Goal: Task Accomplishment & Management: Use online tool/utility

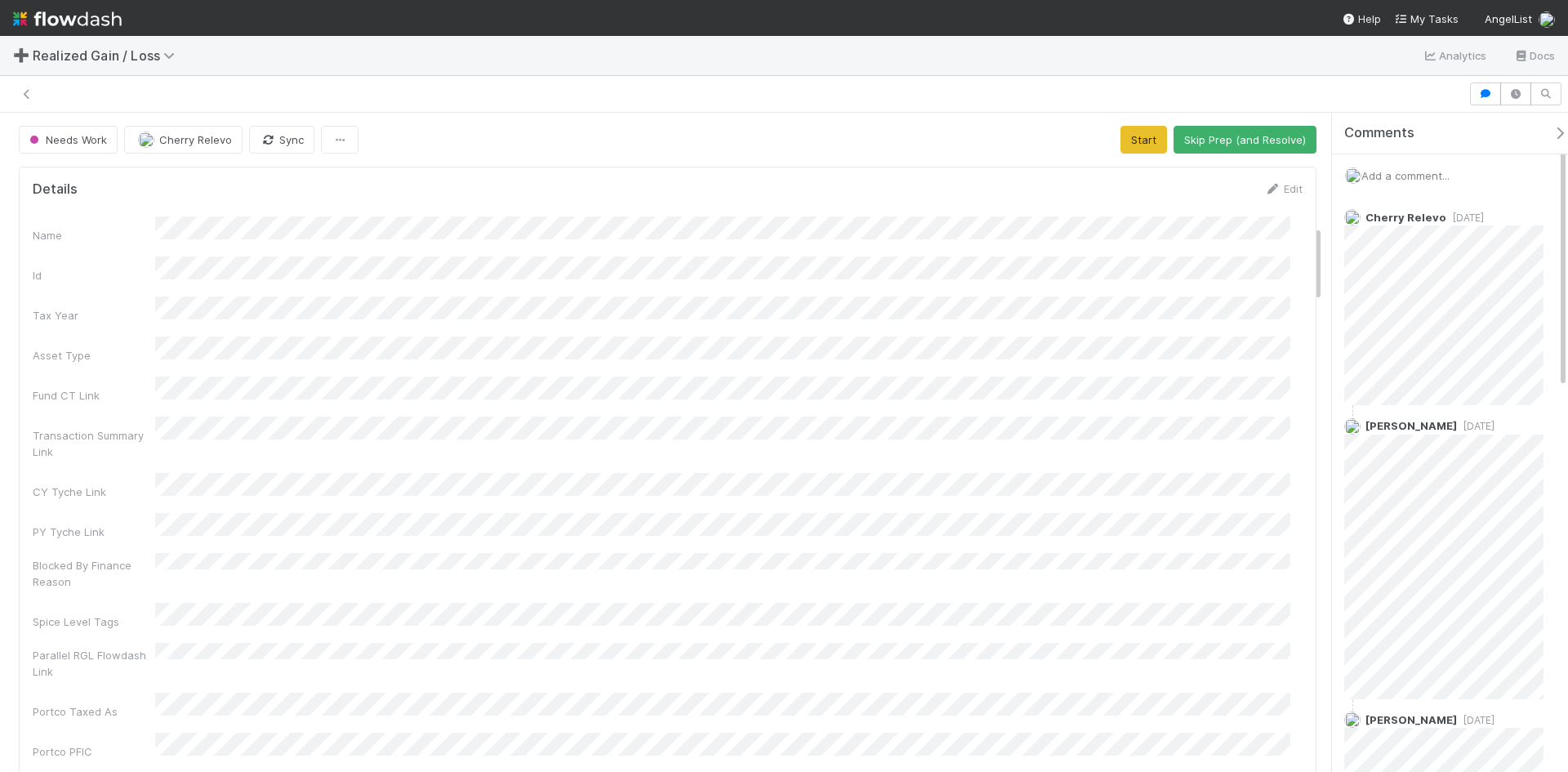
scroll to position [980, 0]
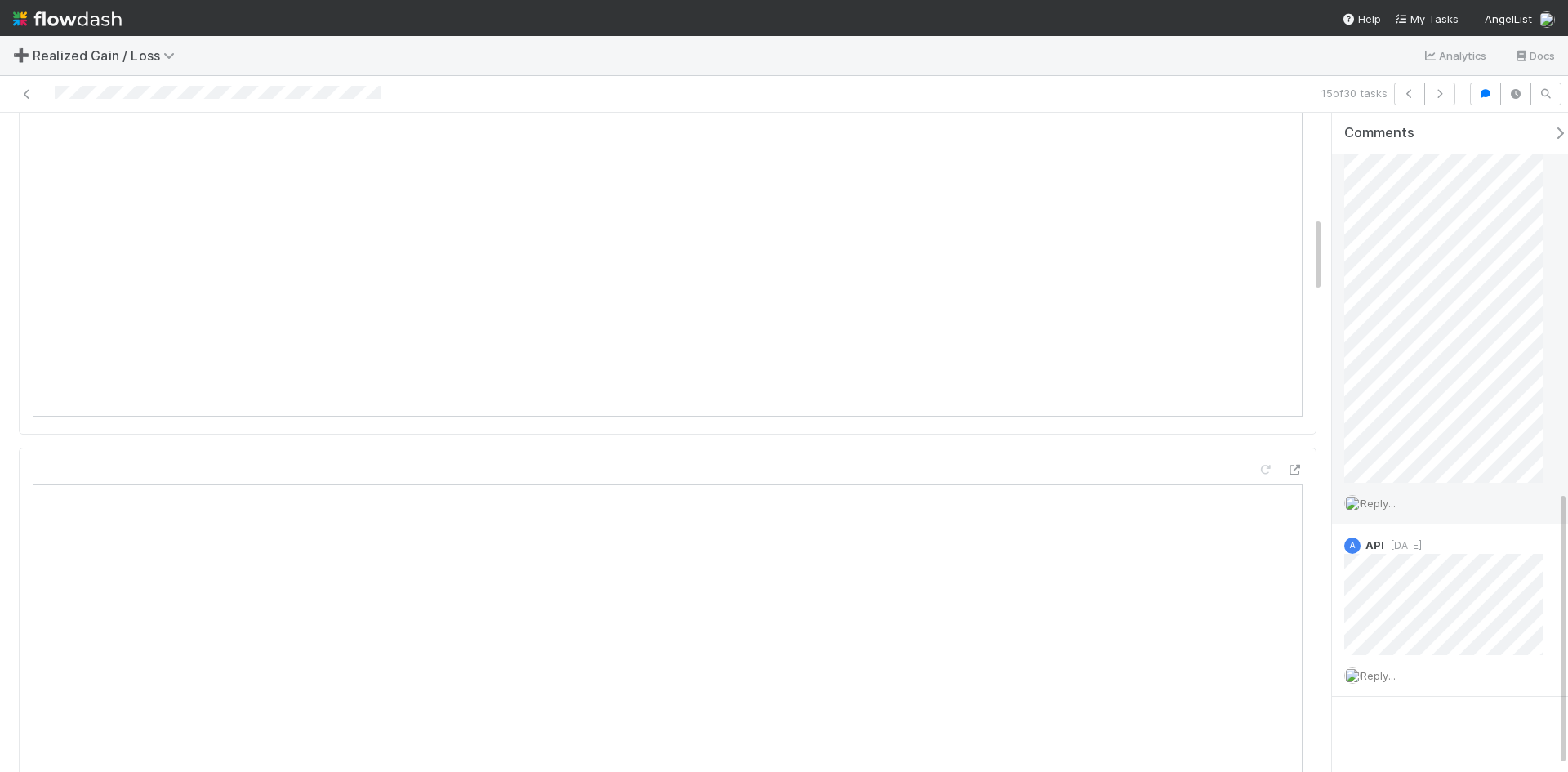
scroll to position [921, 0]
click at [1396, 496] on span "Reply..." at bounding box center [1378, 496] width 35 height 13
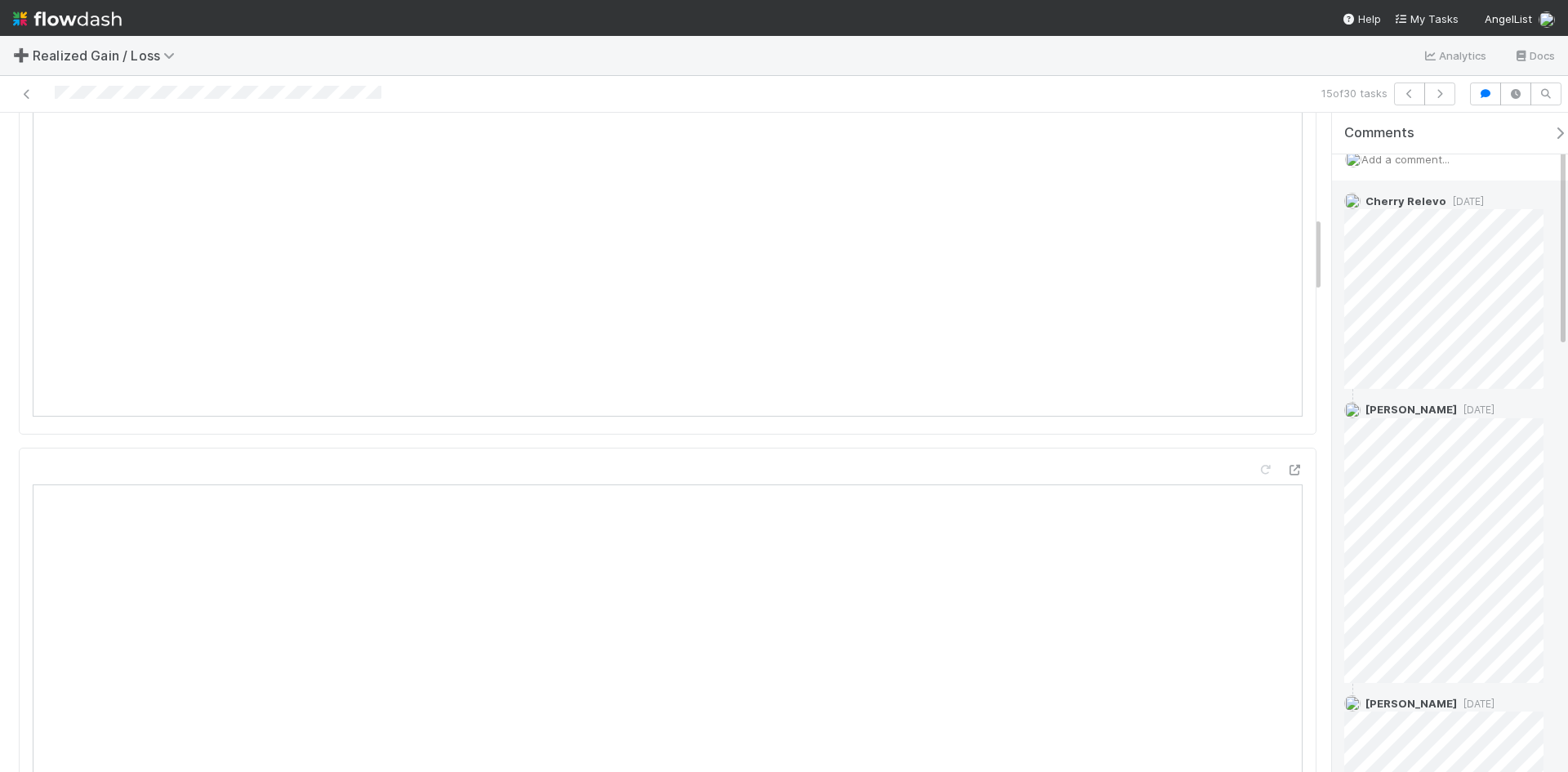
scroll to position [0, 0]
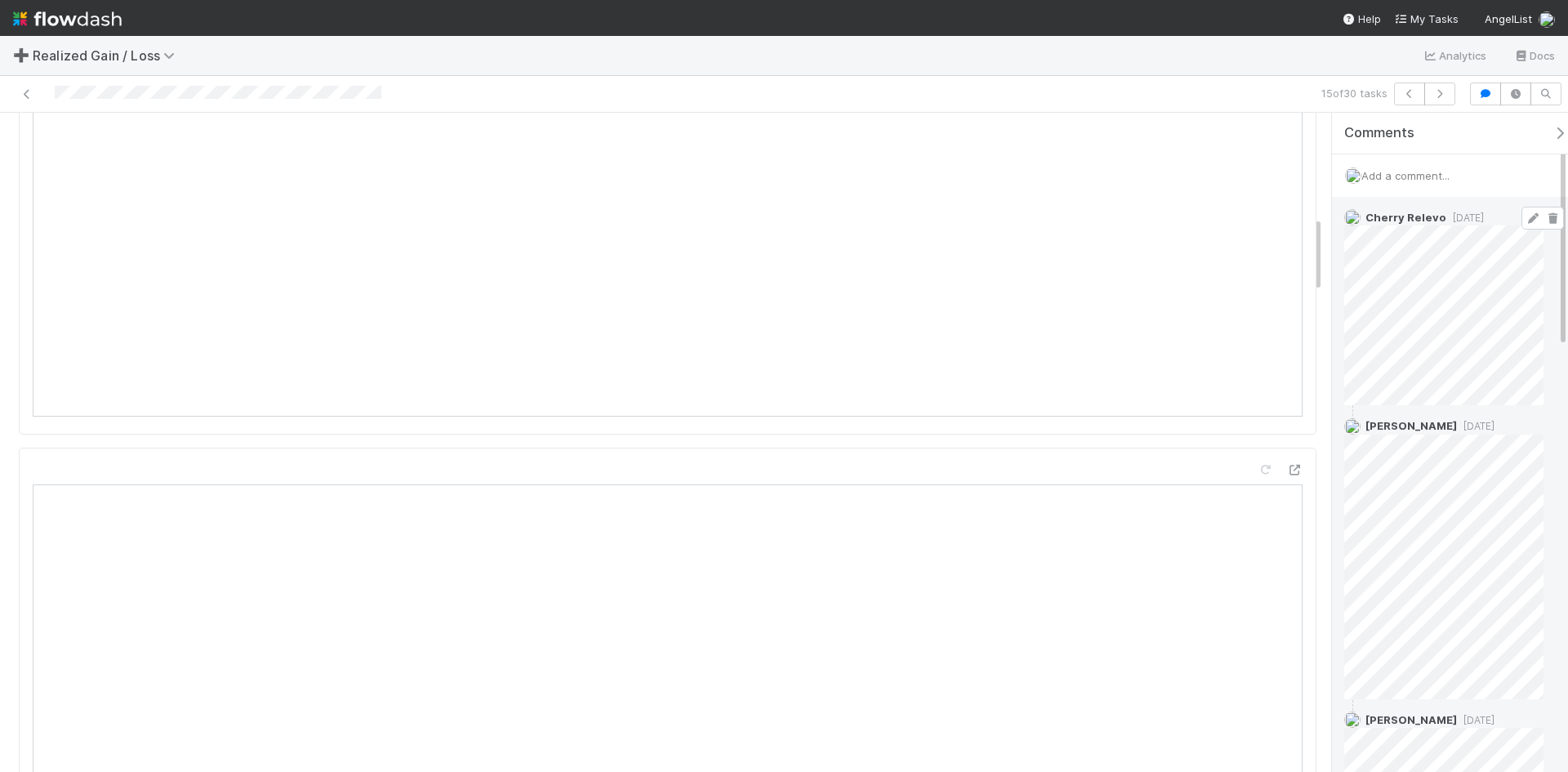
click at [1524, 215] on icon at bounding box center [1533, 218] width 17 height 10
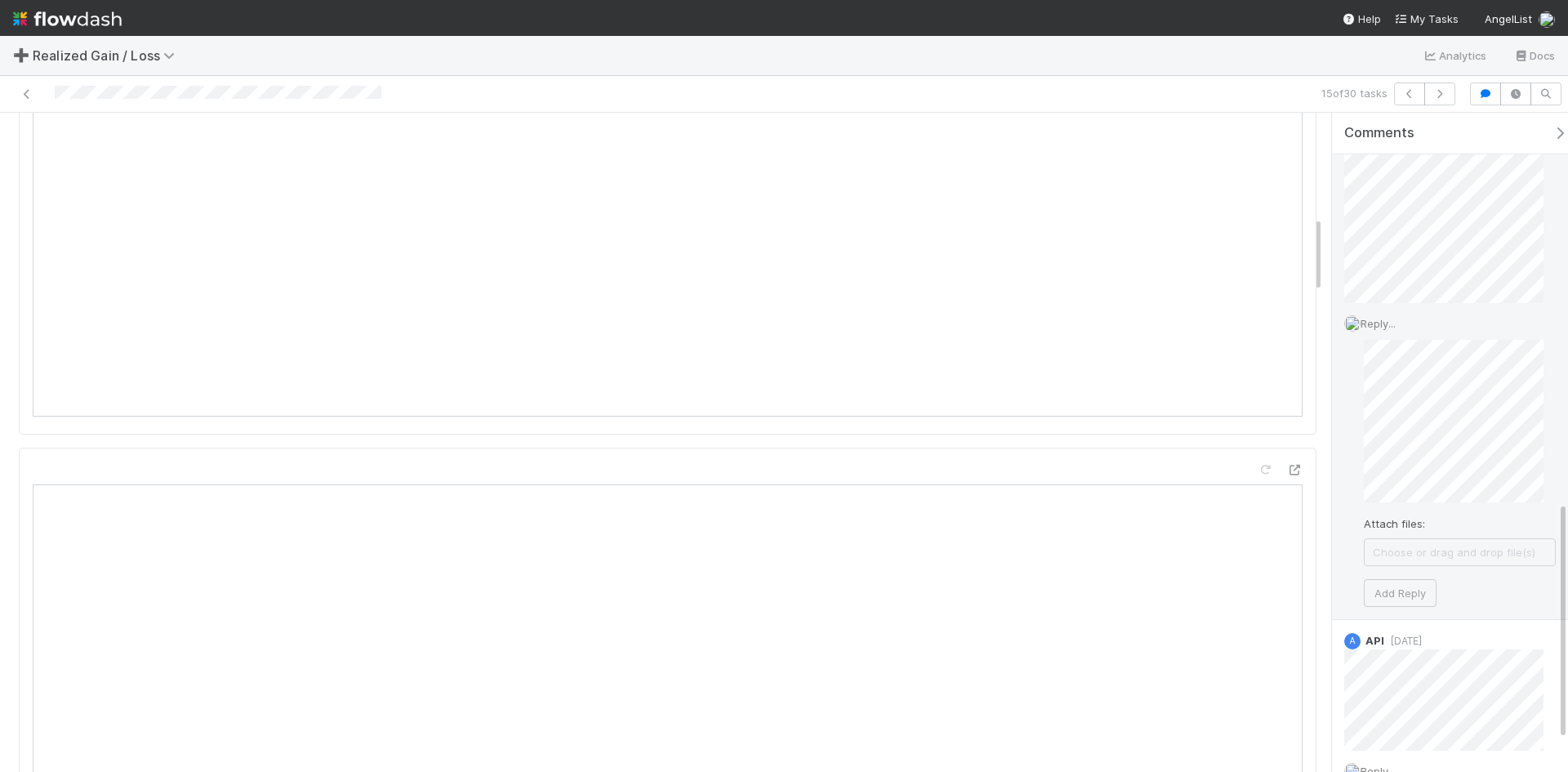
scroll to position [1164, 0]
click at [1401, 493] on button "Add Reply" at bounding box center [1399, 491] width 73 height 28
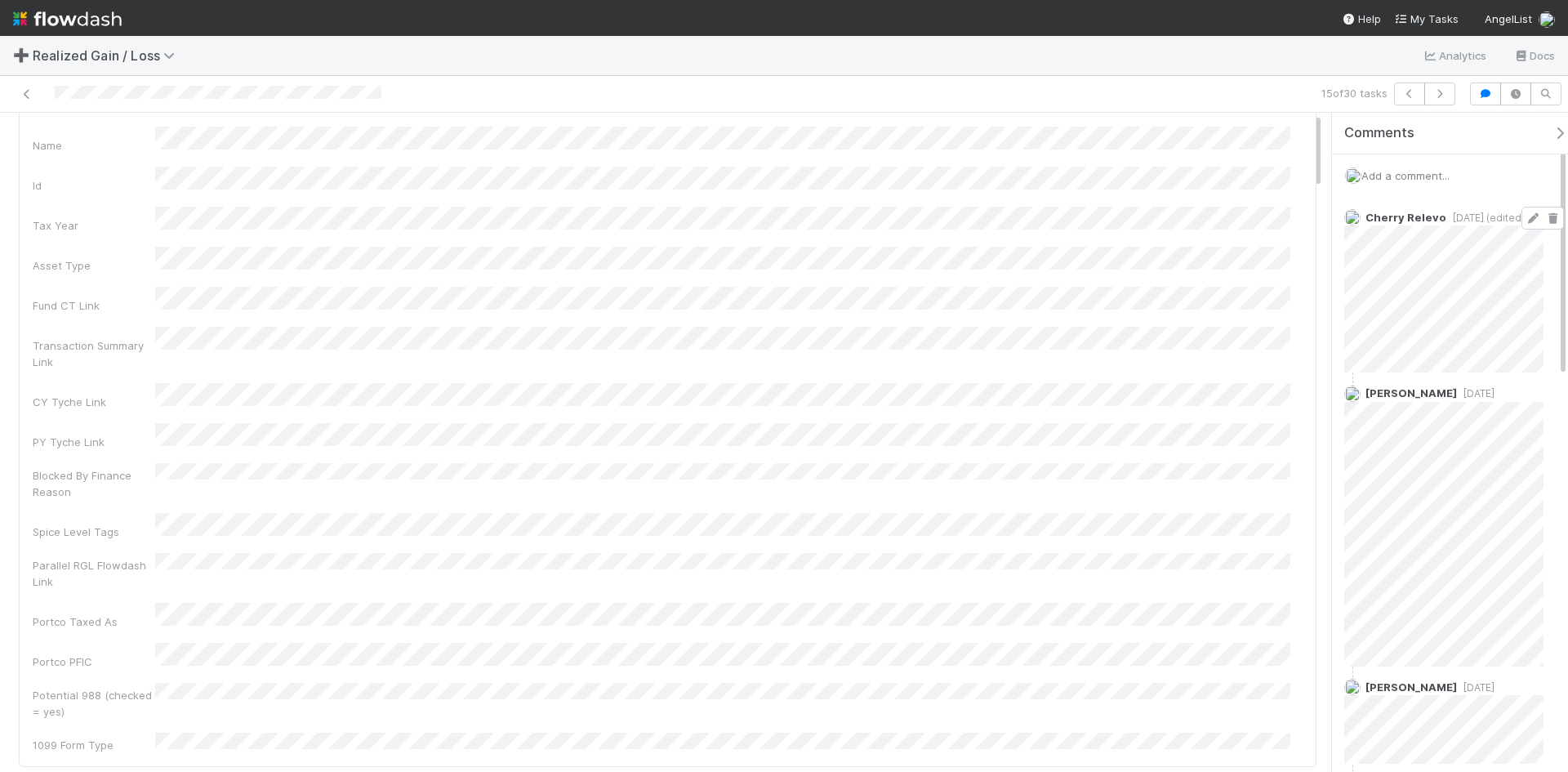
scroll to position [0, 0]
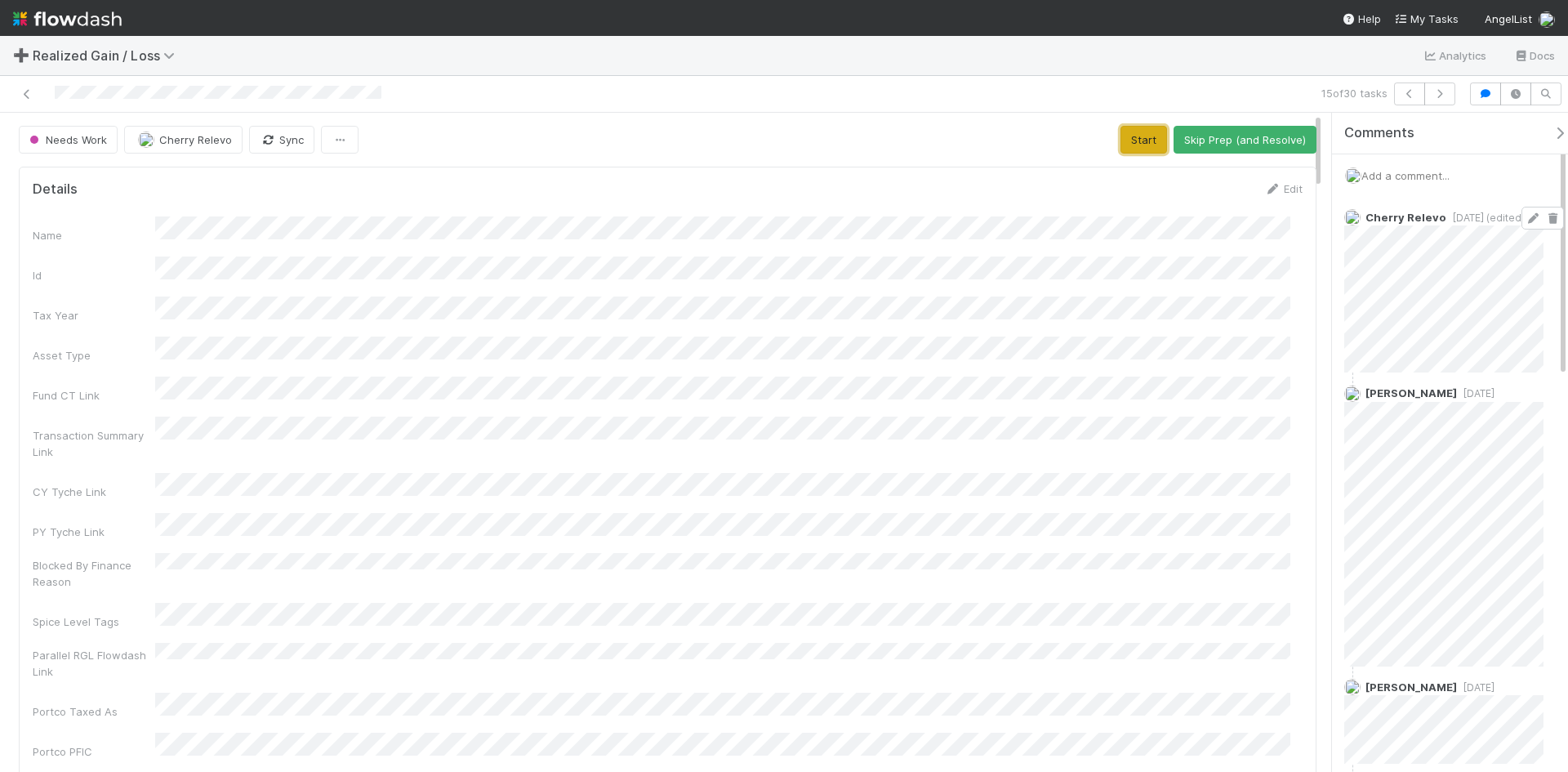
click at [1130, 142] on button "Start" at bounding box center [1143, 140] width 47 height 28
click at [1260, 149] on button "Request Review (and Resolve)" at bounding box center [1227, 140] width 176 height 28
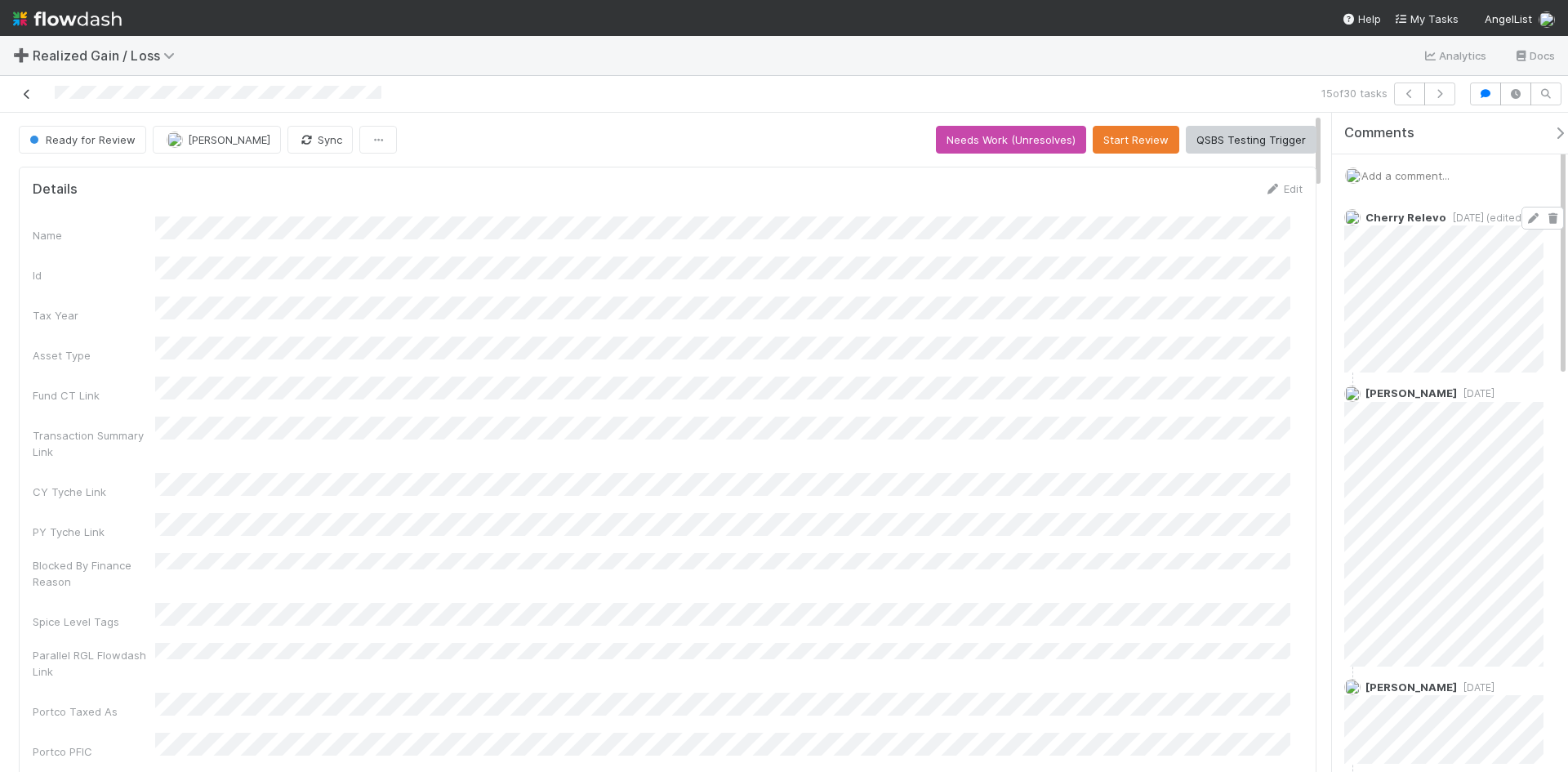
click at [26, 90] on icon at bounding box center [27, 94] width 17 height 10
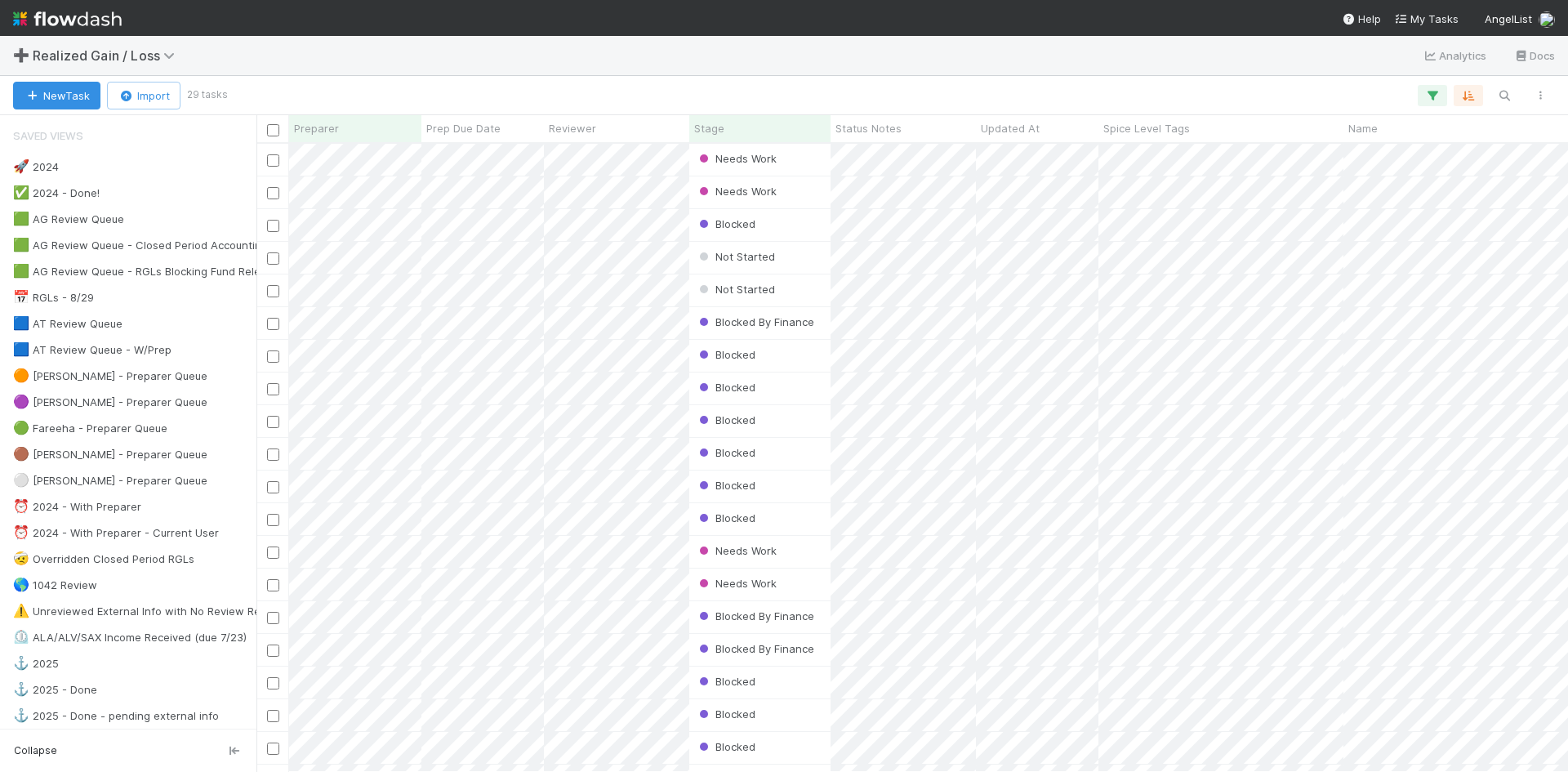
scroll to position [616, 1299]
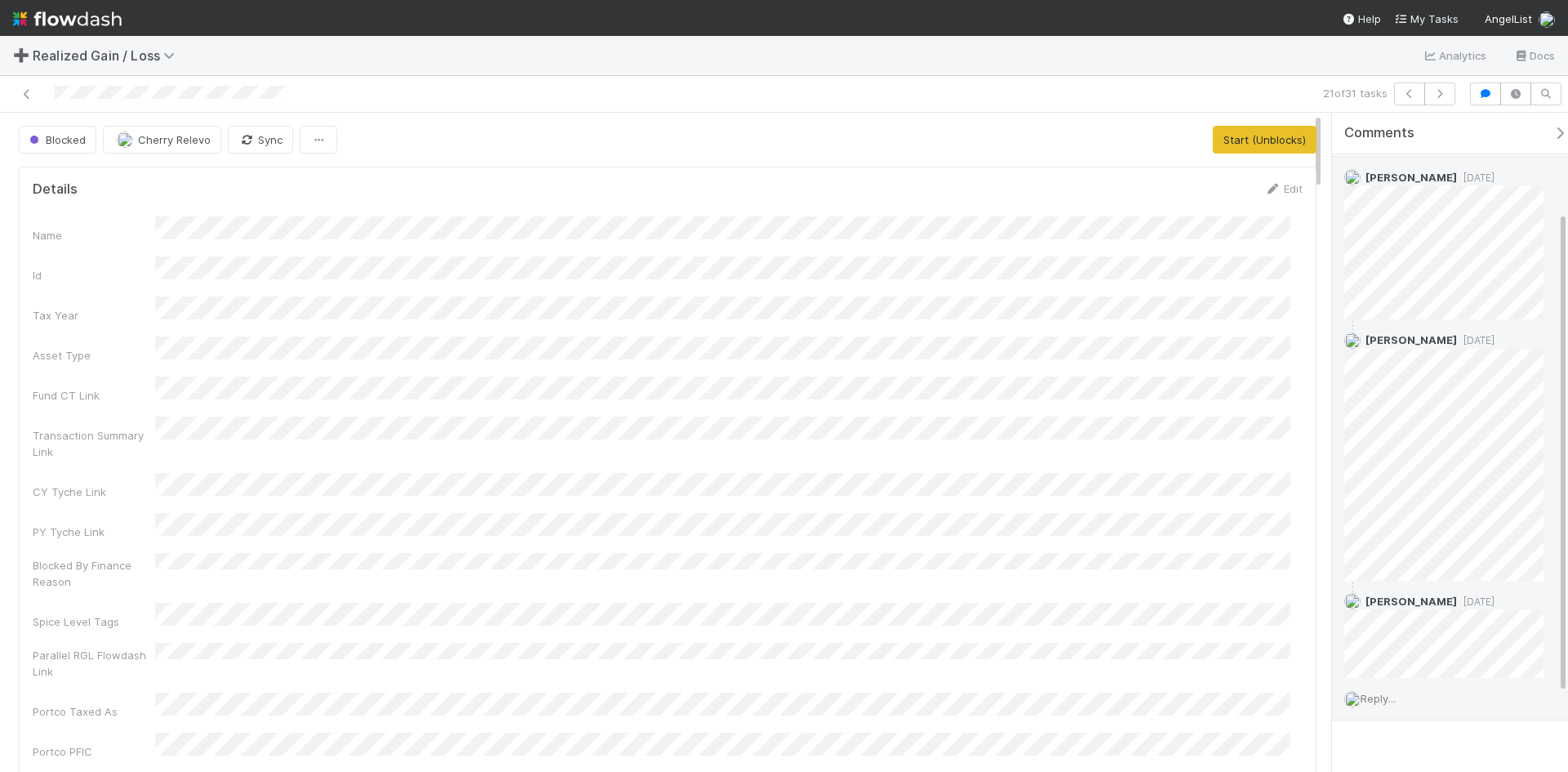
scroll to position [242, 0]
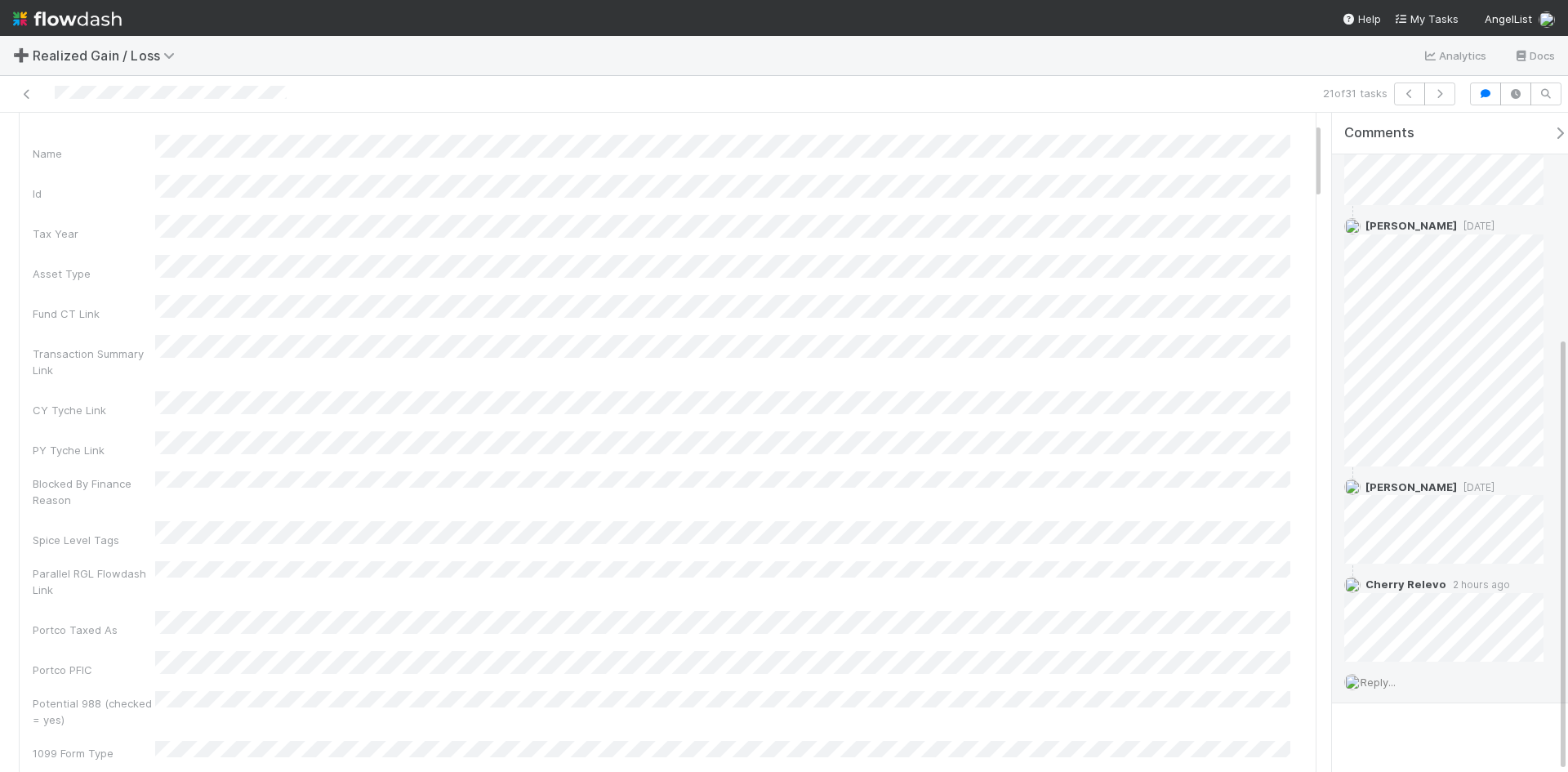
scroll to position [340, 0]
click at [1524, 575] on icon at bounding box center [1533, 572] width 17 height 10
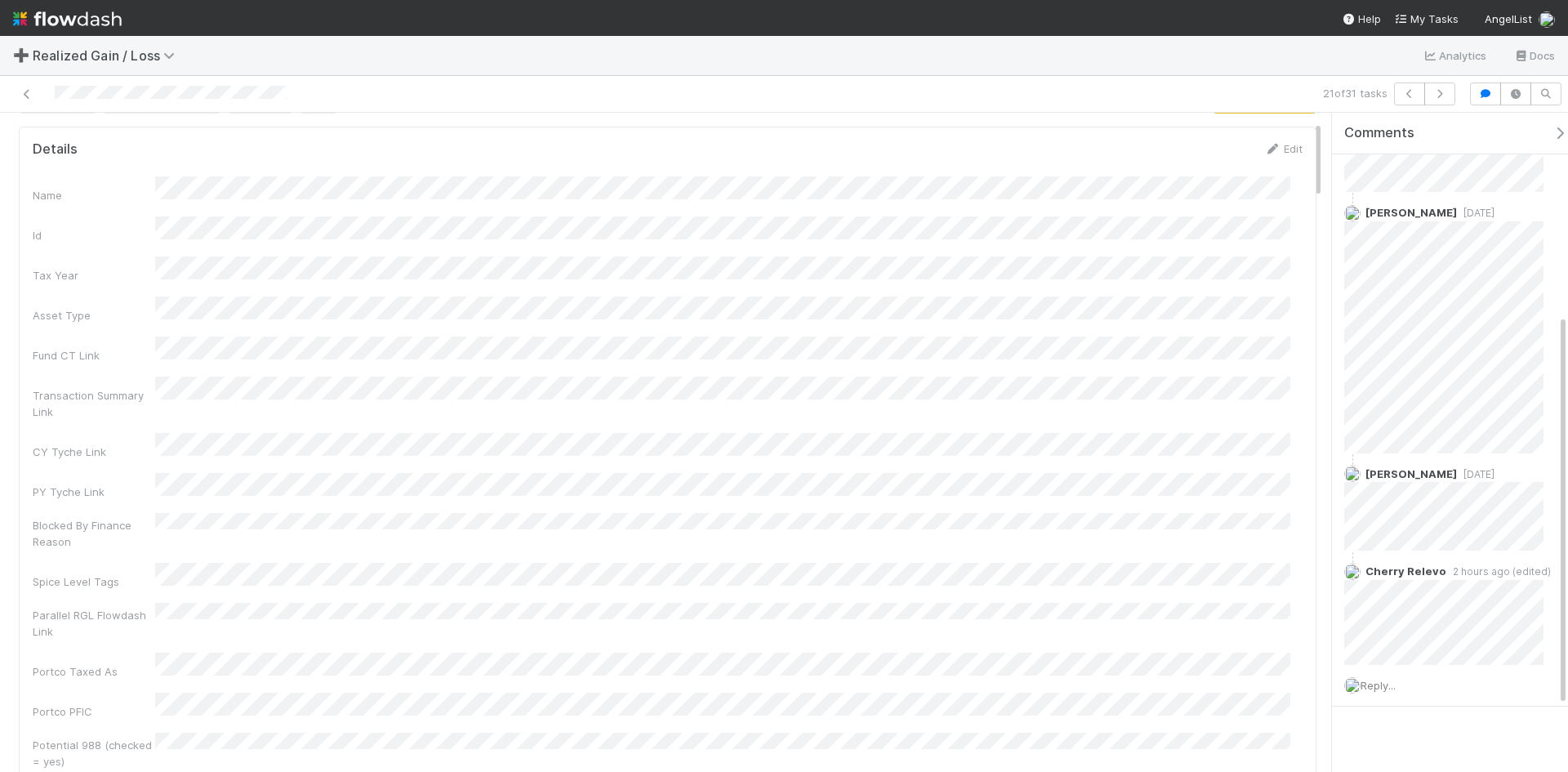
scroll to position [0, 0]
click at [34, 98] on icon at bounding box center [27, 94] width 17 height 10
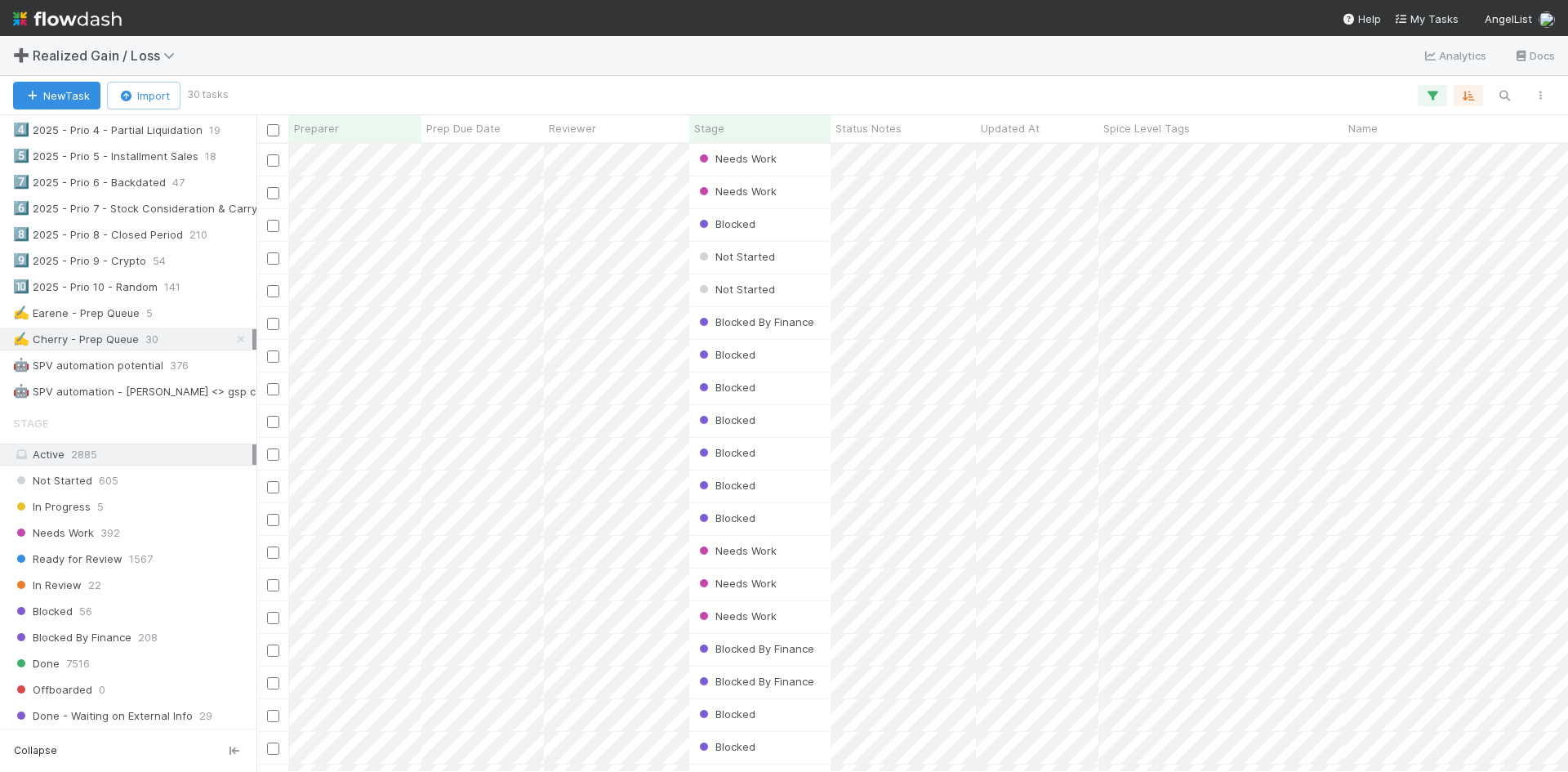
scroll to position [899, 0]
click at [116, 315] on div "✍️ Earene - Prep Queue" at bounding box center [76, 314] width 127 height 20
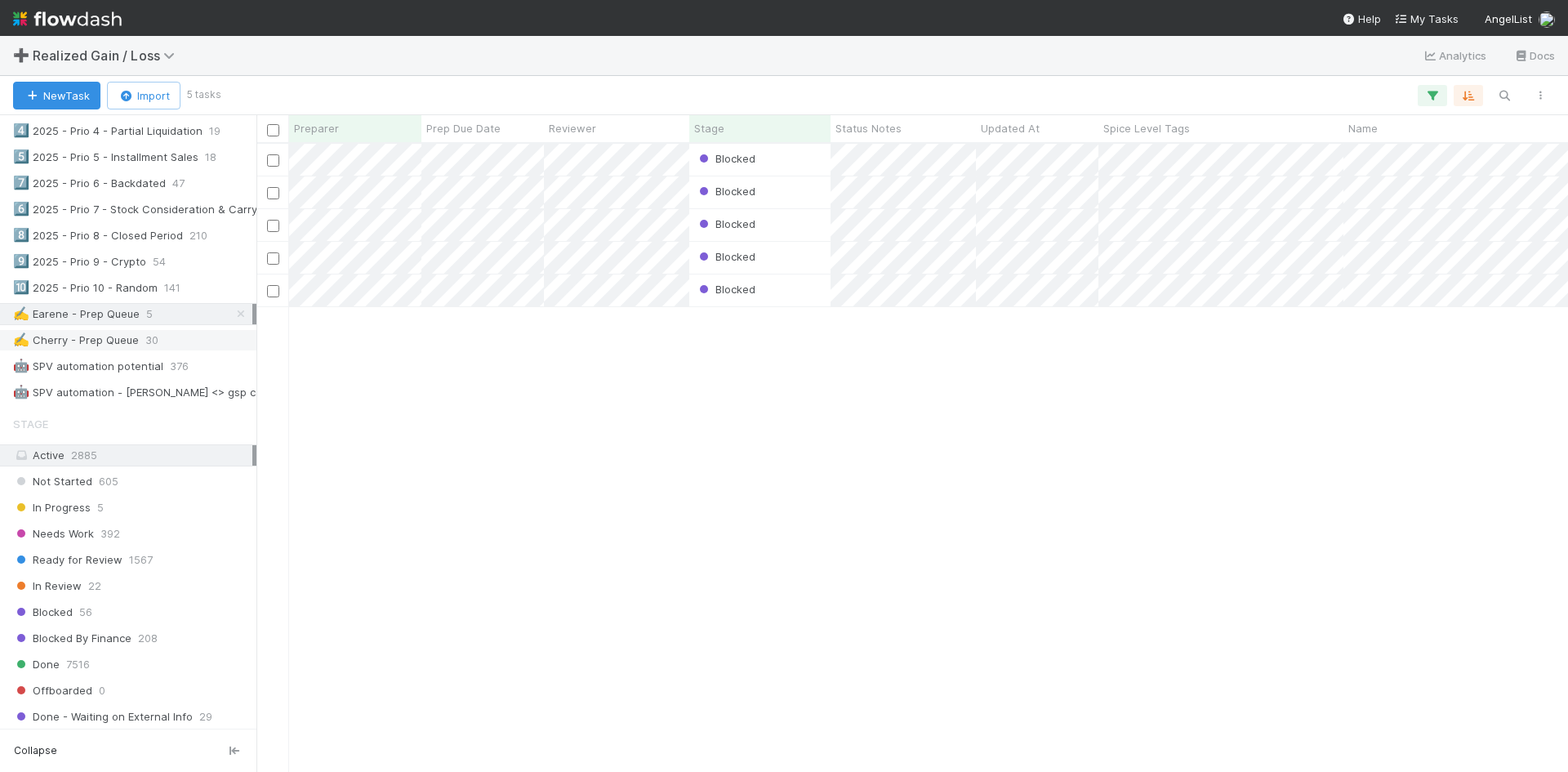
scroll to position [616, 1299]
click at [110, 345] on div "✍️ Cherry - Prep Queue" at bounding box center [75, 340] width 126 height 20
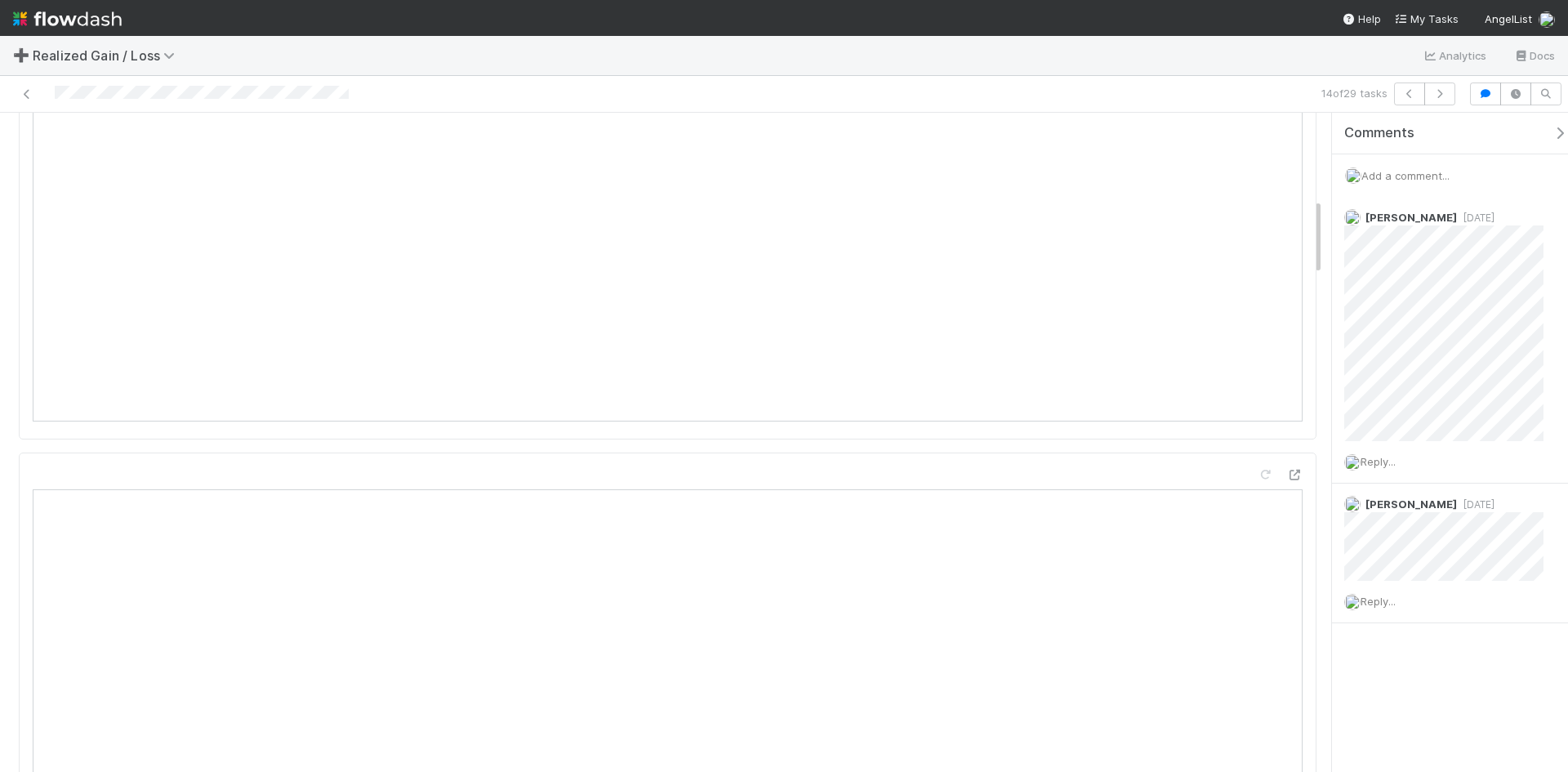
scroll to position [735, 0]
click at [1385, 598] on span "Reply..." at bounding box center [1378, 601] width 35 height 13
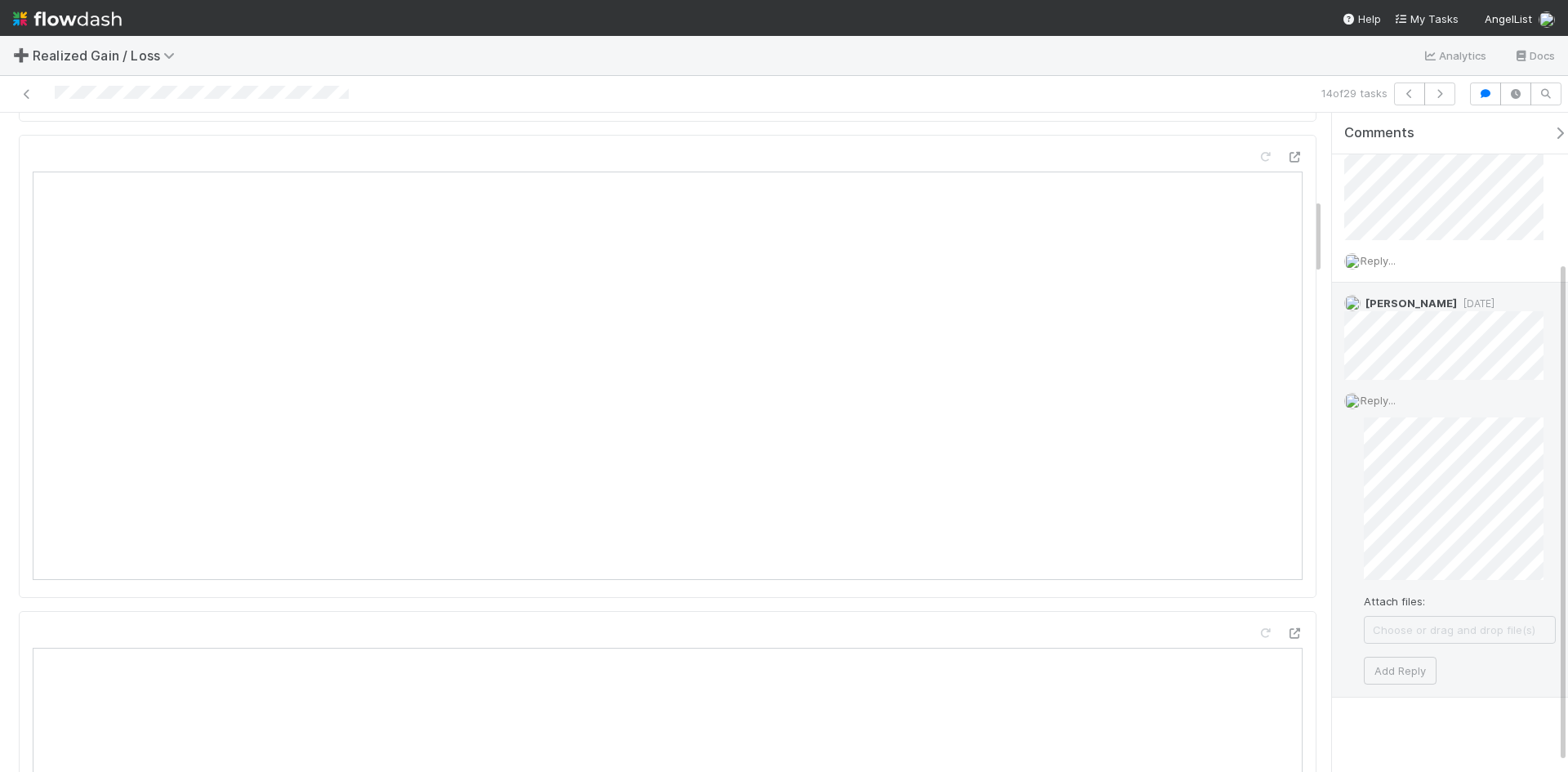
scroll to position [209, 0]
click at [1421, 662] on button "Add Reply" at bounding box center [1399, 663] width 73 height 28
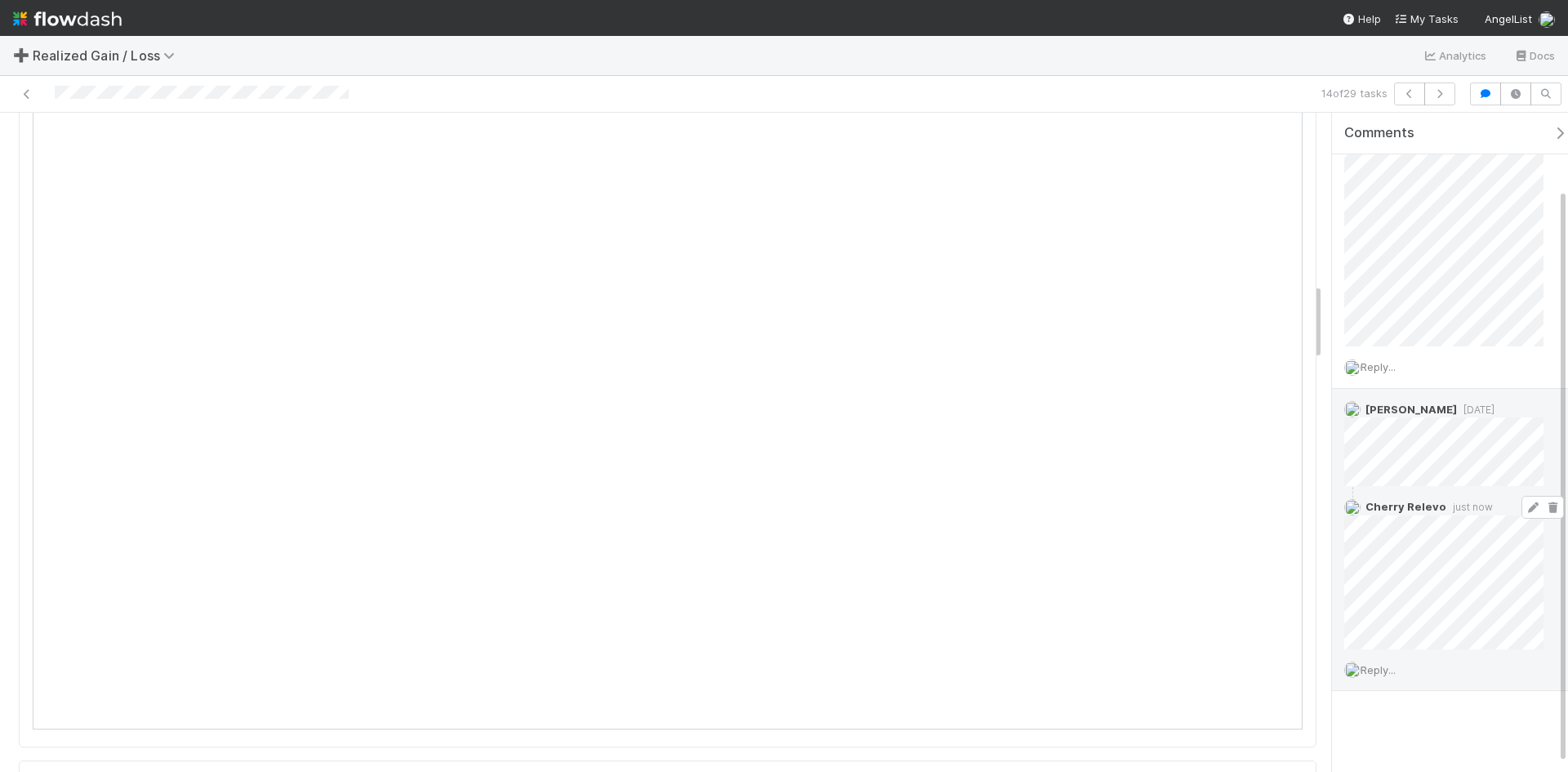
scroll to position [96, 0]
click at [1547, 587] on div "Cherry Relevo just now" at bounding box center [1449, 566] width 236 height 163
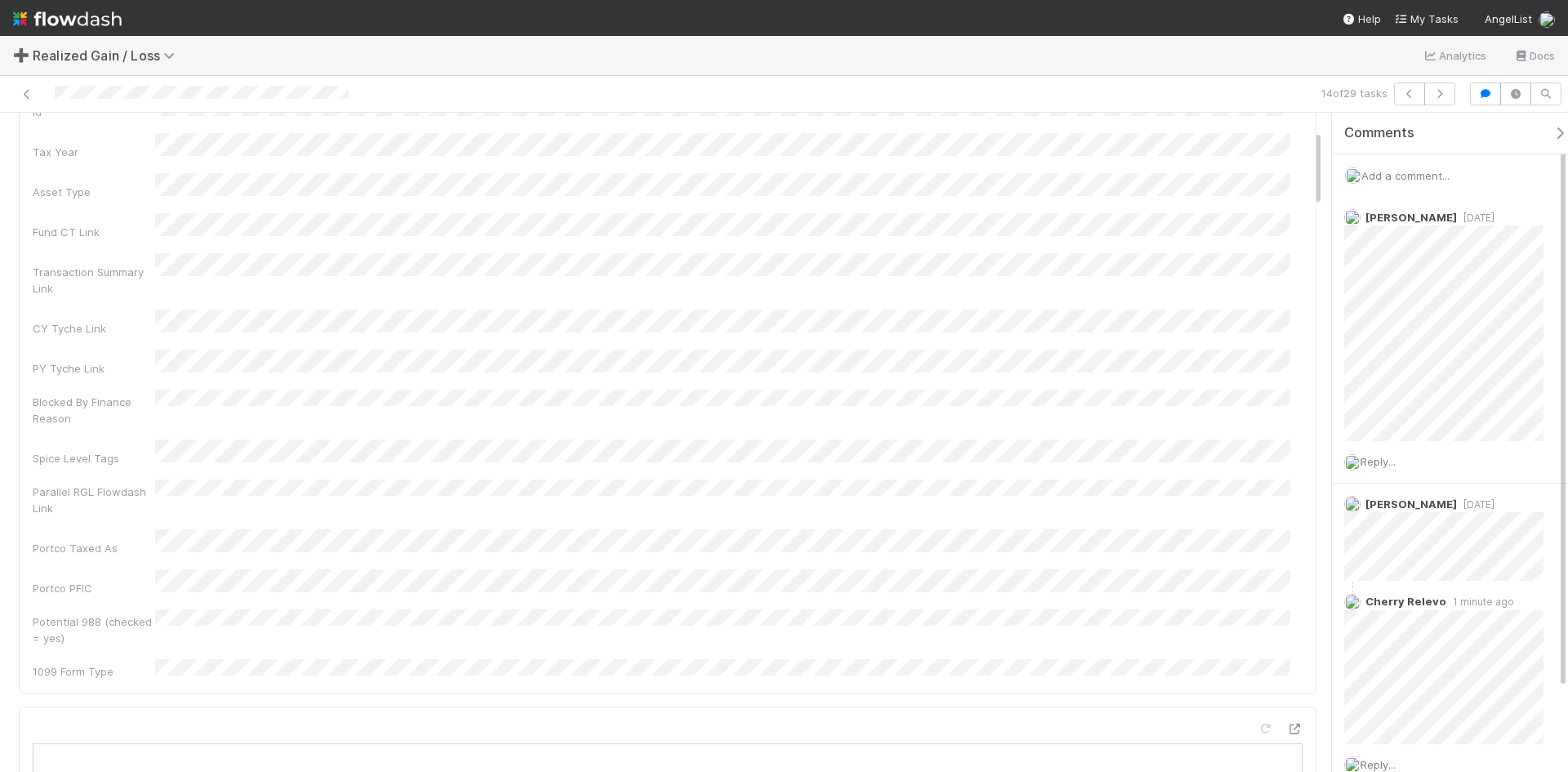
scroll to position [0, 0]
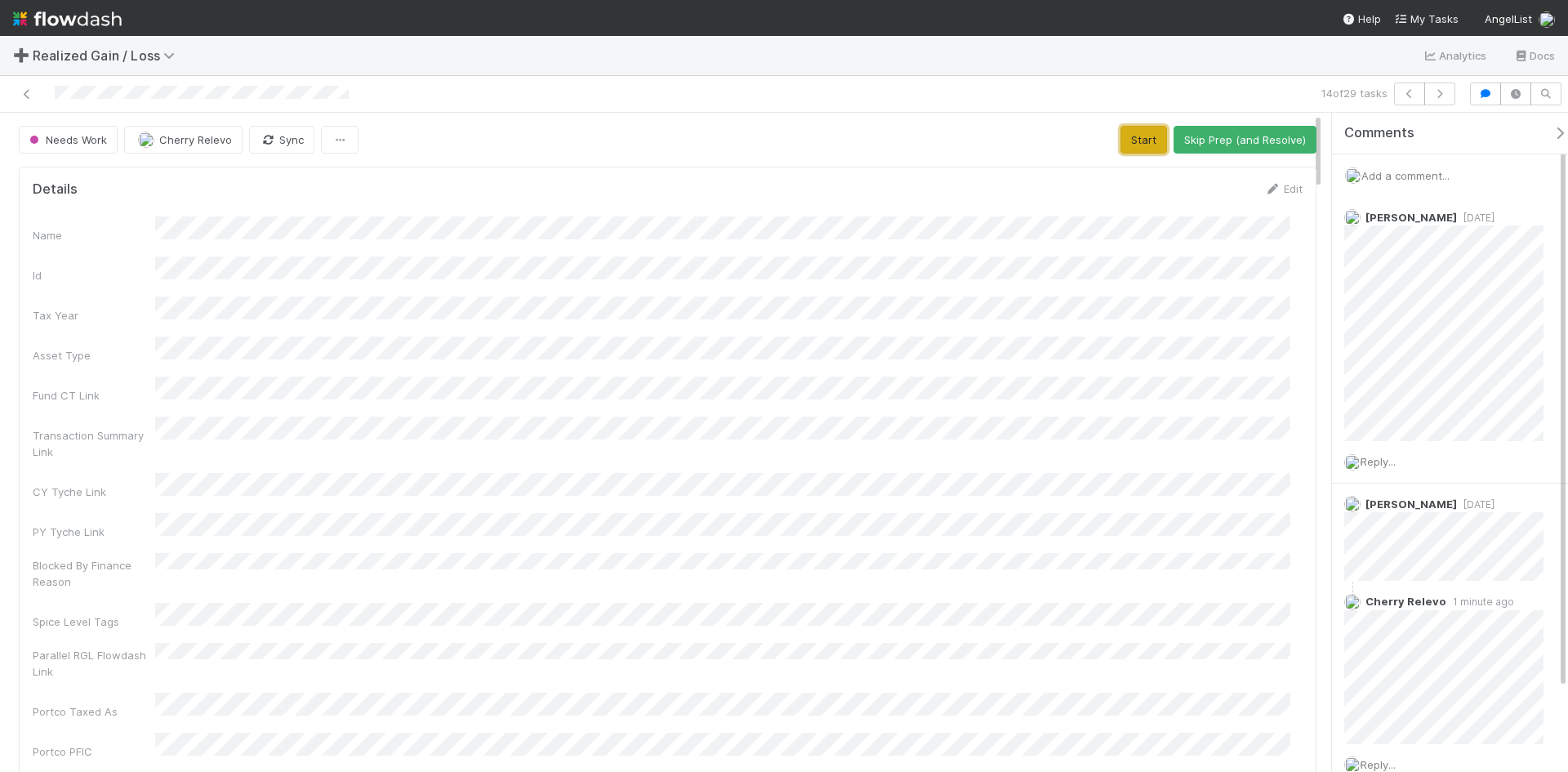
click at [1131, 135] on button "Start" at bounding box center [1143, 140] width 47 height 28
click at [1220, 137] on button "Request Review (and Resolve)" at bounding box center [1227, 140] width 176 height 28
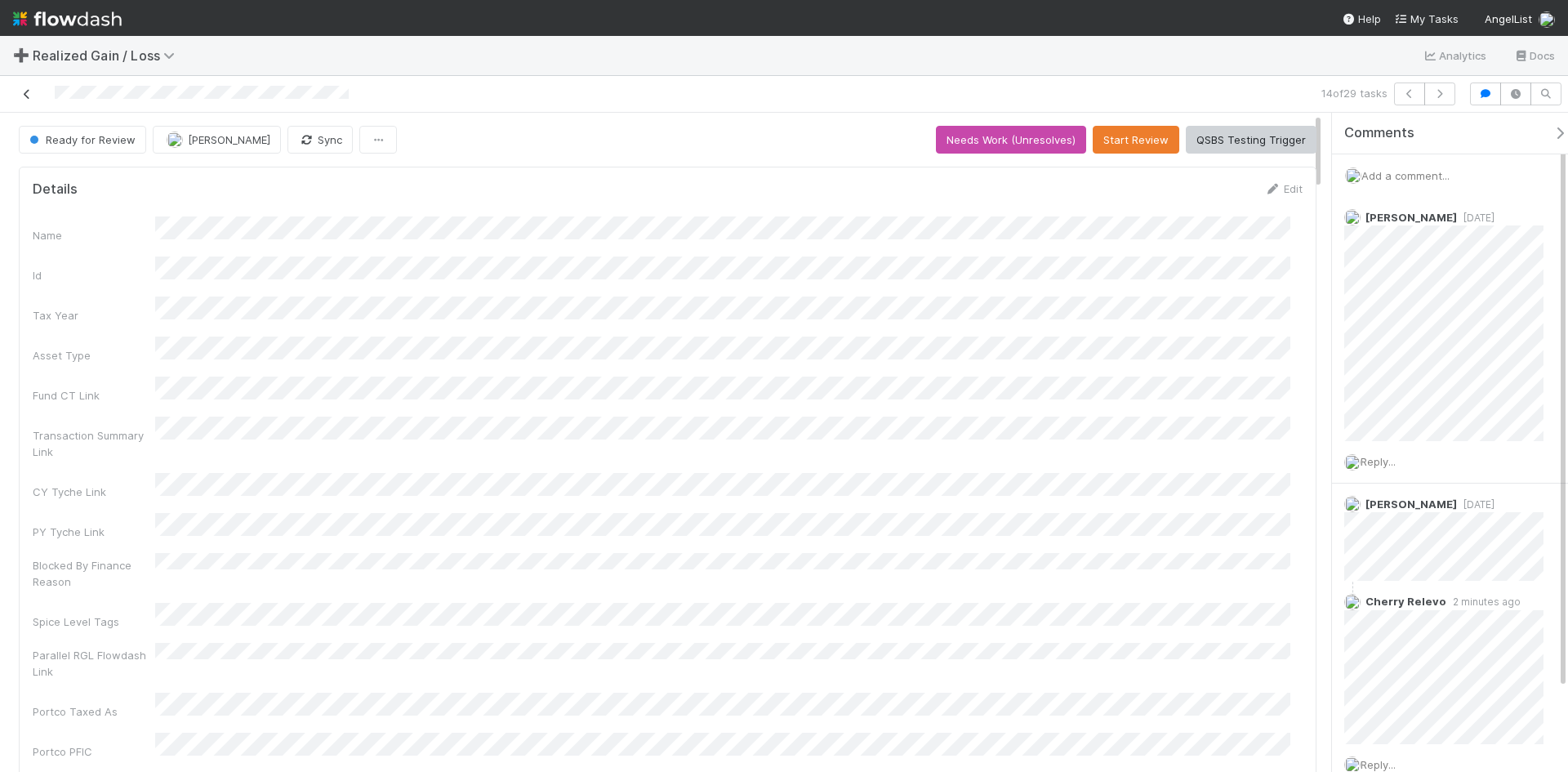
click at [25, 97] on icon at bounding box center [27, 94] width 17 height 10
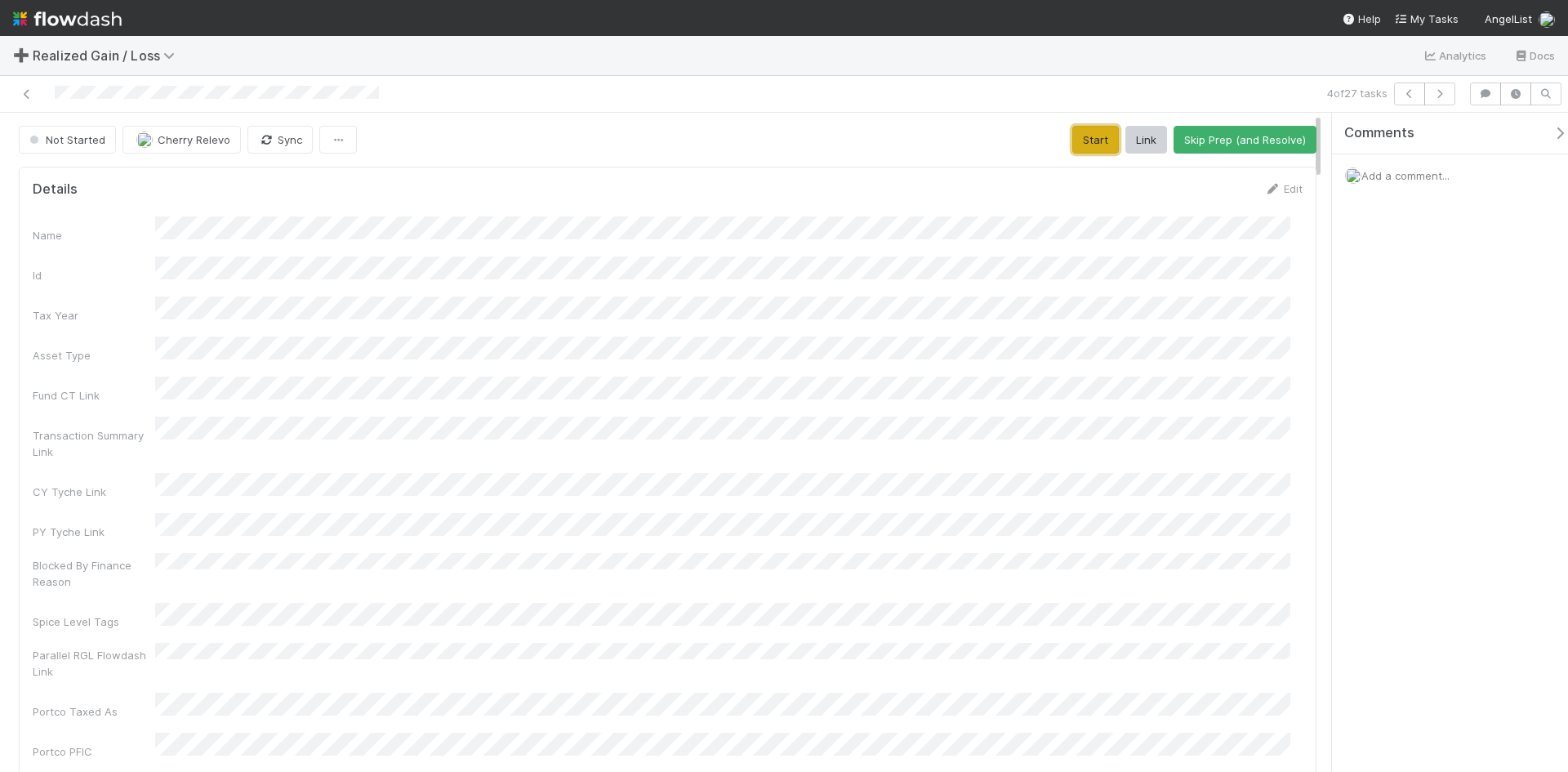
click at [1084, 142] on button "Start" at bounding box center [1095, 140] width 47 height 28
click at [1244, 142] on button "Request Review (and Resolve)" at bounding box center [1227, 140] width 176 height 28
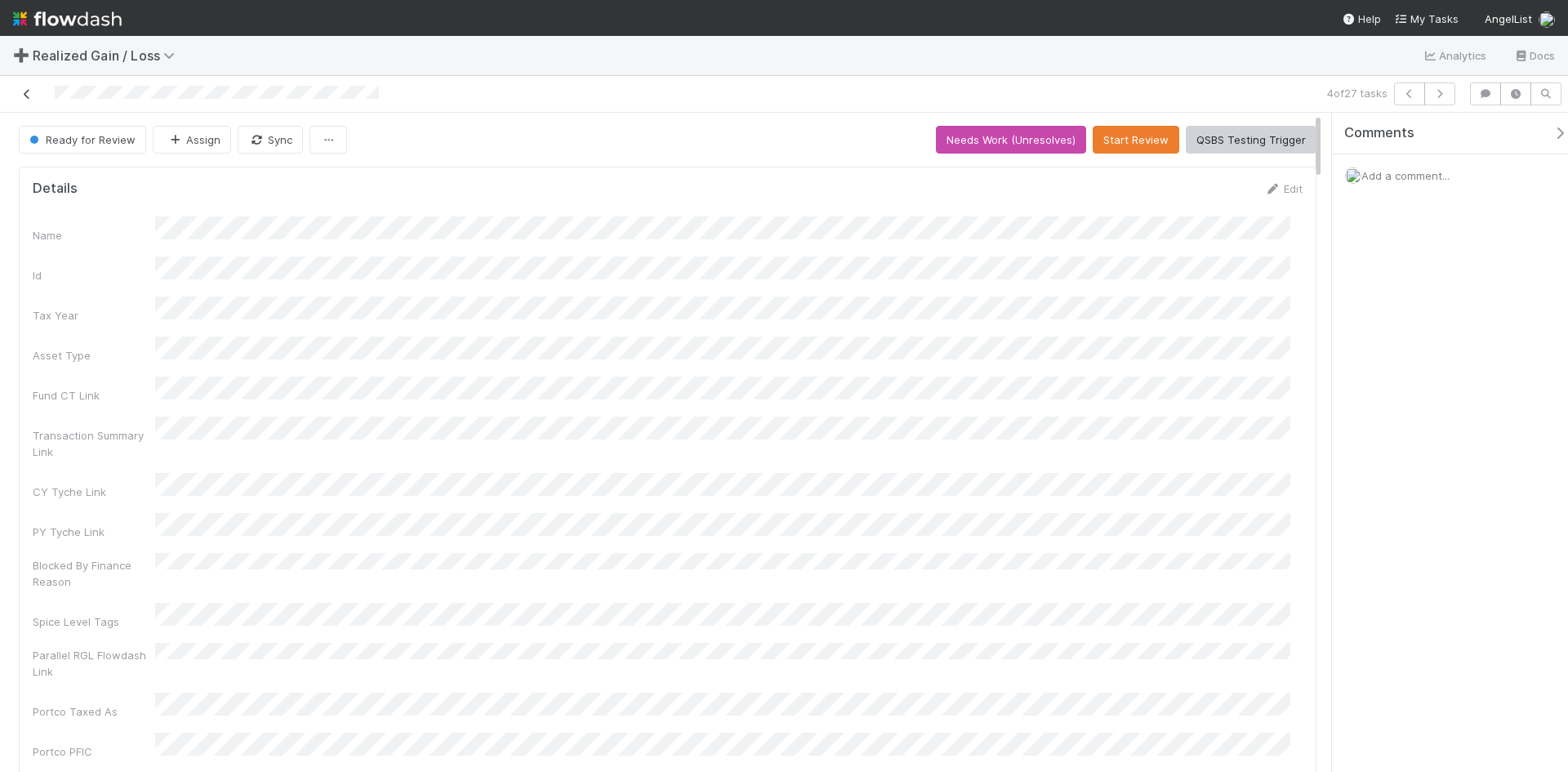
click at [25, 88] on link at bounding box center [27, 94] width 17 height 17
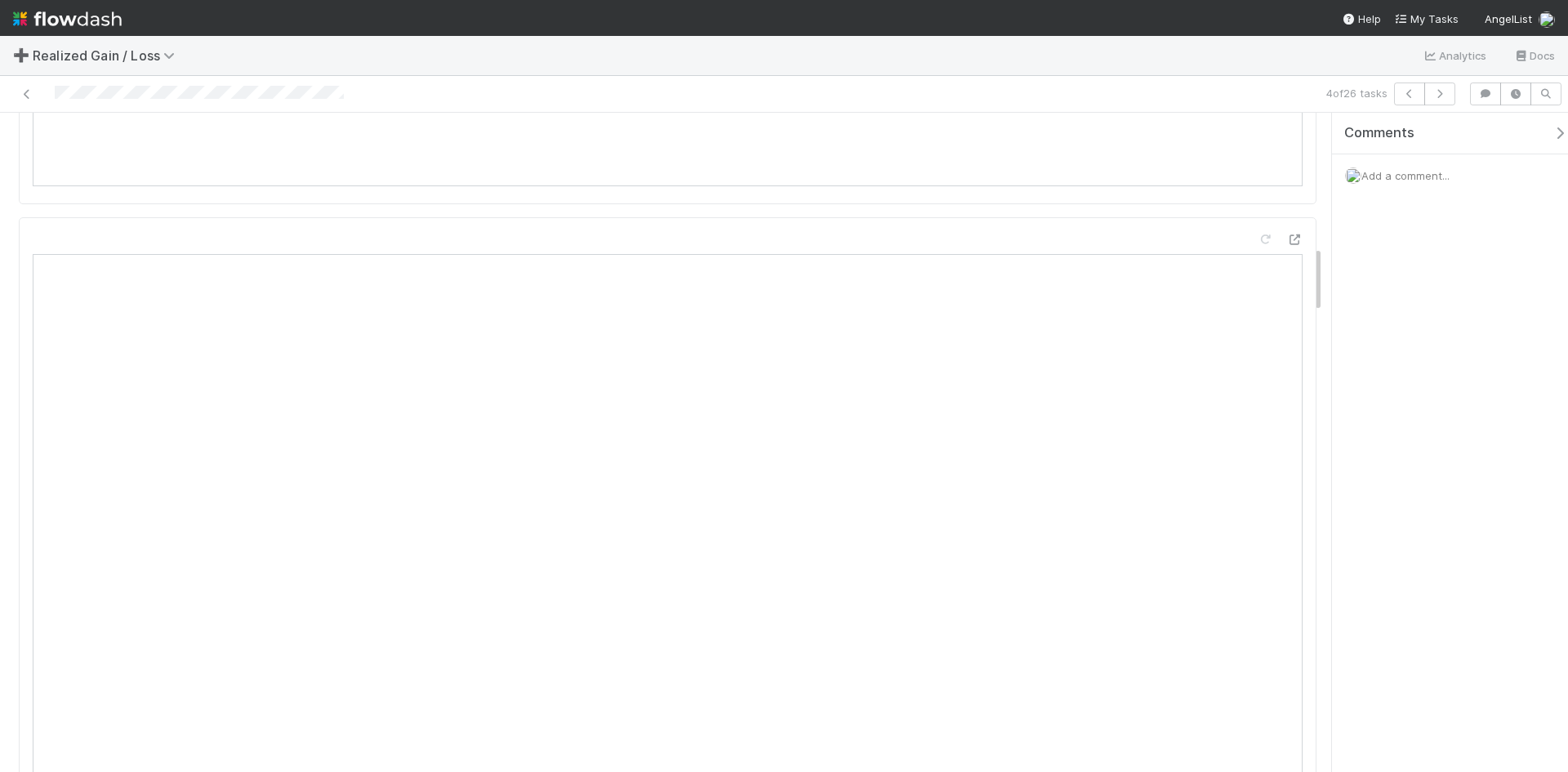
scroll to position [1307, 0]
click at [1395, 481] on div "Comments Add a comment..." at bounding box center [1449, 442] width 236 height 659
click at [1395, 480] on div "Comments Add a comment..." at bounding box center [1449, 442] width 236 height 659
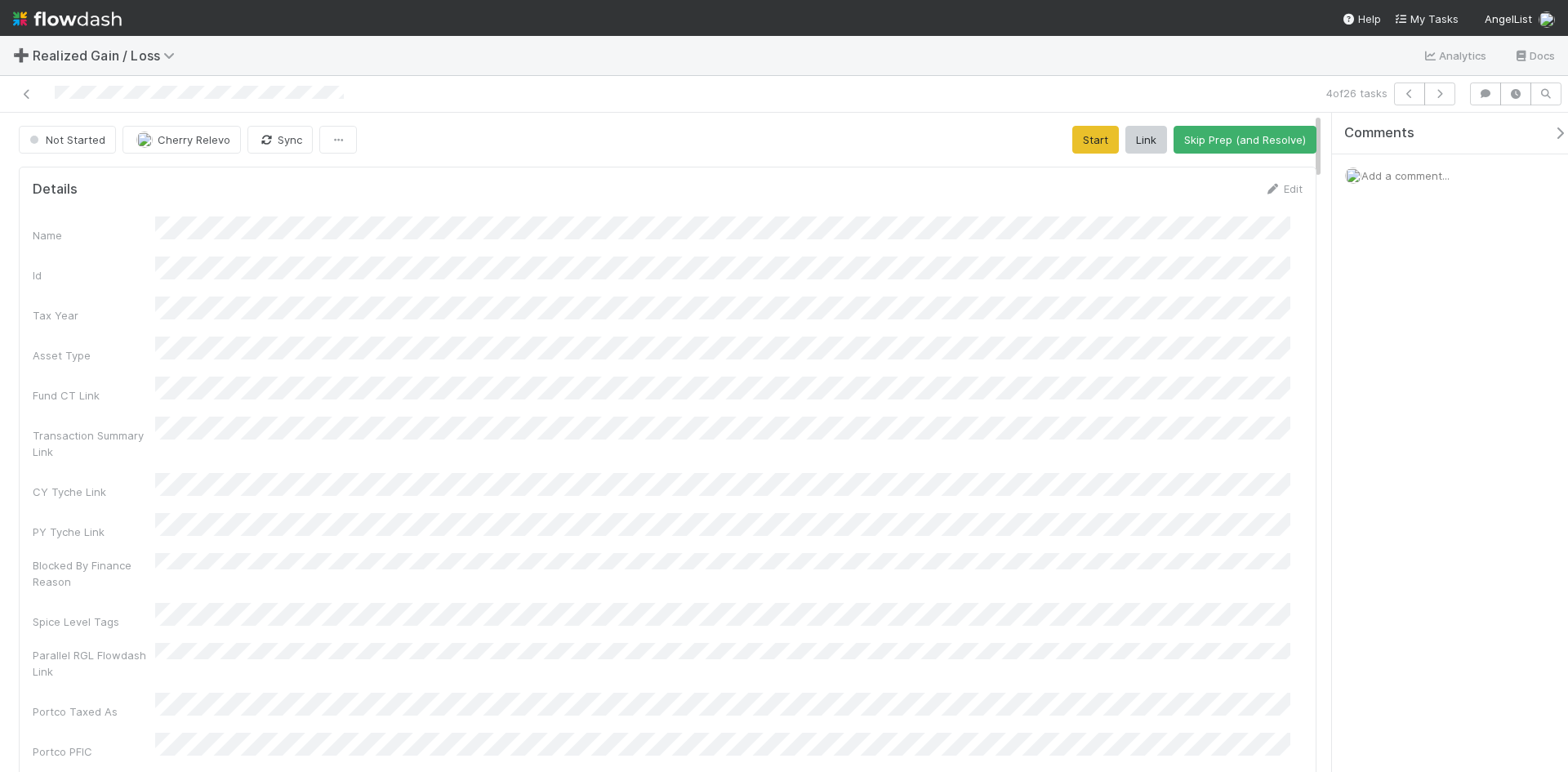
click at [1401, 174] on span "Add a comment..." at bounding box center [1405, 176] width 88 height 13
type input "https://flowdash.internal.angellist.com/workflows/enInYn/tasks/jjs3A0Rd"
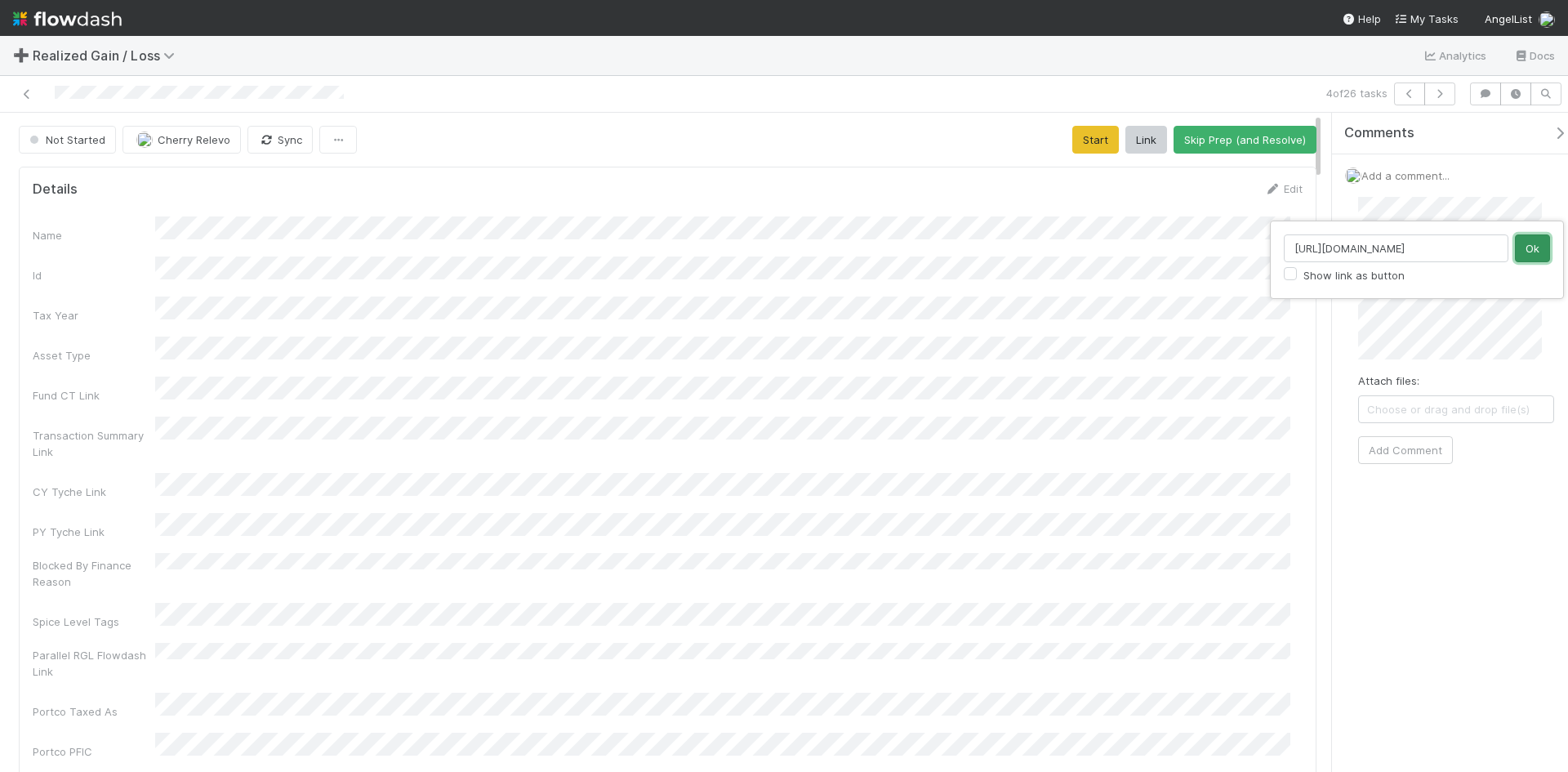
click at [1528, 251] on button "Ok" at bounding box center [1533, 249] width 35 height 28
click at [1484, 536] on div "Comments Add a comment... Attach files: Choose or drag and drop file(s) Add Com…" at bounding box center [1455, 342] width 249 height 459
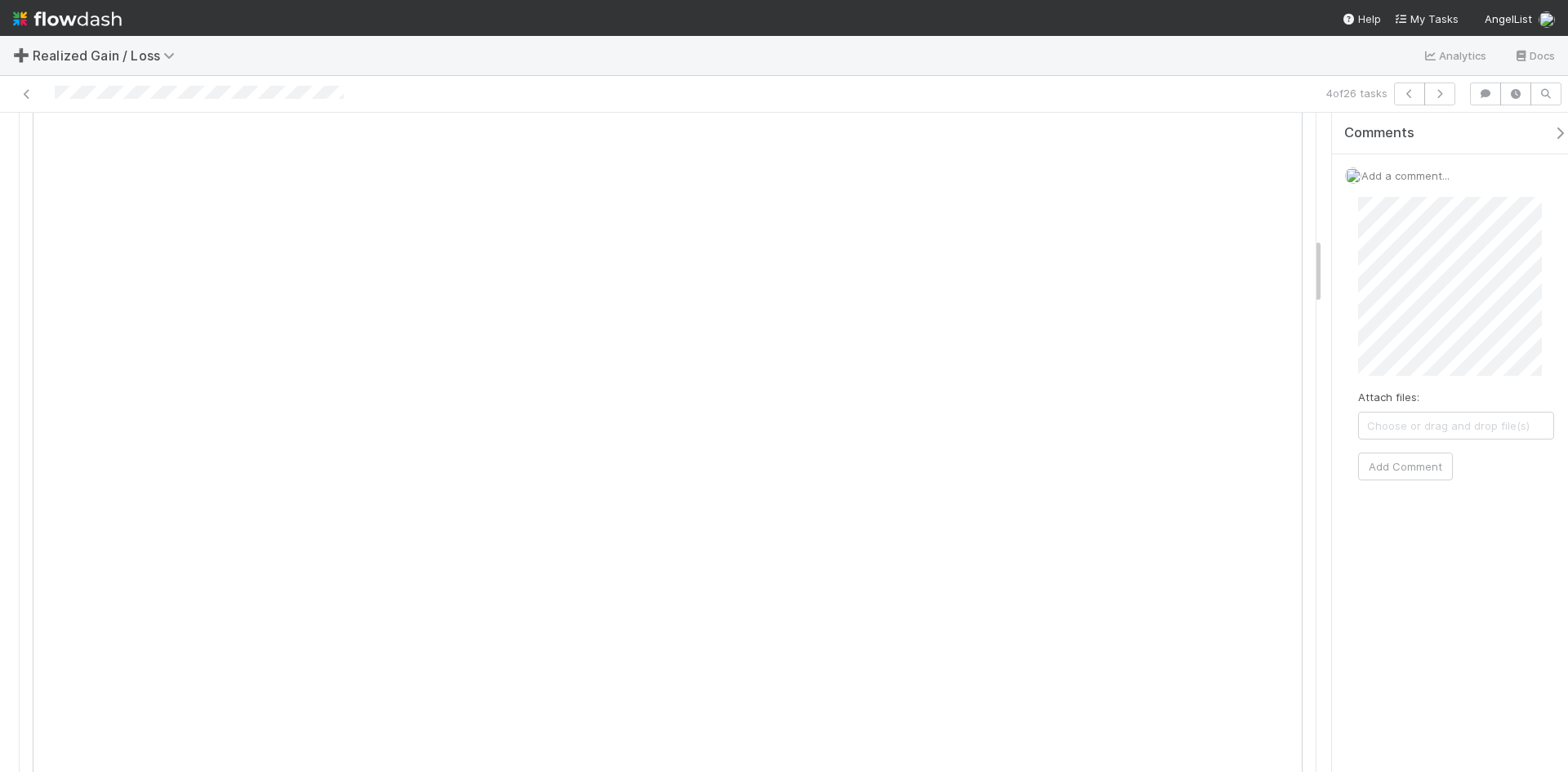
scroll to position [1225, 0]
click at [1426, 457] on button "Add Comment" at bounding box center [1405, 467] width 95 height 28
click at [1391, 498] on div "Comments Add a comment... Cherry Relevo 43 seconds ago Reply..." at bounding box center [1449, 442] width 236 height 659
click at [1434, 528] on div "Comments Add a comment... Cherry Relevo 43 seconds ago Reply..." at bounding box center [1449, 442] width 236 height 659
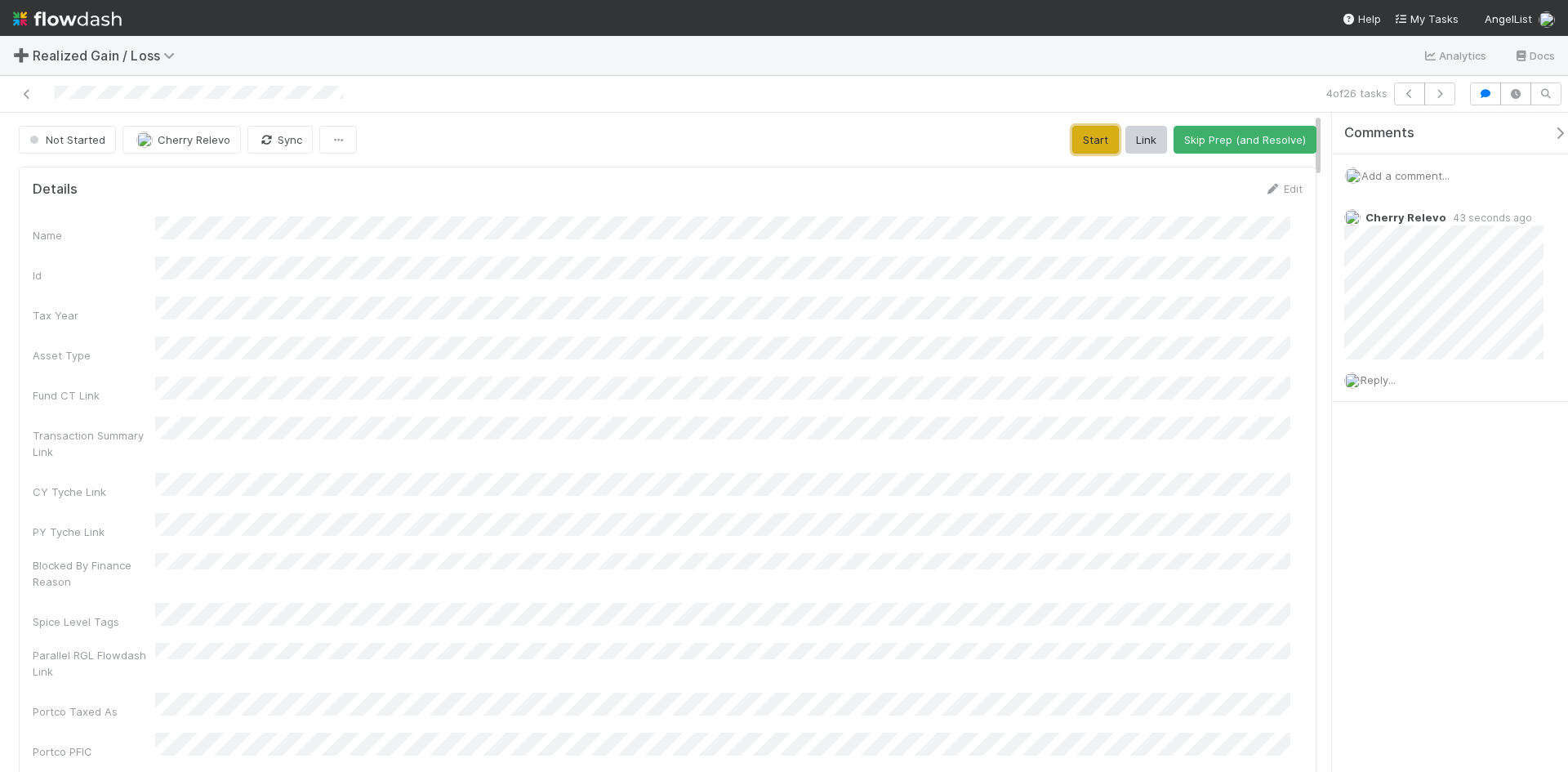
click at [1089, 138] on button "Start" at bounding box center [1095, 140] width 47 height 28
click at [1201, 141] on button "Request Review (and Resolve)" at bounding box center [1227, 140] width 176 height 28
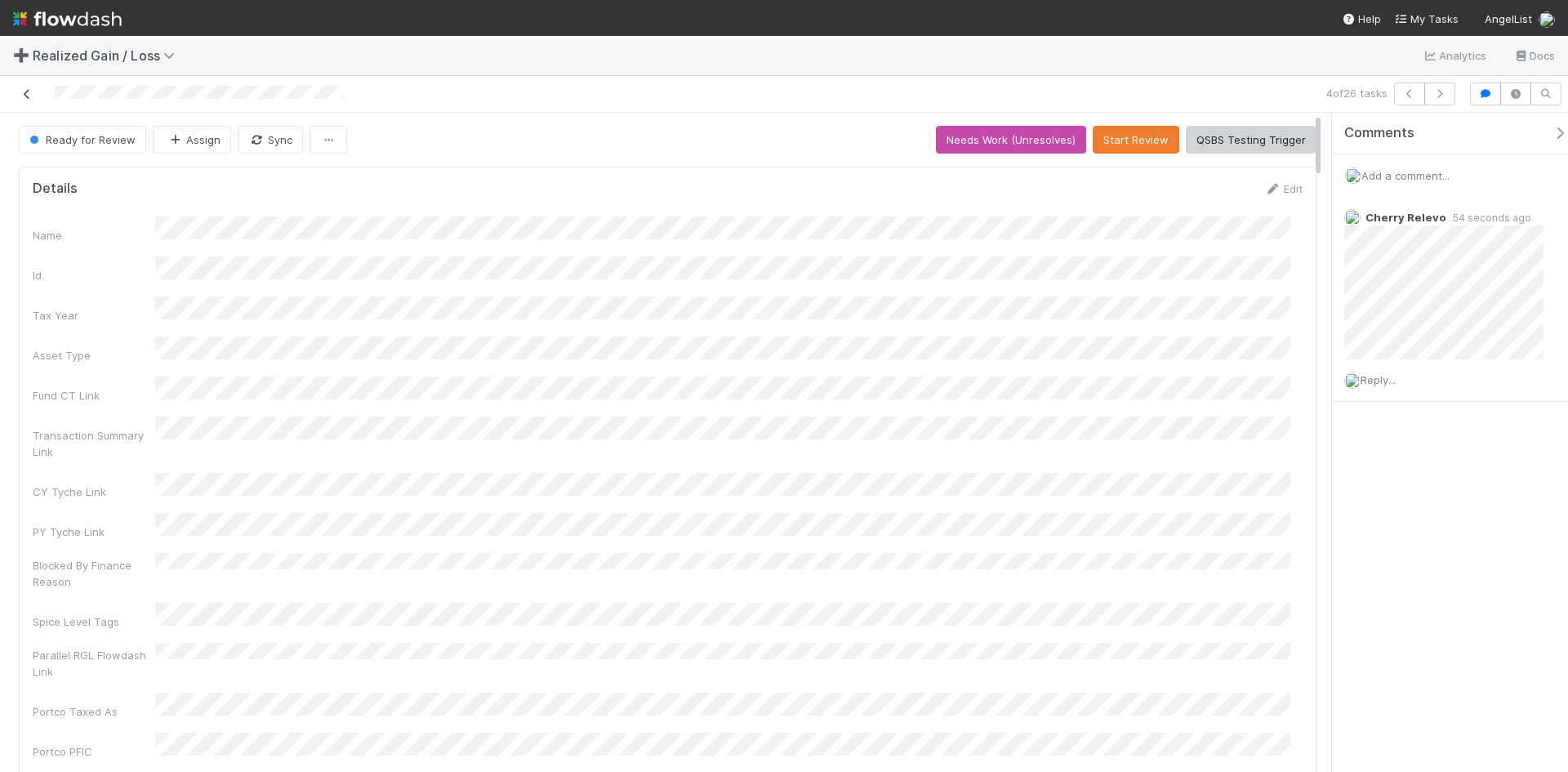
click at [28, 89] on icon at bounding box center [27, 94] width 17 height 10
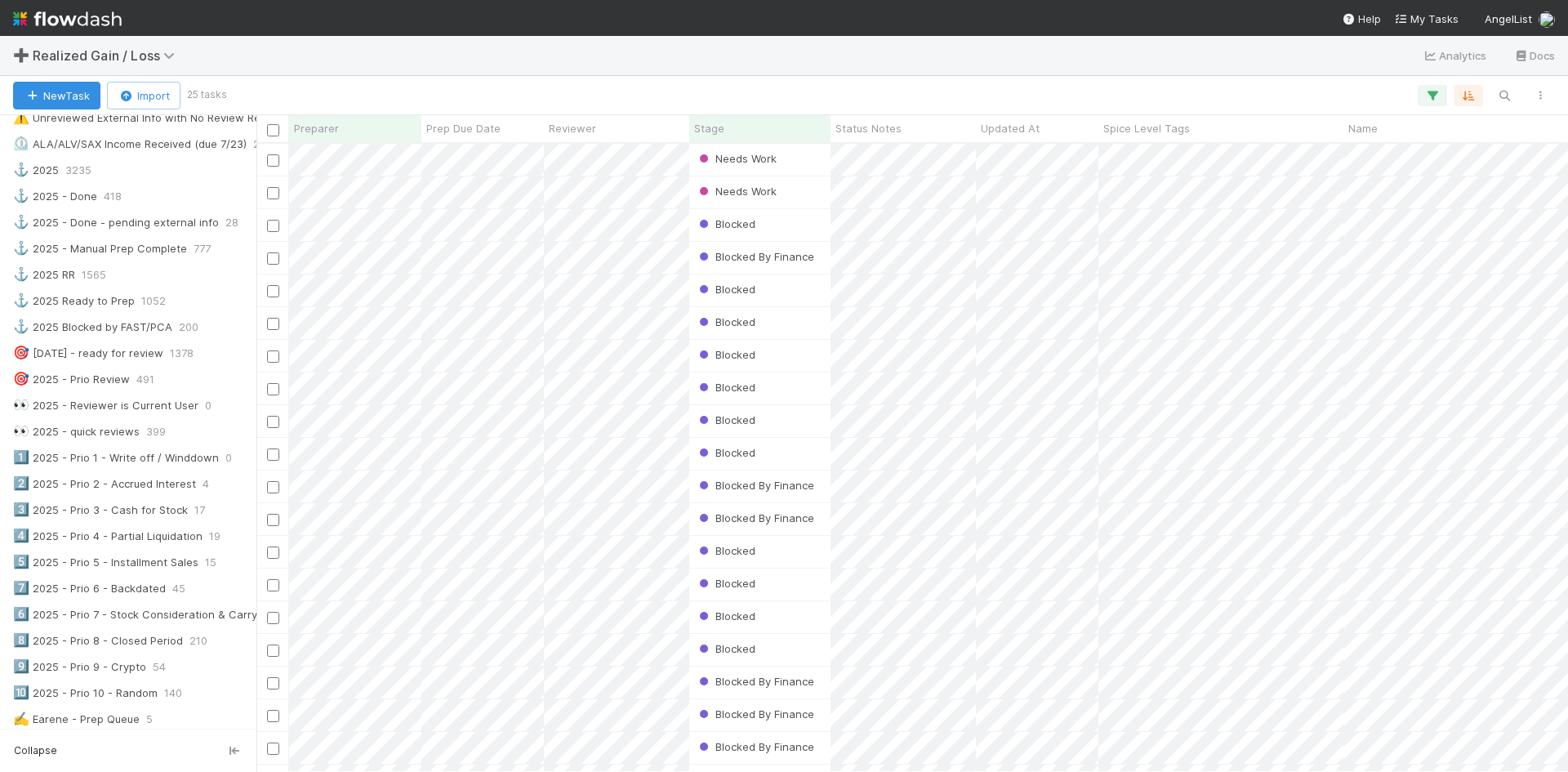
scroll to position [654, 0]
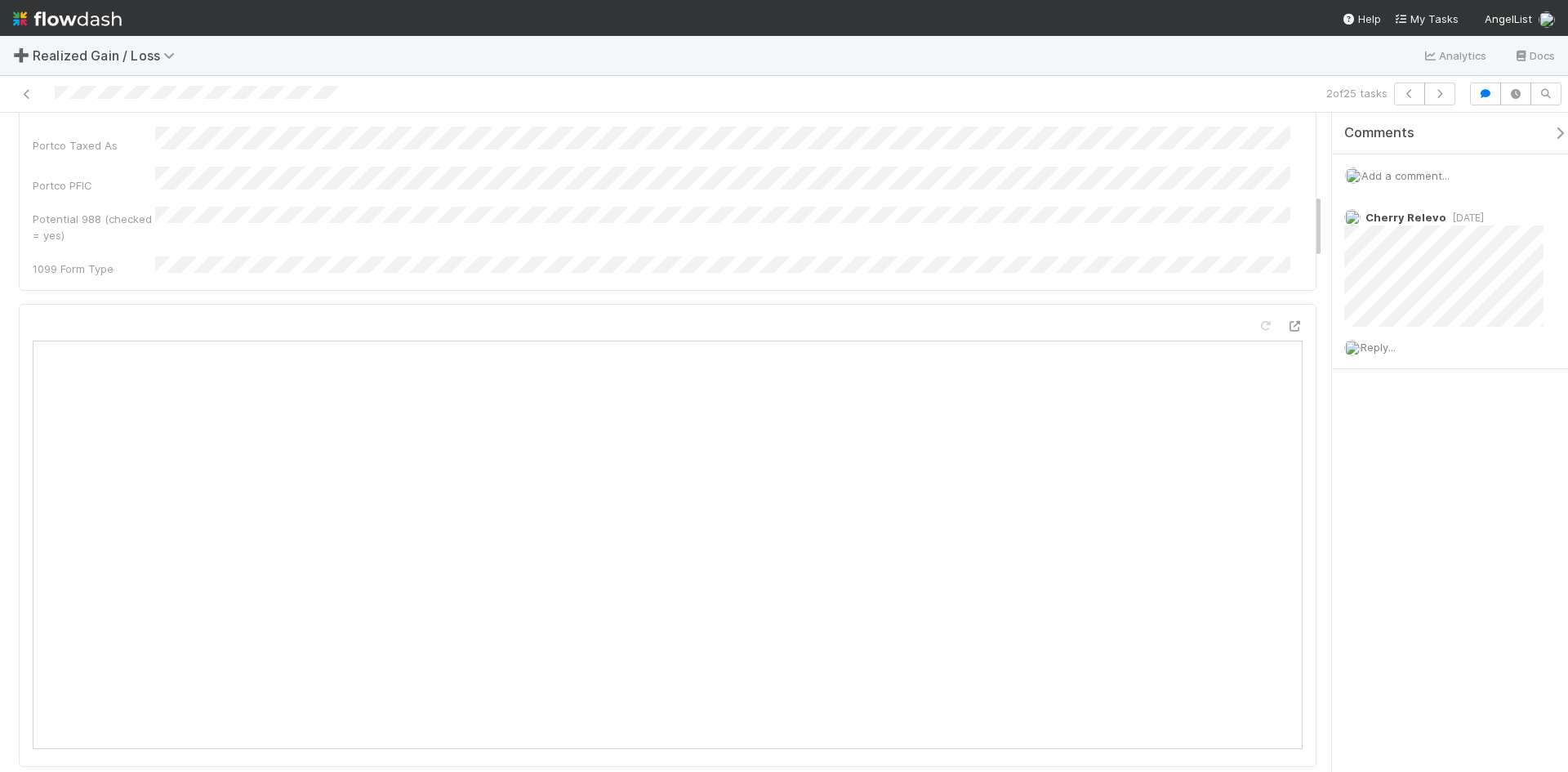
scroll to position [490, 0]
click at [1376, 592] on div "Comments Add a comment... Cherry Relevo 4 weeks ago Reply..." at bounding box center [1449, 442] width 236 height 659
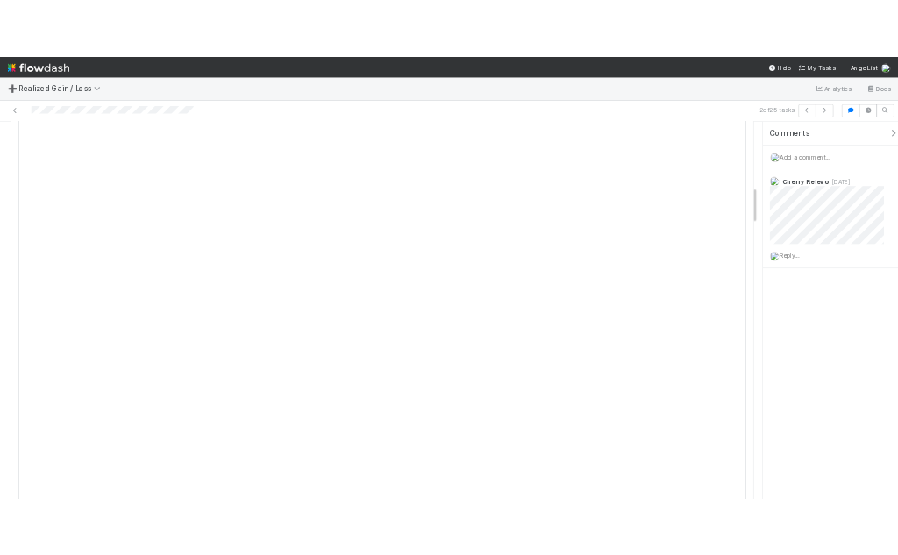
scroll to position [1228, 0]
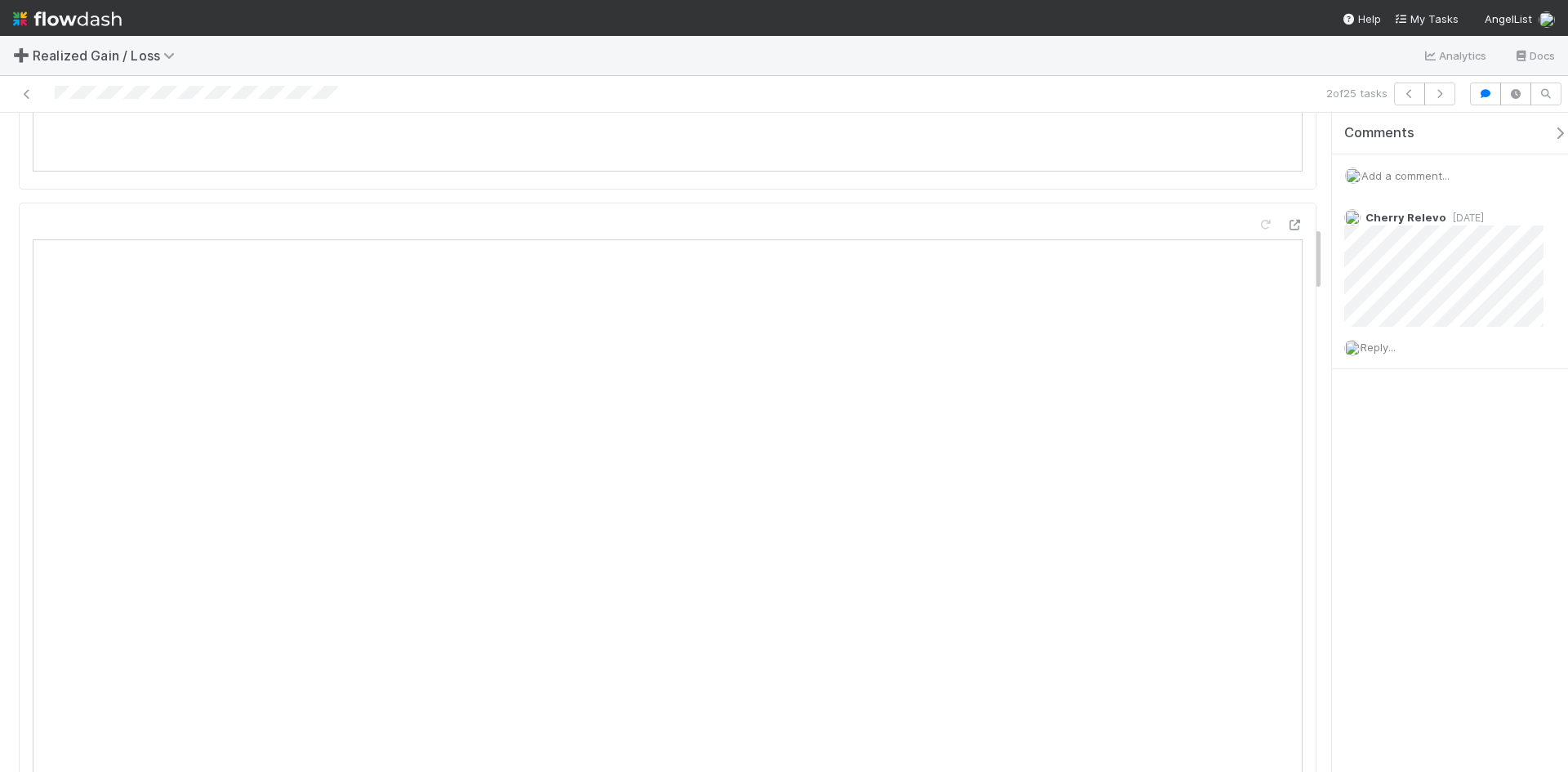
click at [1422, 606] on div "Comments Add a comment... Cherry Relevo 4 weeks ago Reply..." at bounding box center [1449, 442] width 236 height 659
click at [1331, 370] on div "Comments Add a comment... Cherry Relevo 4 weeks ago Reply..." at bounding box center [1455, 281] width 249 height 338
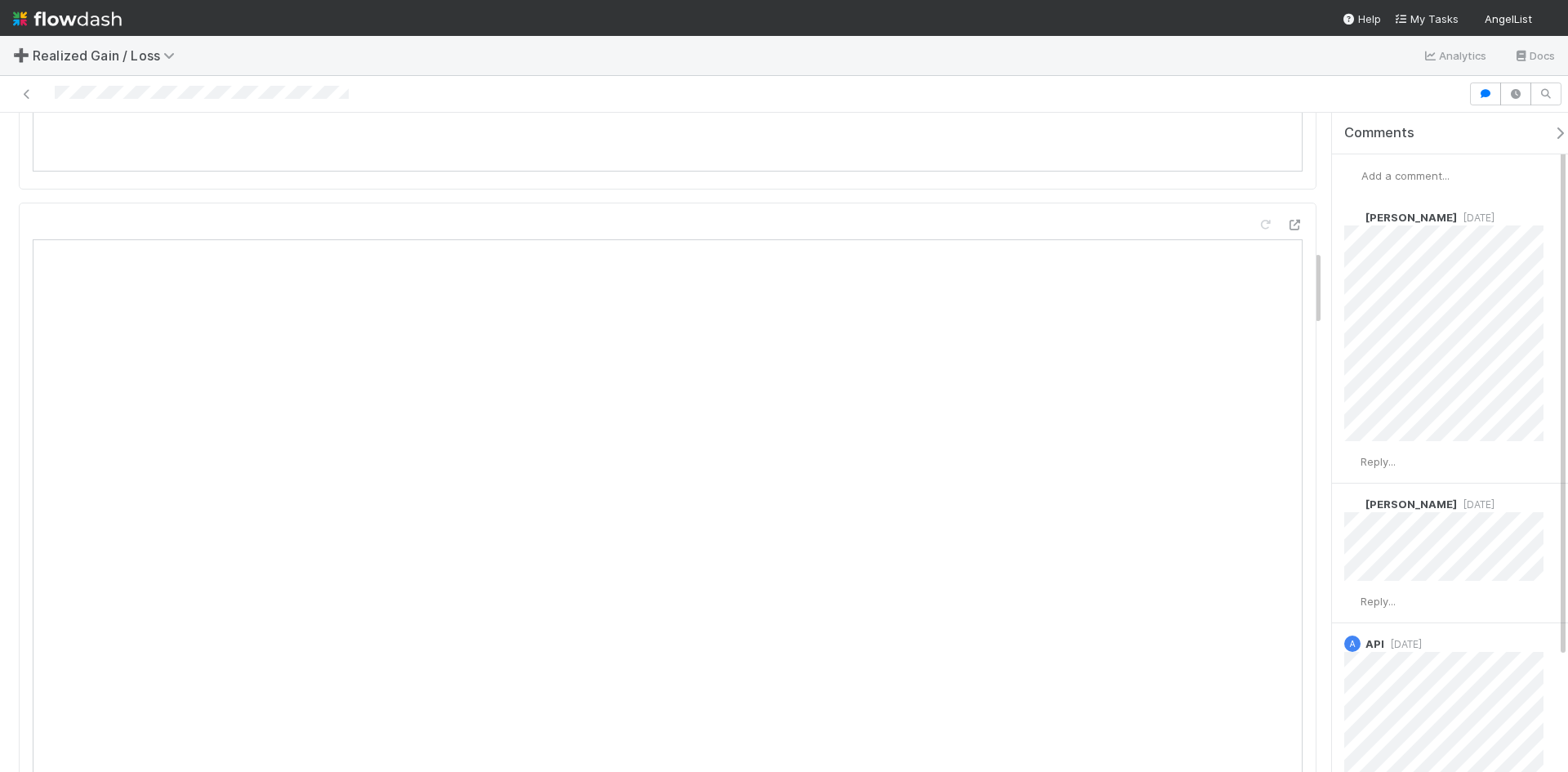
scroll to position [1225, 0]
click at [1394, 467] on span "Reply..." at bounding box center [1378, 461] width 35 height 13
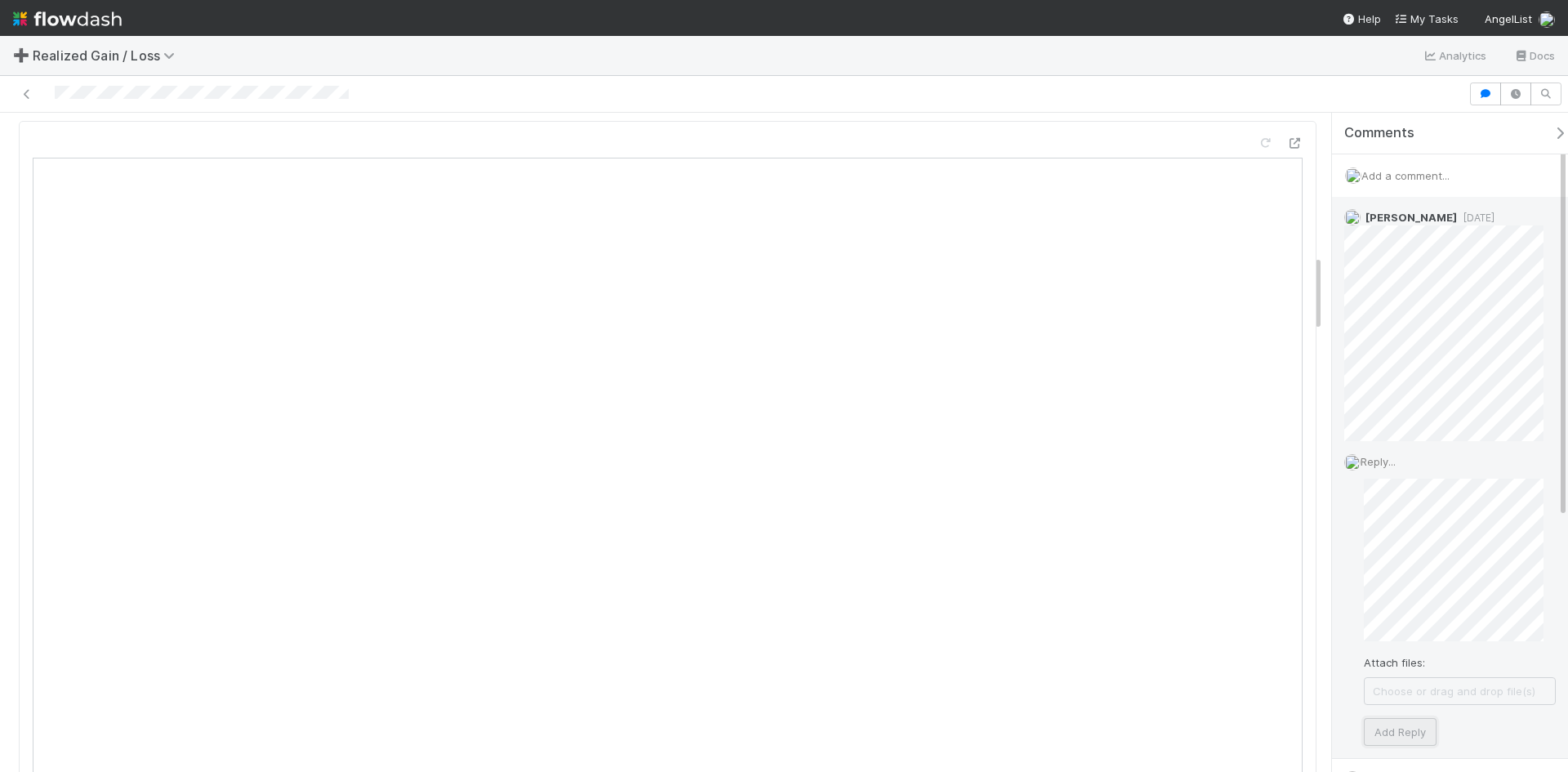
click at [1403, 726] on button "Add Reply" at bounding box center [1399, 732] width 73 height 28
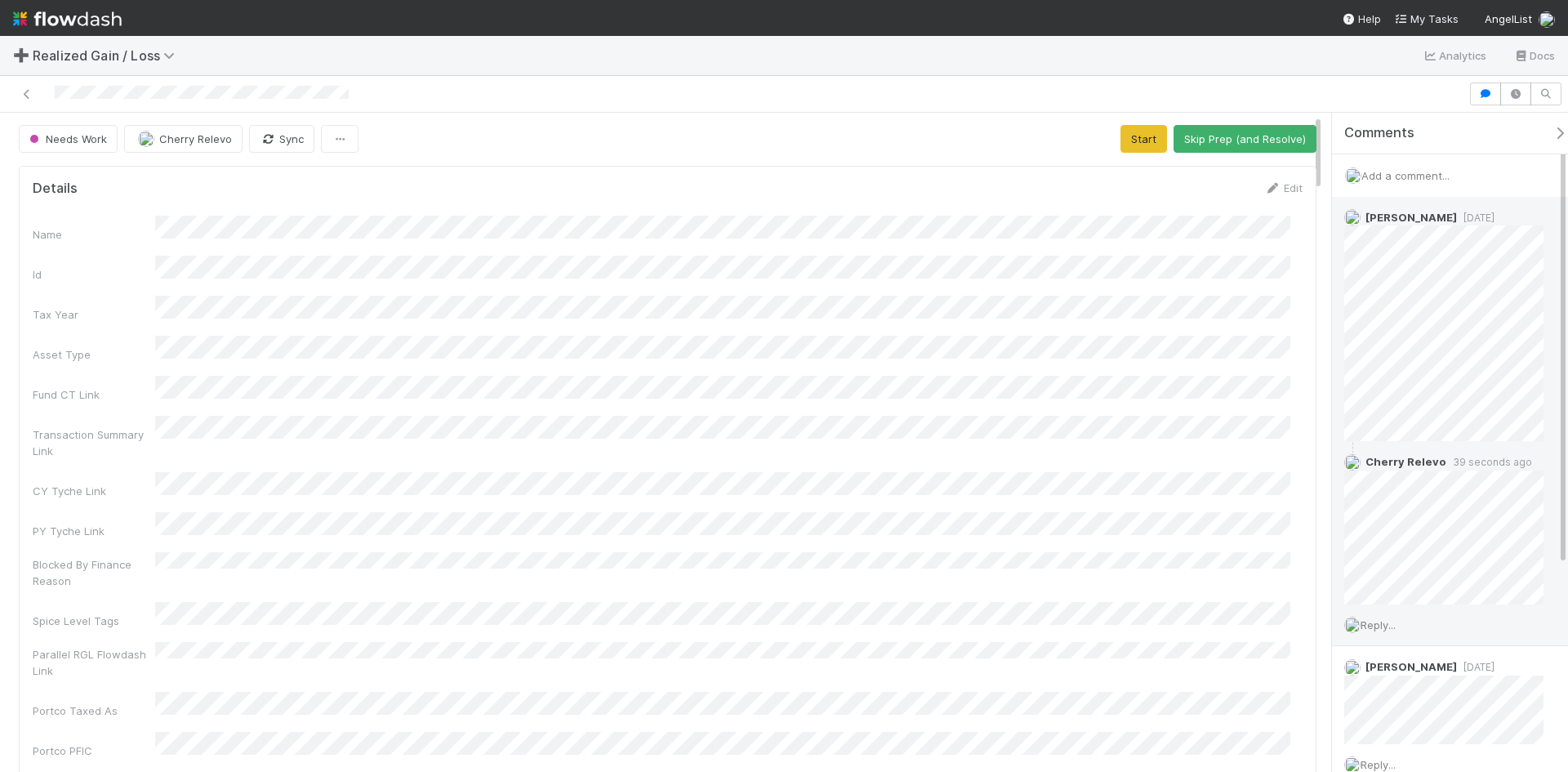
scroll to position [0, 0]
click at [1142, 140] on button "Start" at bounding box center [1143, 140] width 47 height 28
click at [1228, 138] on button "Request Review (and Resolve)" at bounding box center [1227, 140] width 176 height 28
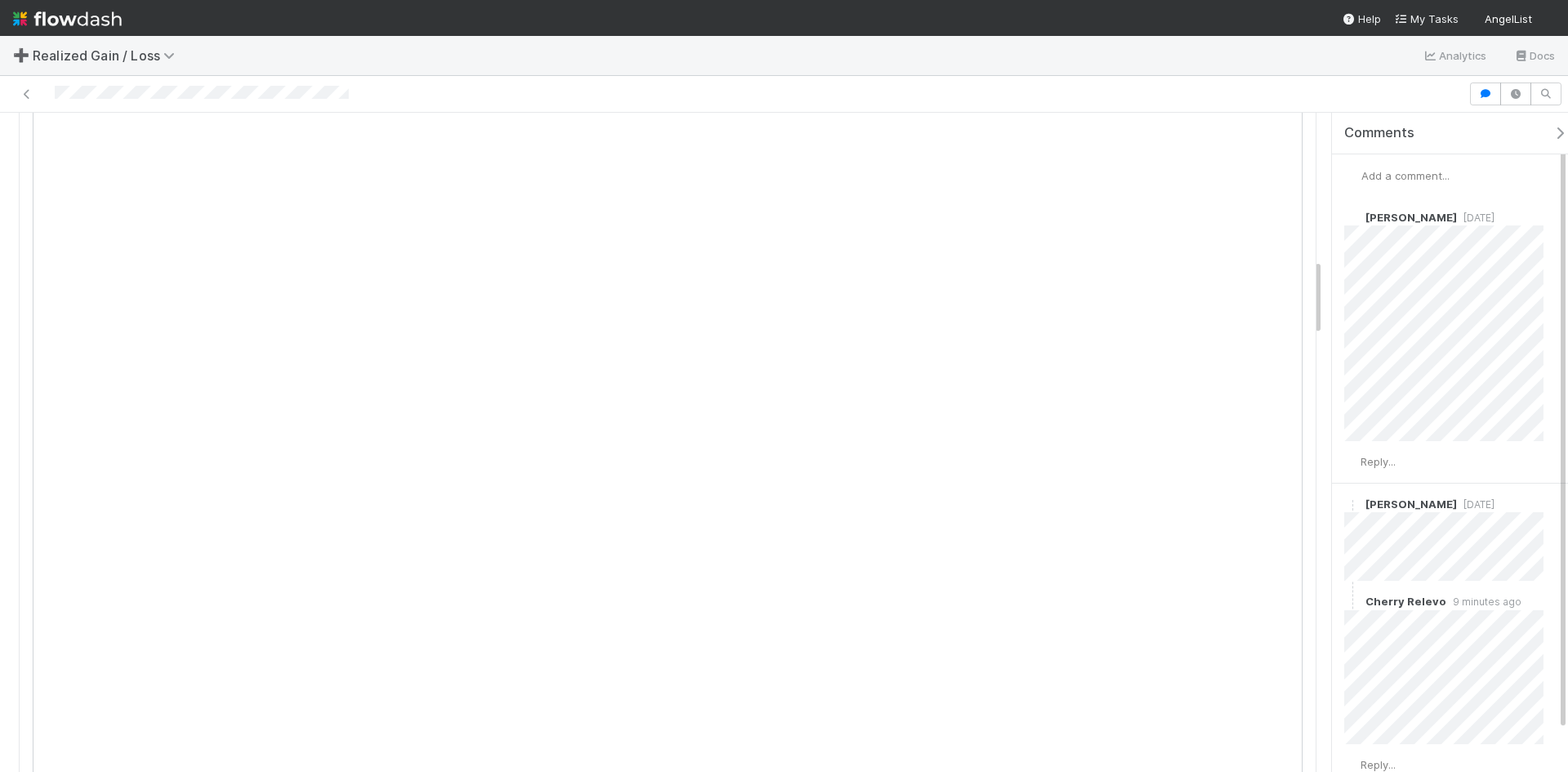
scroll to position [1388, 0]
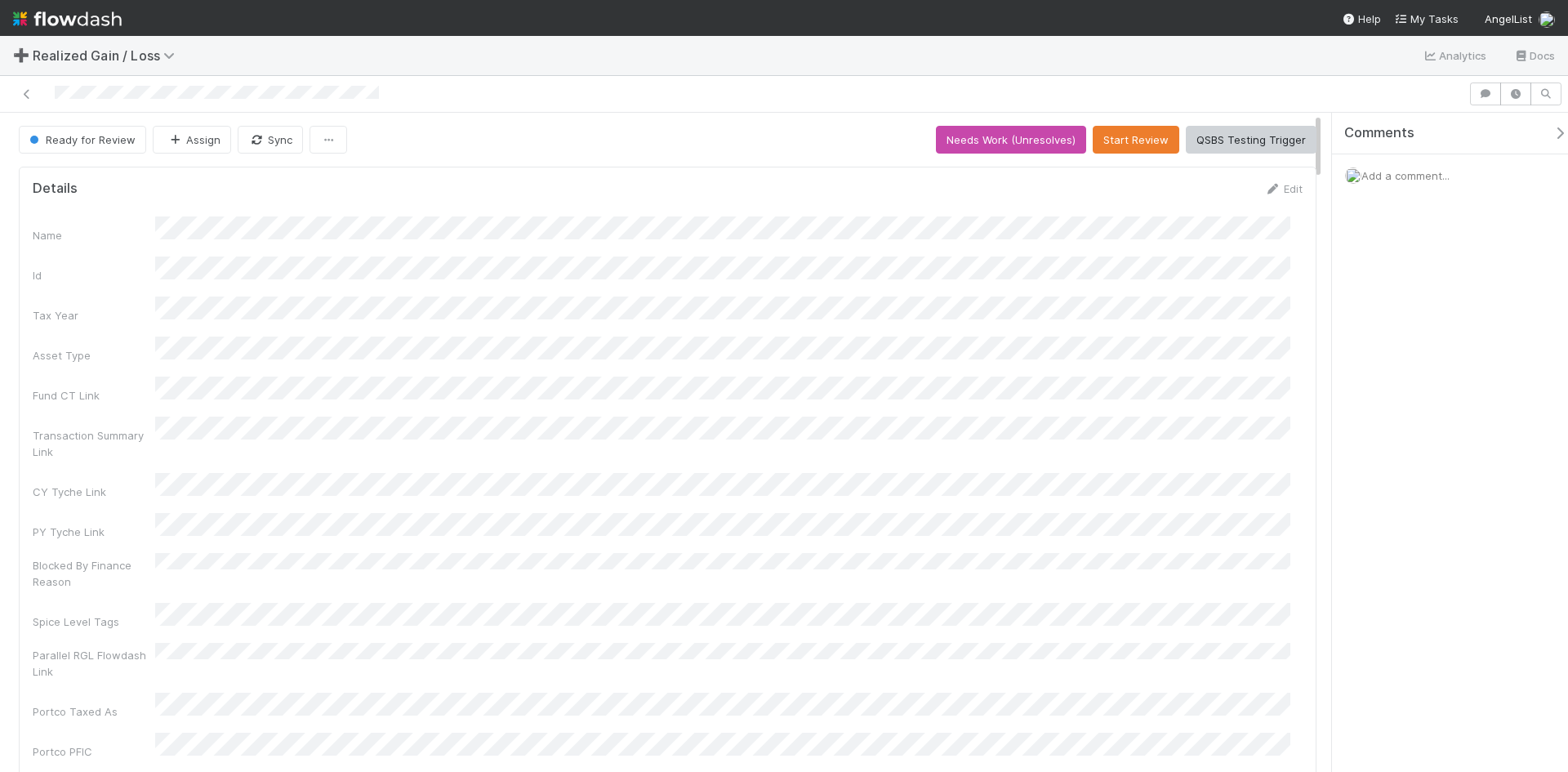
click at [1425, 170] on span "Add a comment..." at bounding box center [1405, 176] width 88 height 13
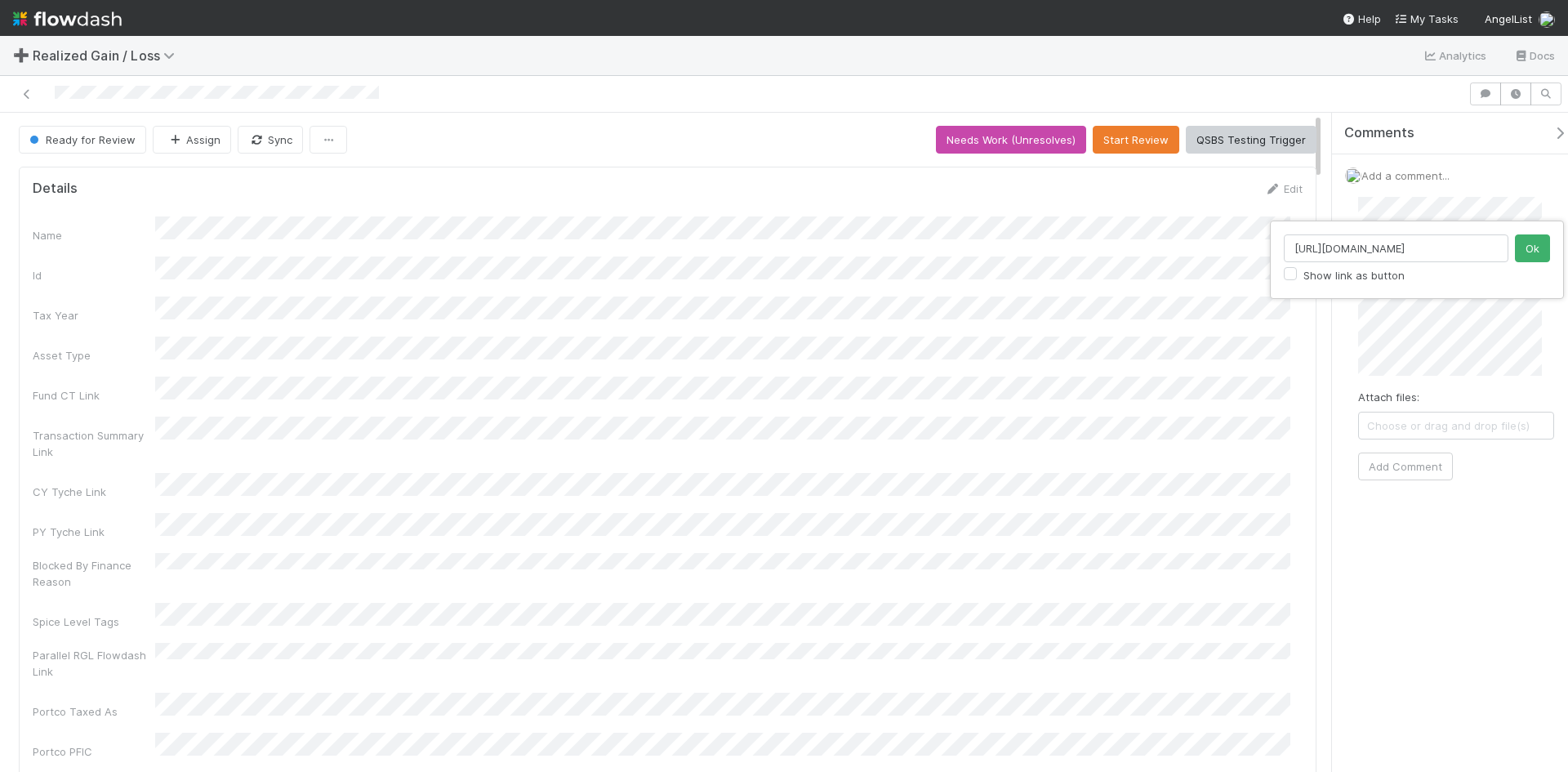
scroll to position [0, 159]
click at [1449, 251] on input "https://flowdash.internal.angellist.com/workflows/enInYn/tasks/jjs3A0Rd" at bounding box center [1395, 249] width 224 height 28
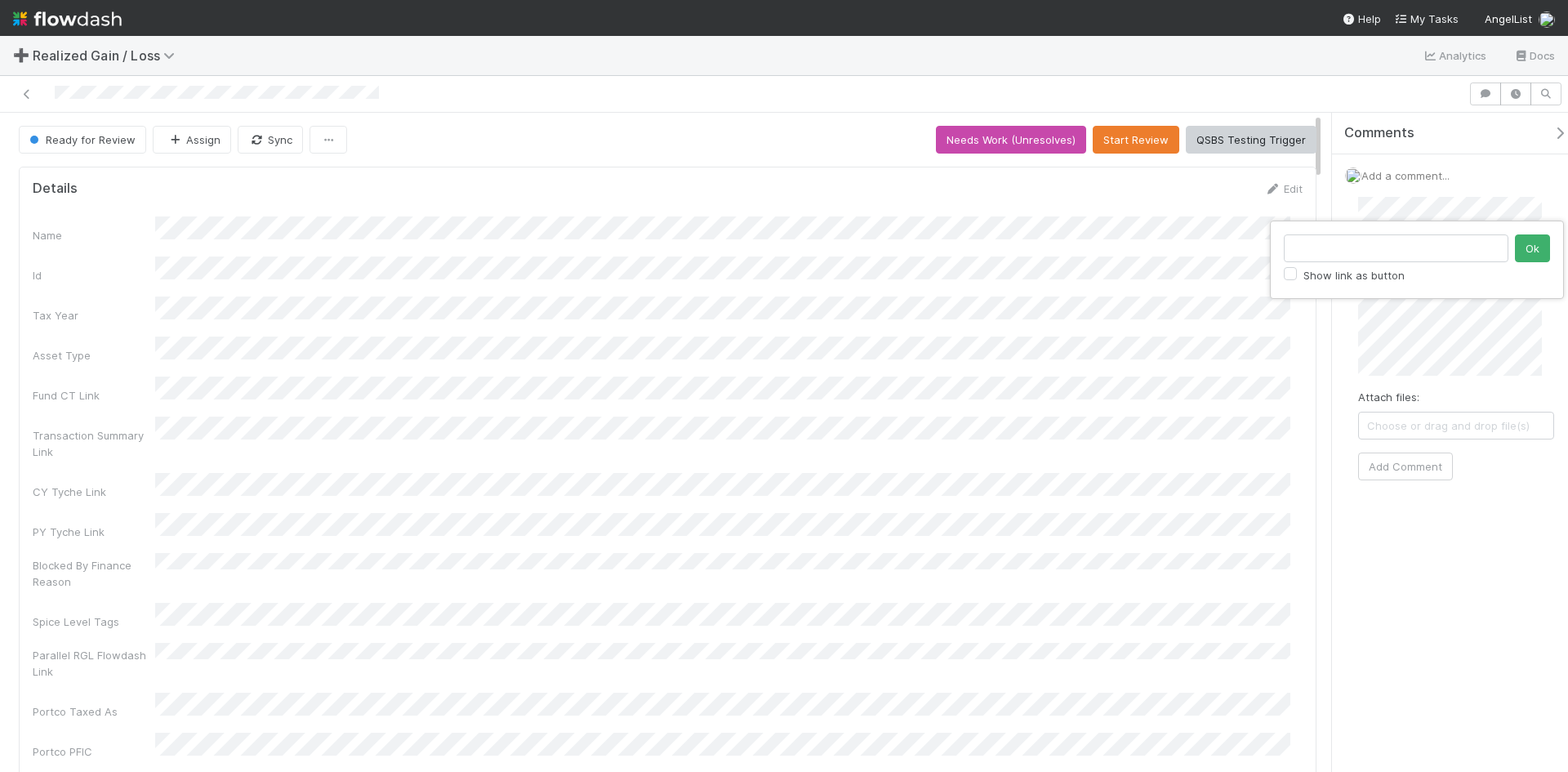
scroll to position [0, 0]
click at [1364, 253] on input "text" at bounding box center [1395, 249] width 224 height 28
paste input "https://flowdash.internal.angellist.com/workflows/enInYn/tasks/rEsYDBJz"
type input "https://flowdash.internal.angellist.com/workflows/enInYn/tasks/rEsYDBJz"
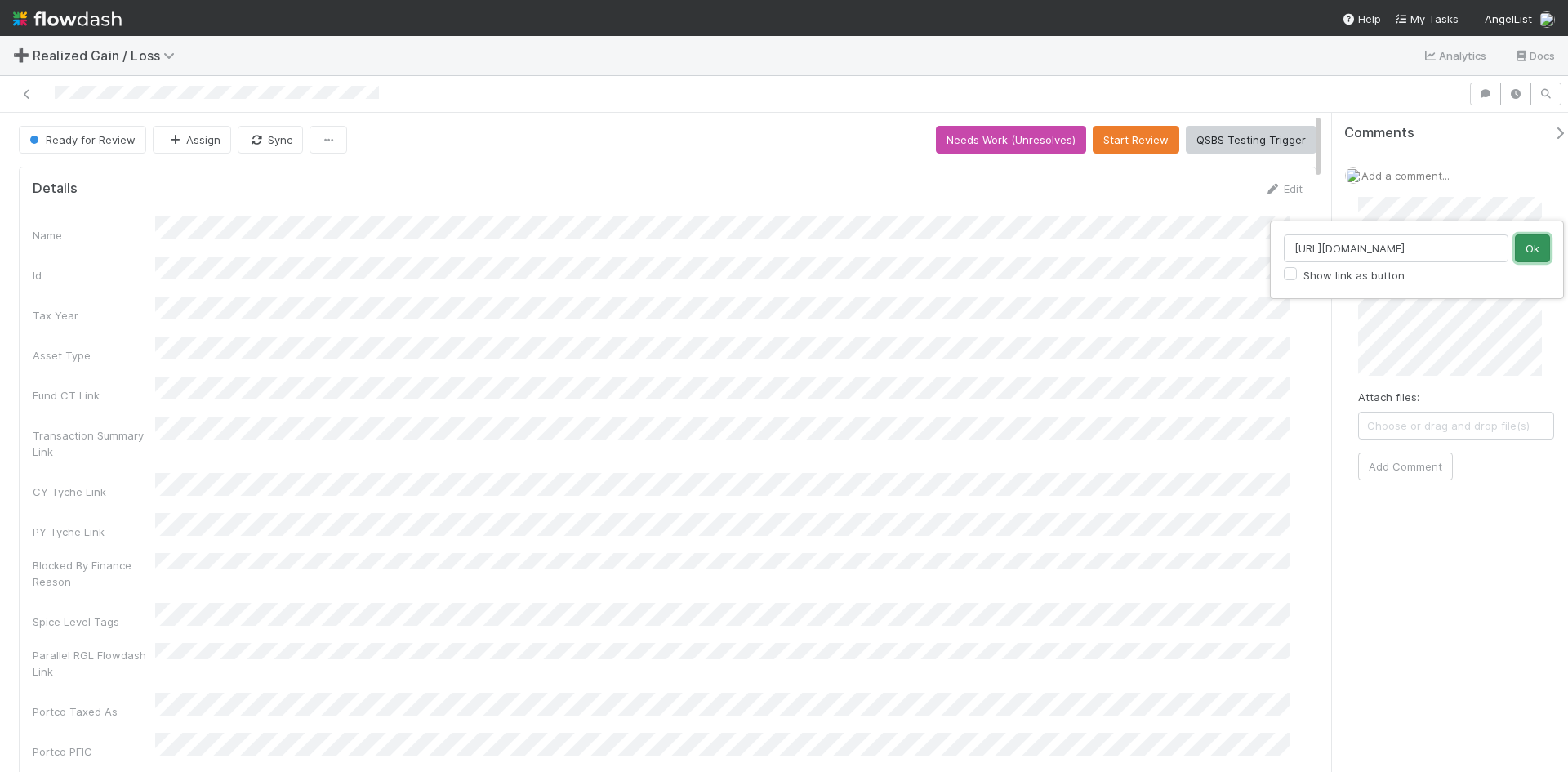
click at [1528, 245] on button "Ok" at bounding box center [1533, 249] width 35 height 28
click at [1481, 504] on div "Add a comment... Attach files: Choose or drag and drop file(s) Add Comment" at bounding box center [1455, 331] width 249 height 352
click at [1408, 467] on button "Add Comment" at bounding box center [1405, 467] width 95 height 28
click at [1429, 617] on div "Comments Add a comment... Cherry Relevo just now Reply..." at bounding box center [1449, 442] width 236 height 659
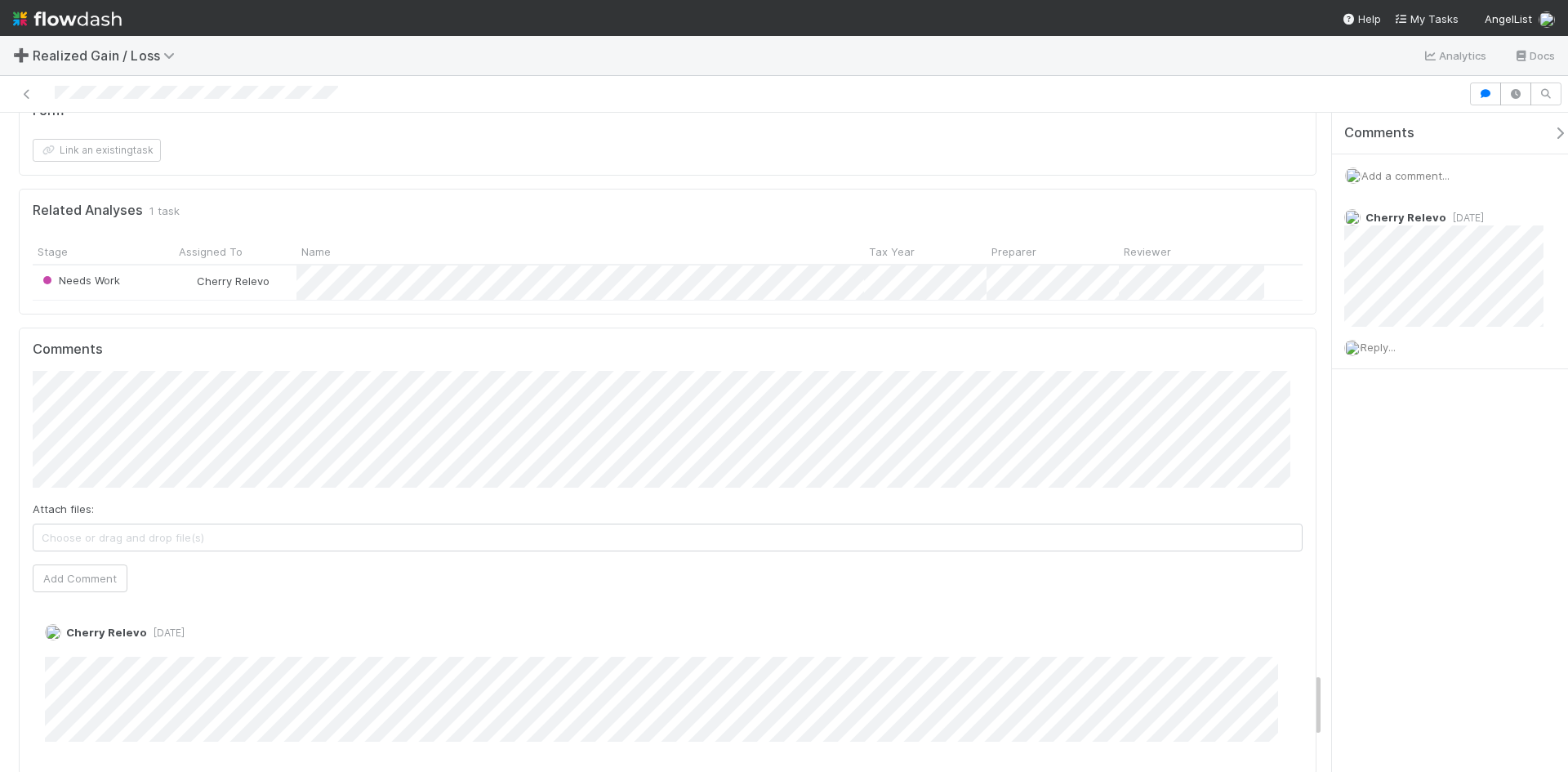
scroll to position [5635, 0]
drag, startPoint x: 1542, startPoint y: 223, endPoint x: 851, endPoint y: 108, distance: 700.5
click at [1544, 223] on icon at bounding box center [1552, 218] width 17 height 10
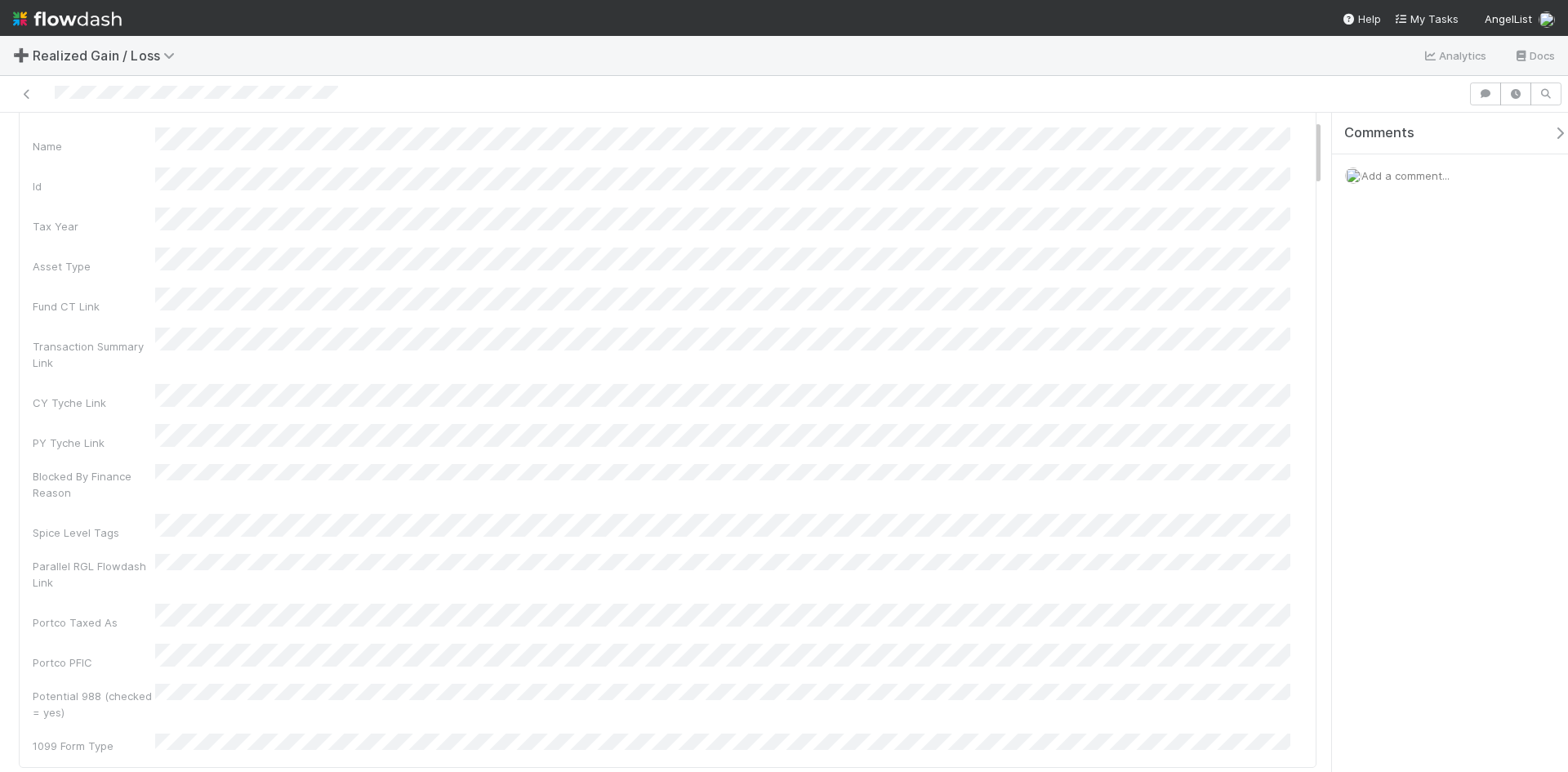
scroll to position [0, 0]
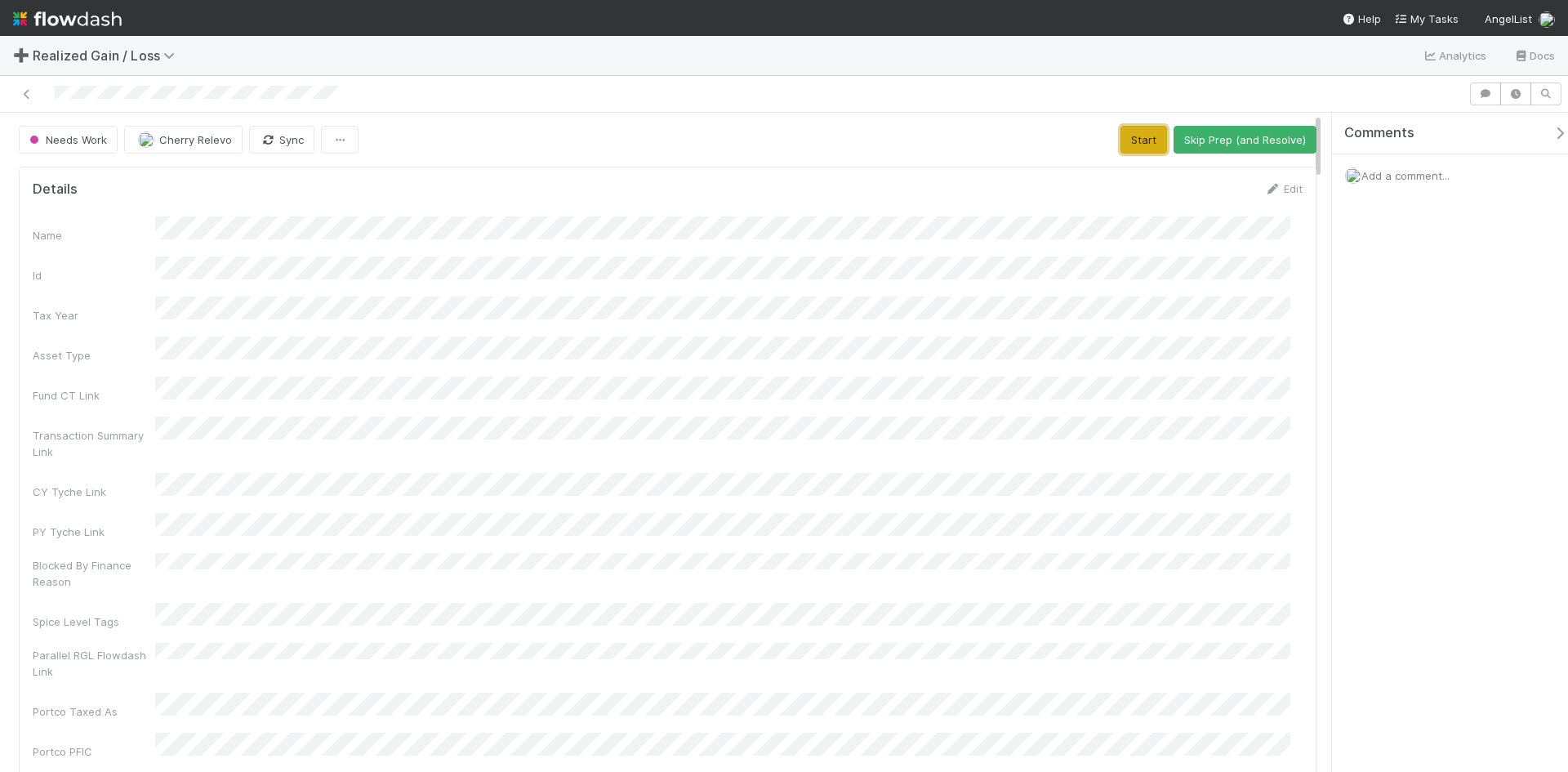
click at [1127, 137] on button "Start" at bounding box center [1143, 140] width 47 height 28
drag, startPoint x: 1199, startPoint y: 140, endPoint x: 1178, endPoint y: 189, distance: 53.3
click at [1199, 141] on button "Request Review (and Resolve)" at bounding box center [1227, 140] width 176 height 28
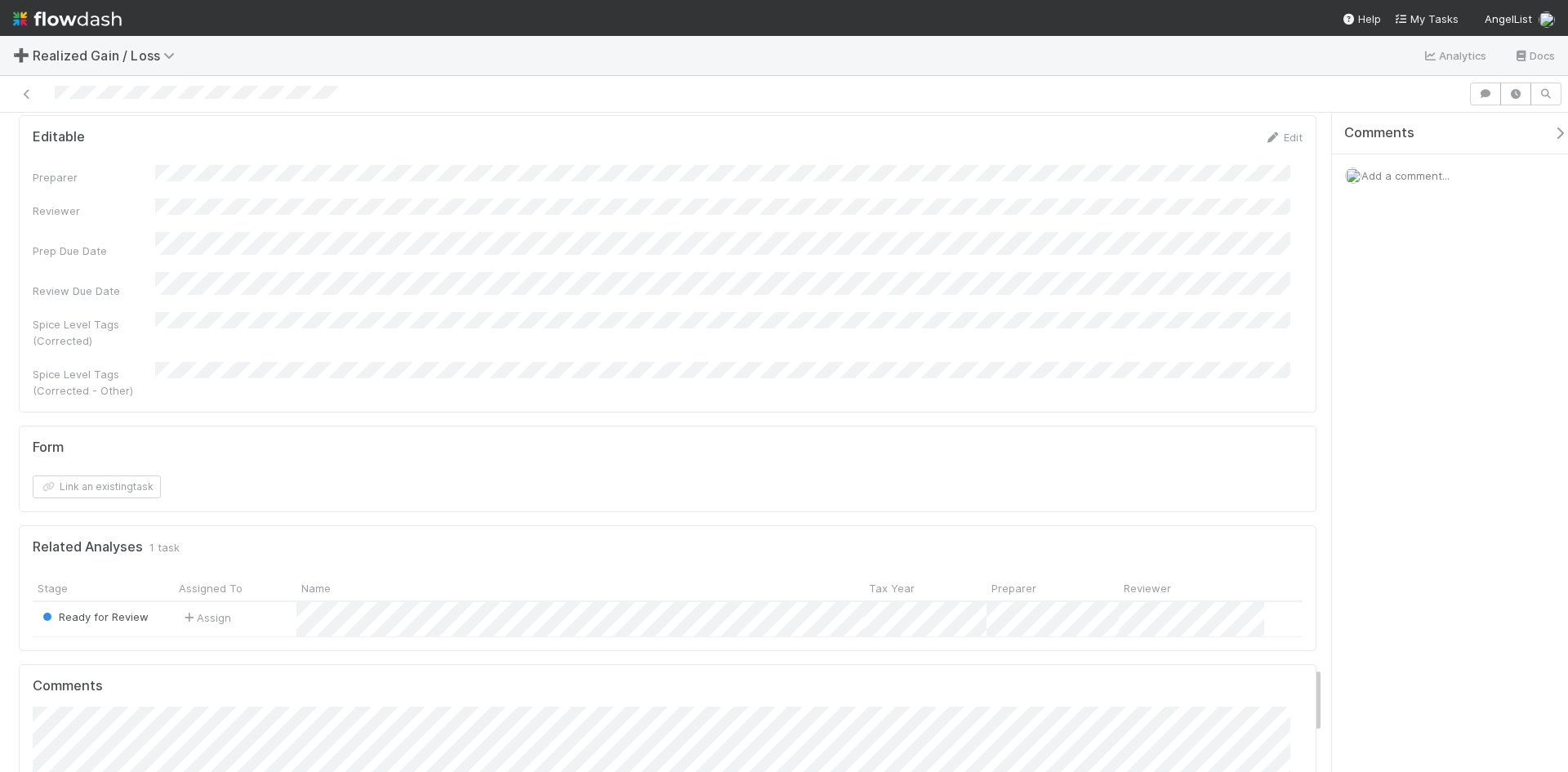
scroll to position [5144, 0]
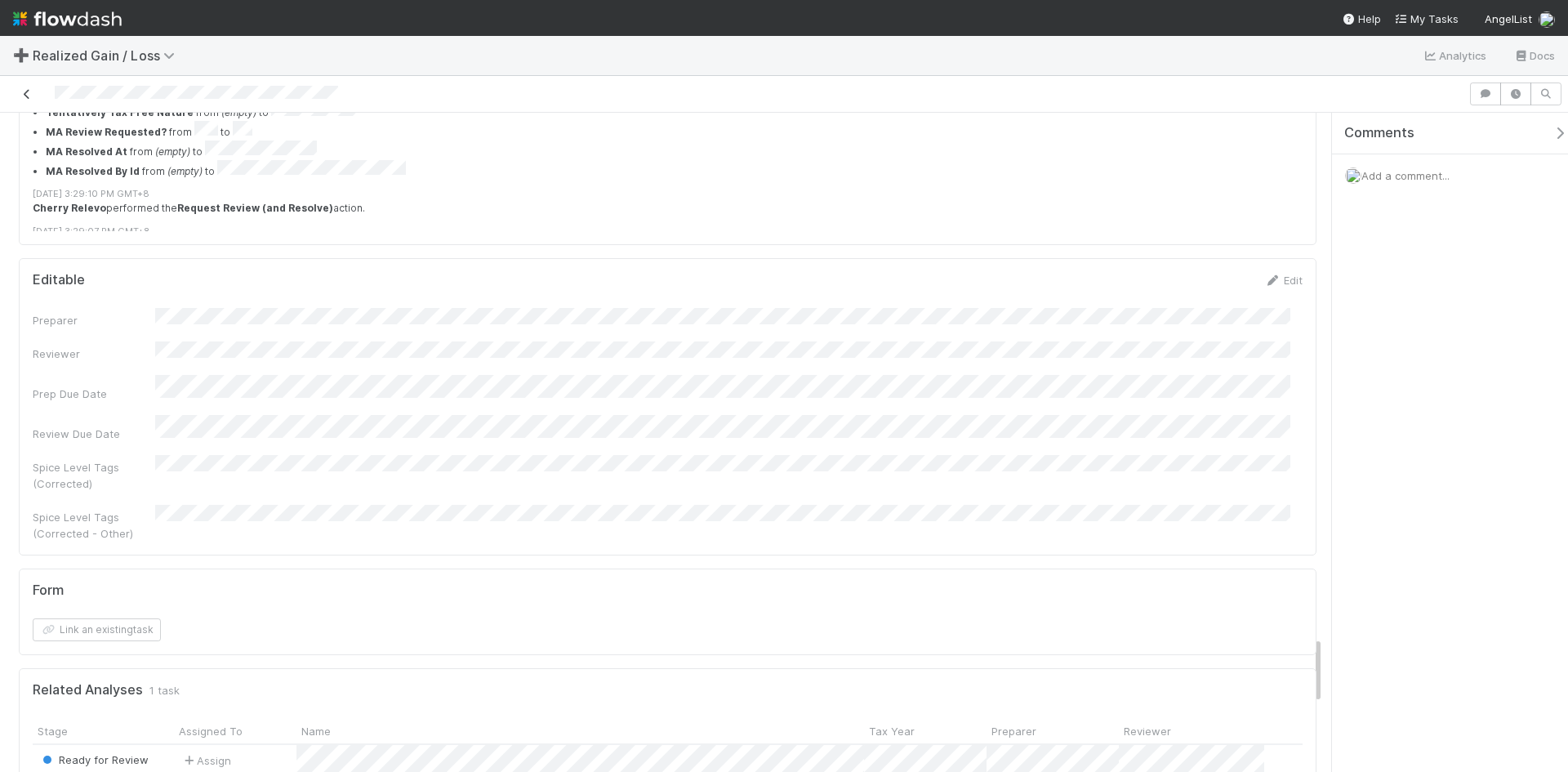
click at [27, 90] on icon at bounding box center [27, 94] width 17 height 10
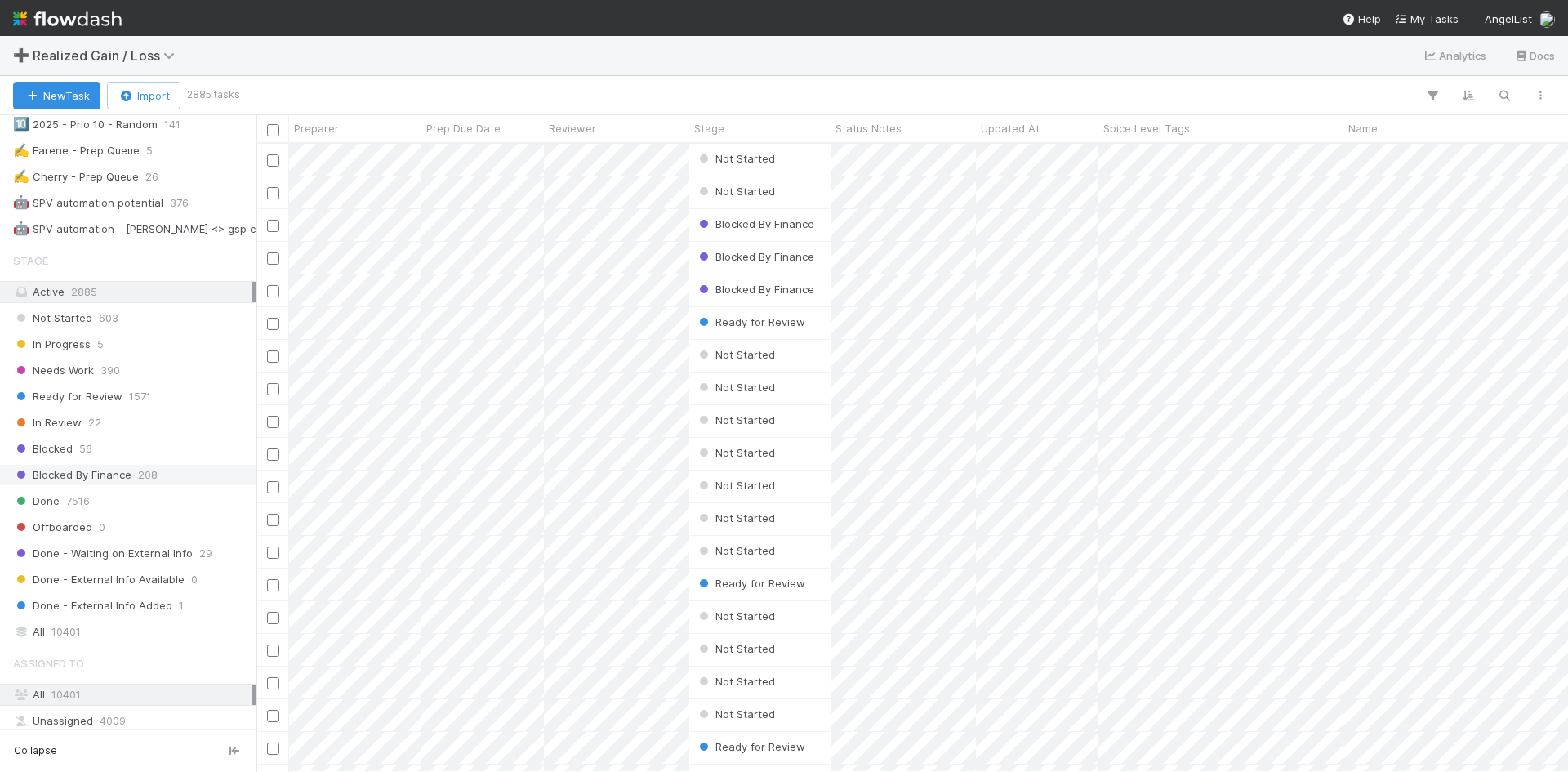
scroll to position [899, 0]
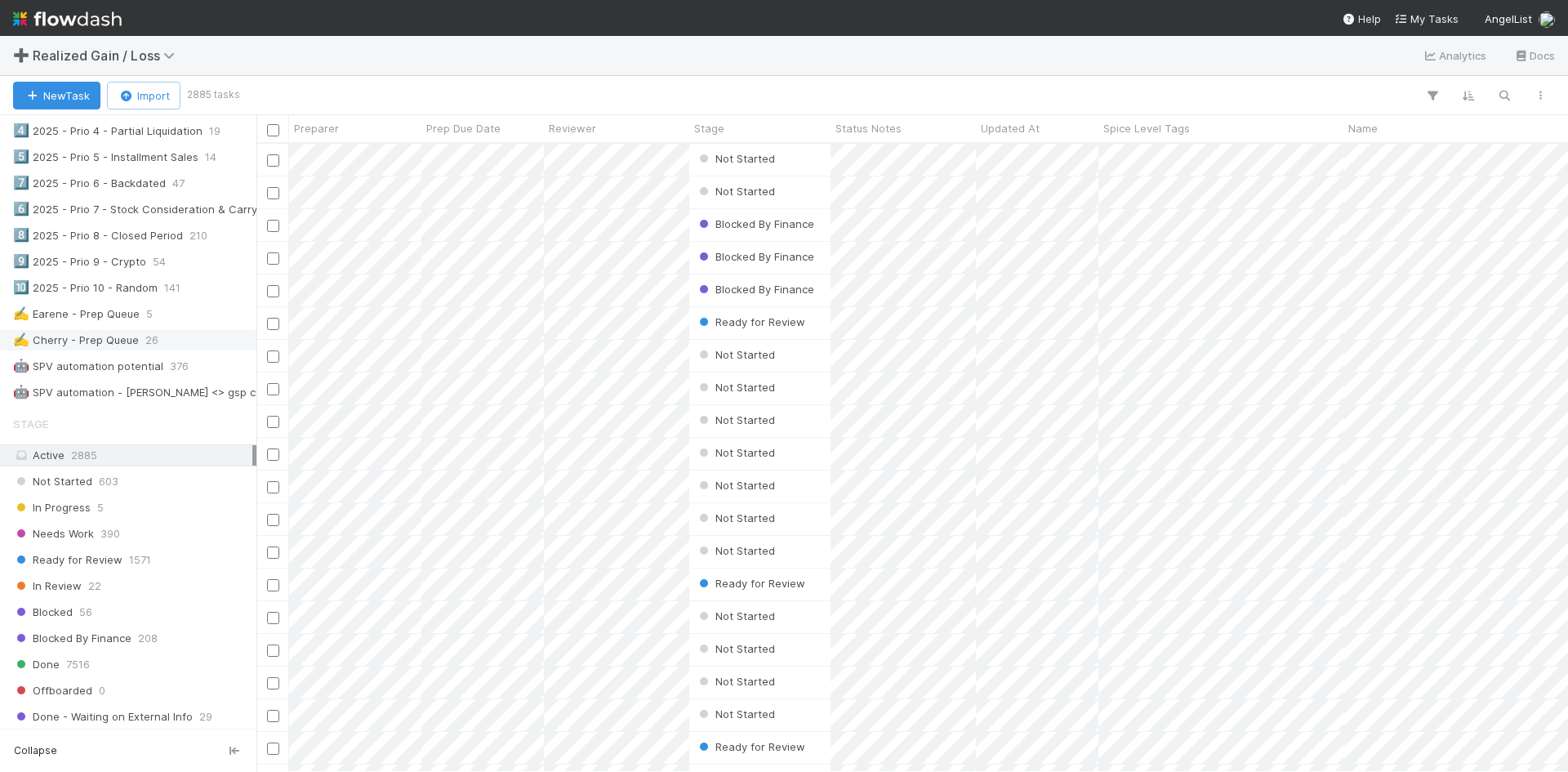
click at [93, 347] on div "✍️ Cherry - Prep Queue" at bounding box center [75, 340] width 126 height 20
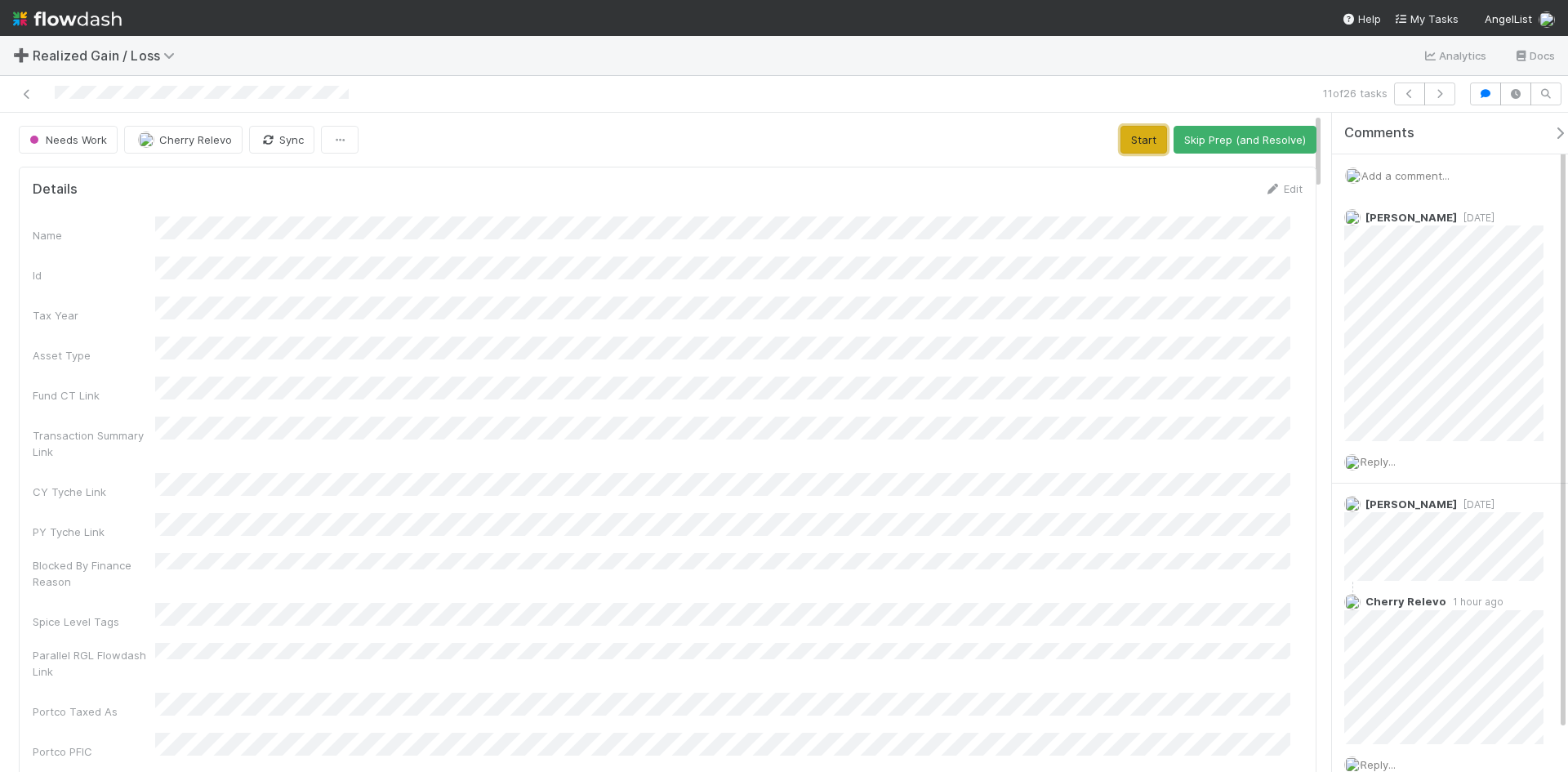
click at [1138, 144] on button "Start" at bounding box center [1143, 140] width 47 height 28
click at [1192, 134] on button "Request Review (and Resolve)" at bounding box center [1227, 140] width 176 height 28
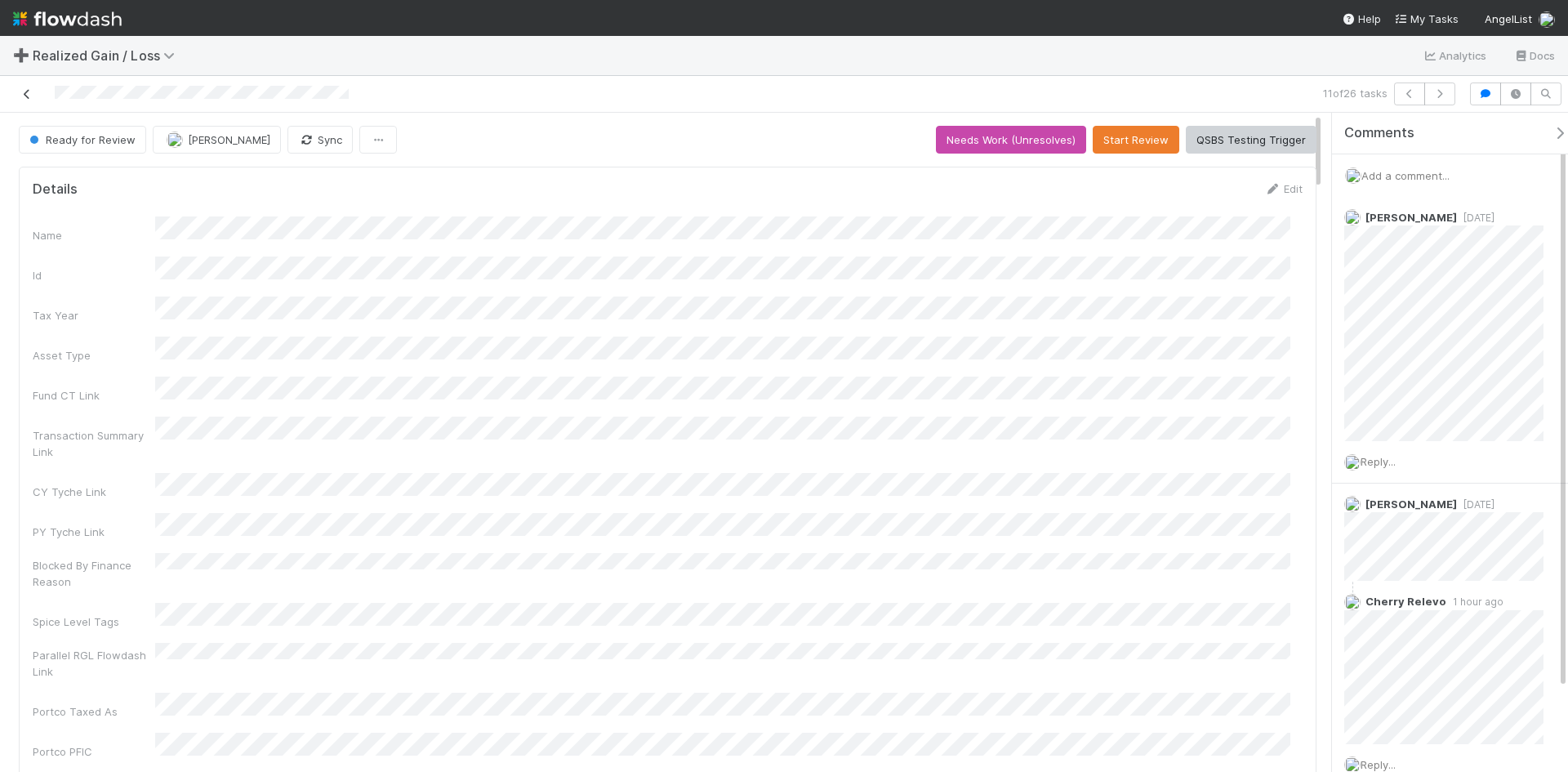
click at [27, 96] on icon at bounding box center [27, 94] width 17 height 10
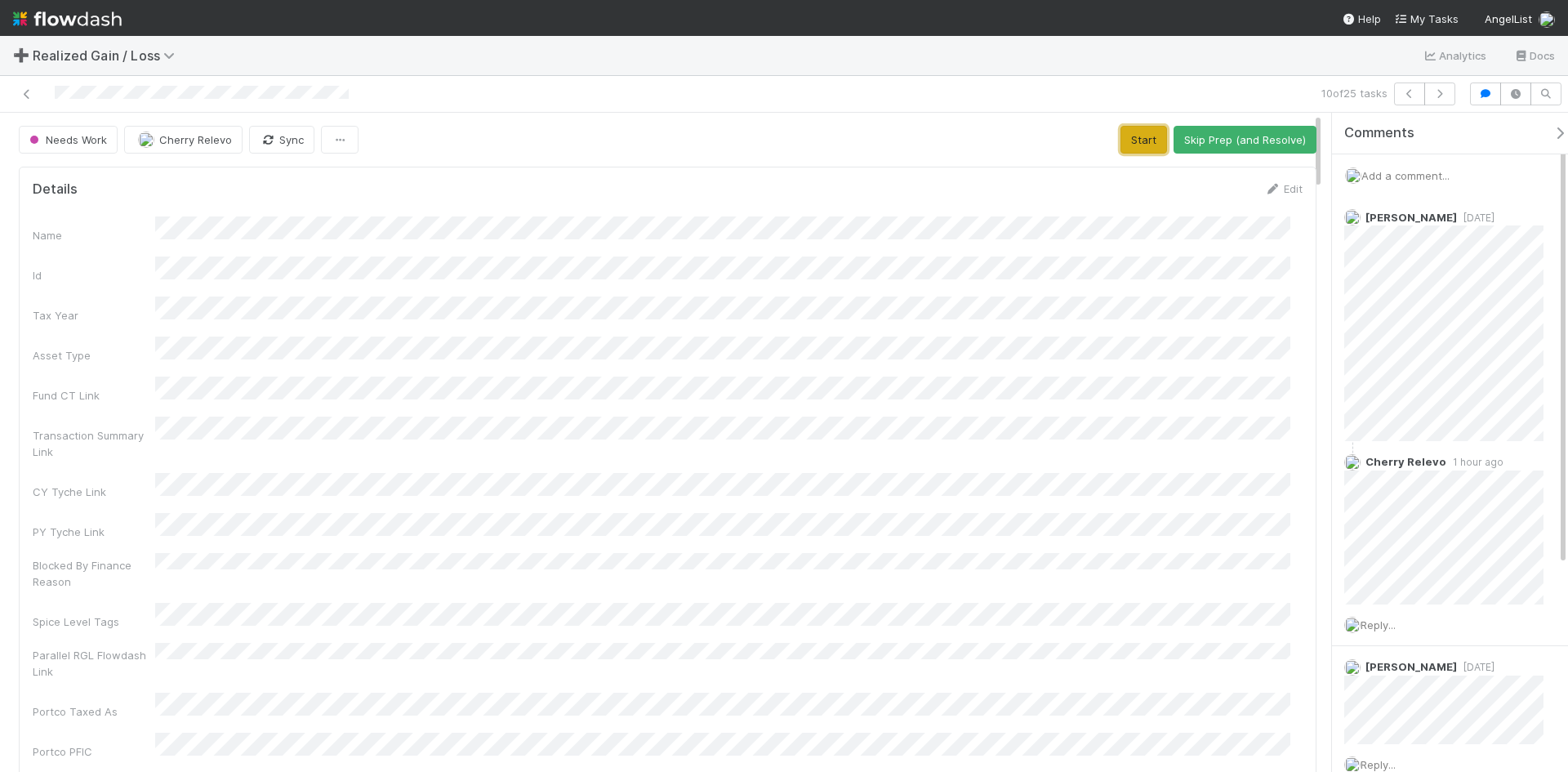
click at [1128, 140] on button "Start" at bounding box center [1143, 140] width 47 height 28
click at [1192, 140] on button "Request Review (and Resolve)" at bounding box center [1227, 140] width 176 height 28
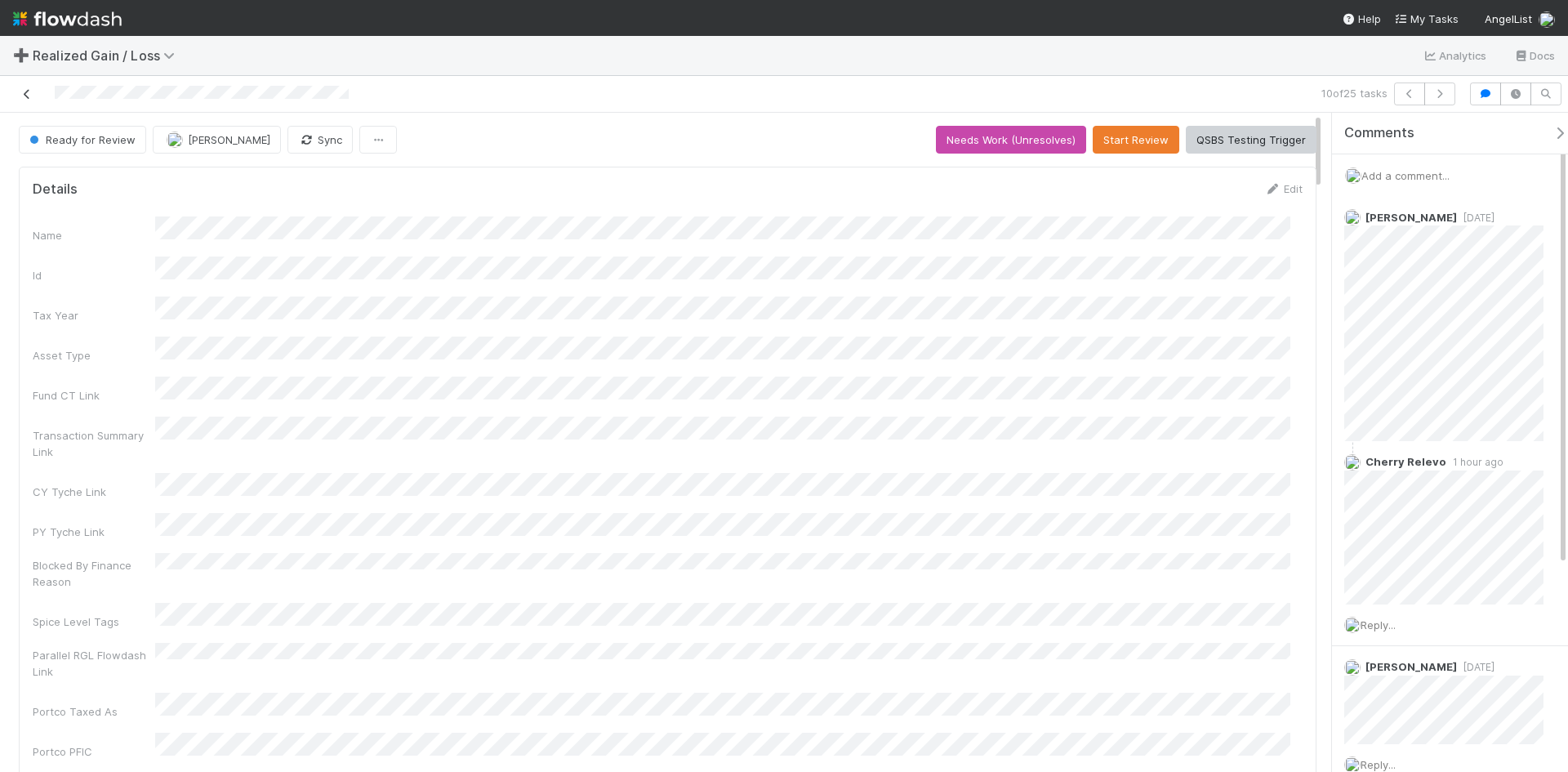
click at [30, 93] on icon at bounding box center [27, 94] width 17 height 10
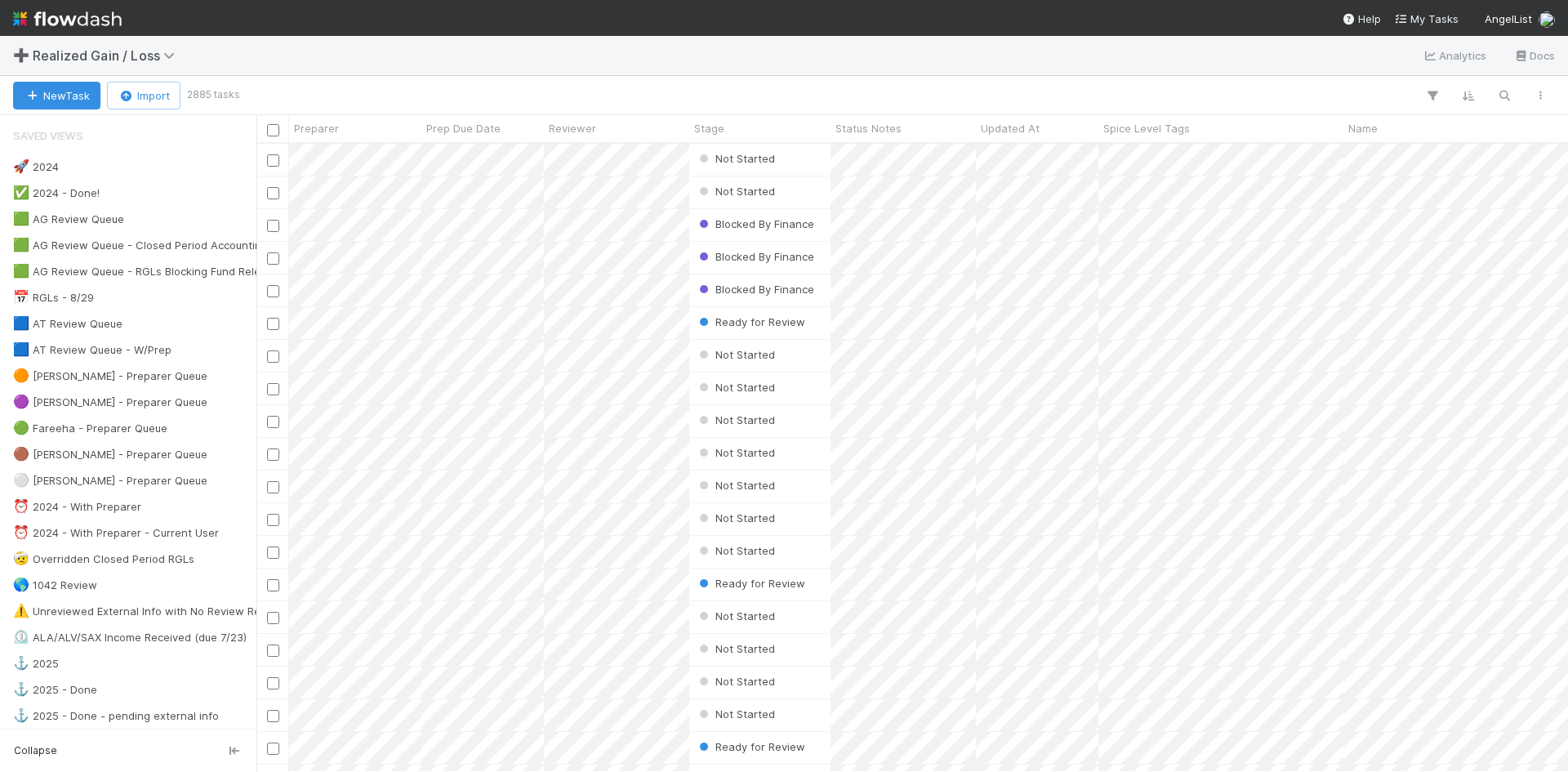
scroll to position [616, 1299]
drag, startPoint x: 94, startPoint y: 20, endPoint x: 94, endPoint y: 31, distance: 11.0
click at [94, 20] on img at bounding box center [67, 19] width 109 height 28
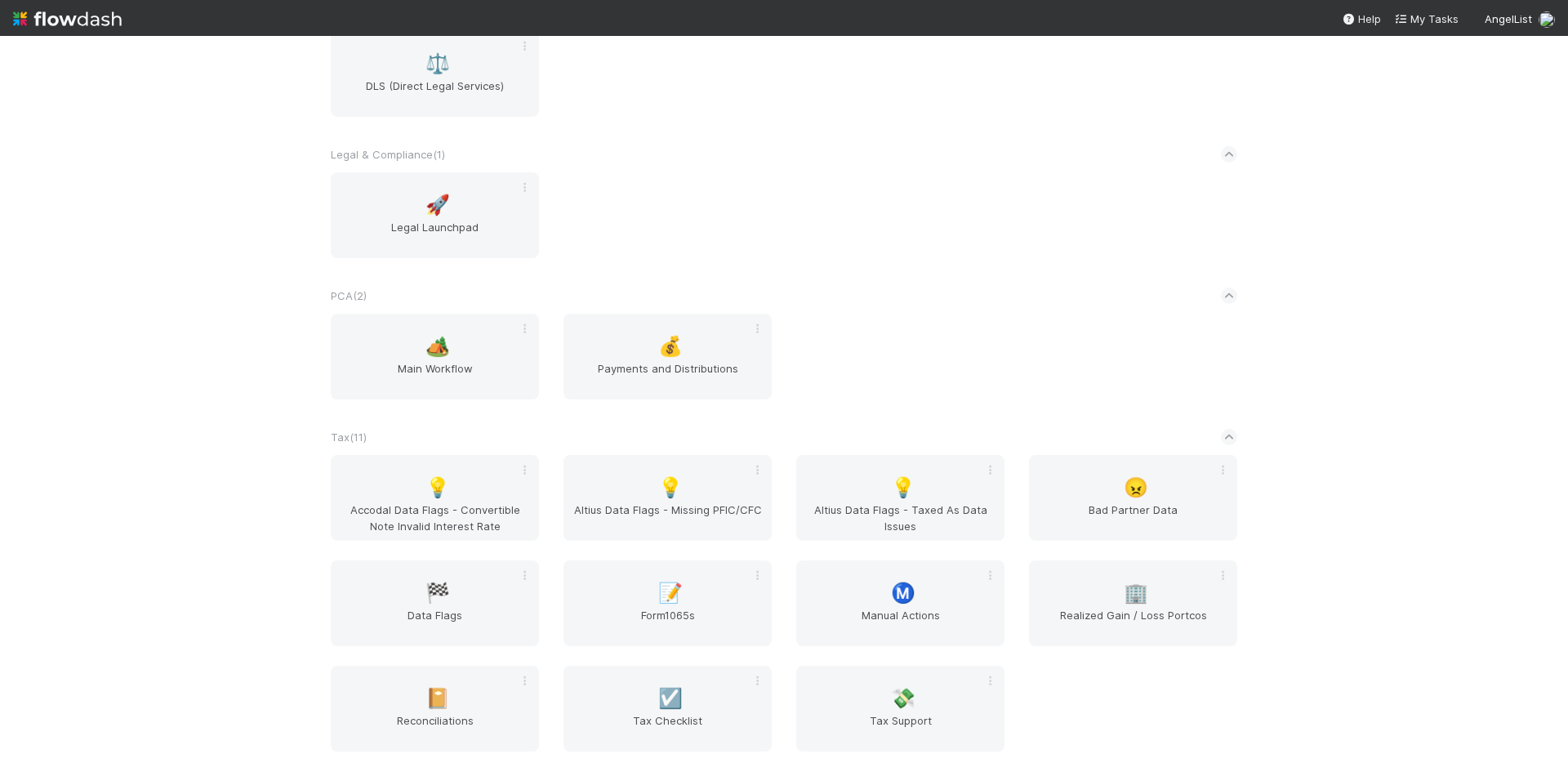
scroll to position [605, 0]
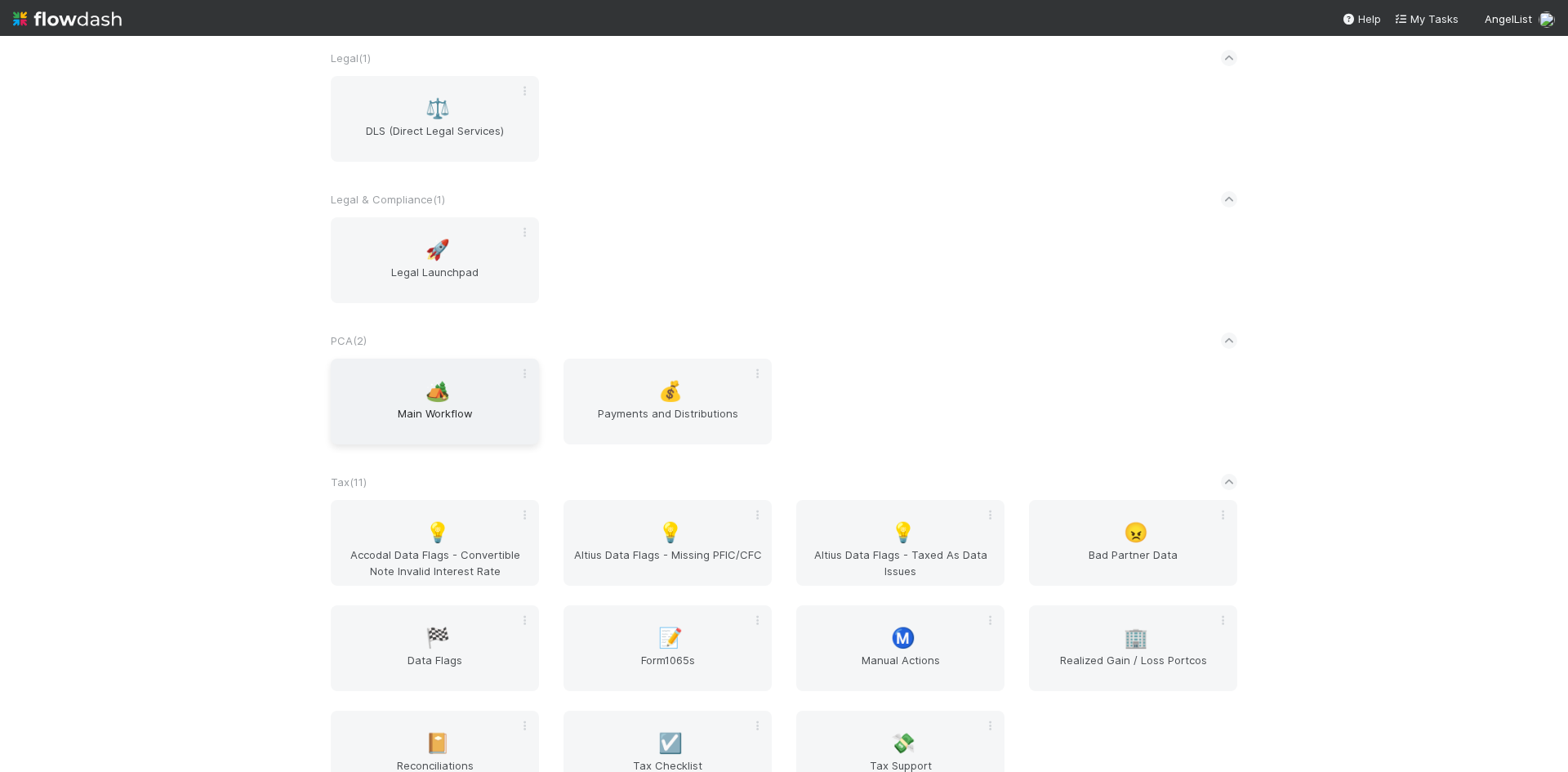
click at [483, 421] on span "Main Workflow" at bounding box center [435, 421] width 196 height 33
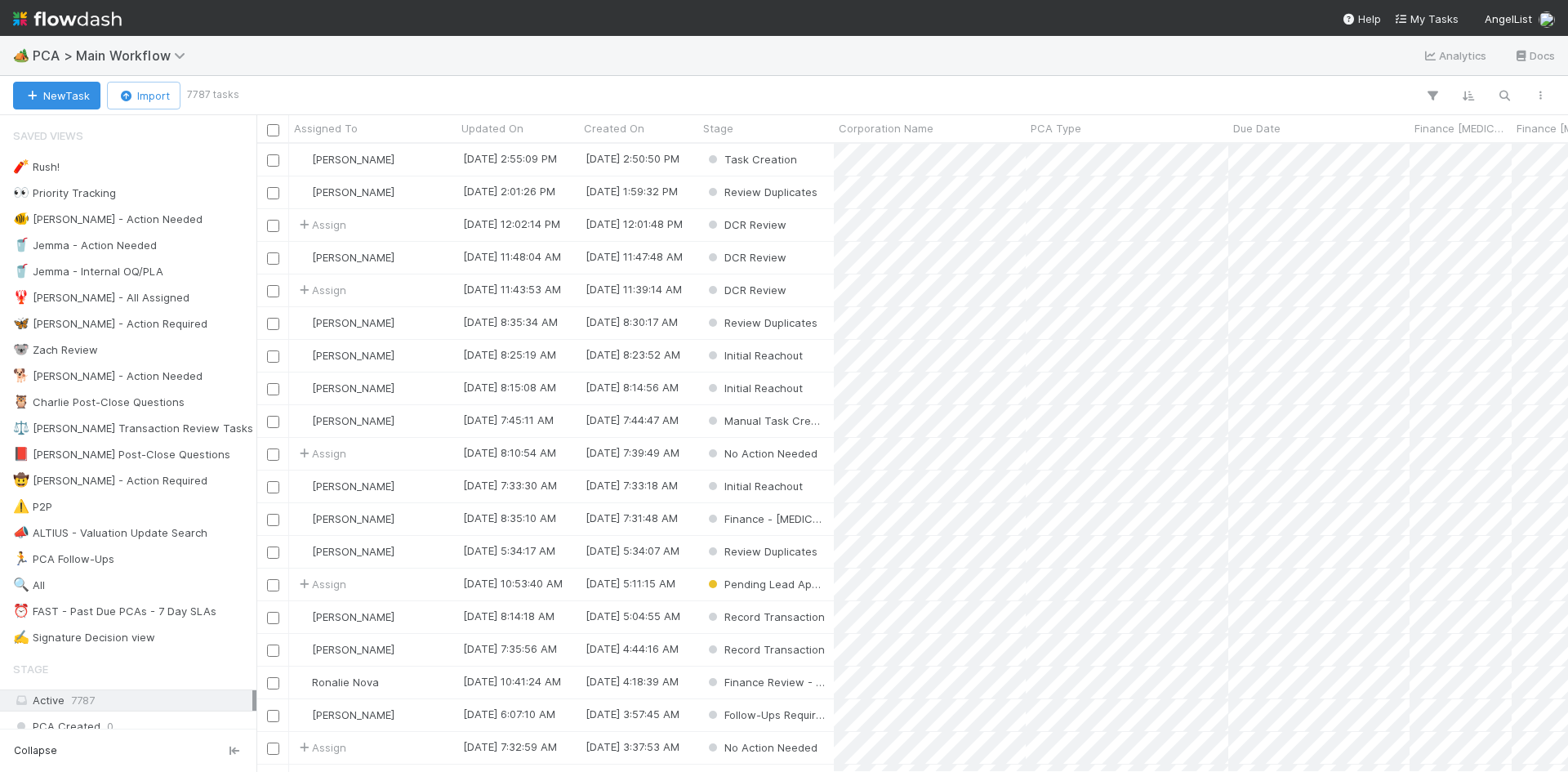
scroll to position [616, 1299]
click at [1421, 85] on button "button" at bounding box center [1432, 95] width 30 height 21
click at [1190, 146] on button "Add Filter" at bounding box center [1182, 144] width 490 height 23
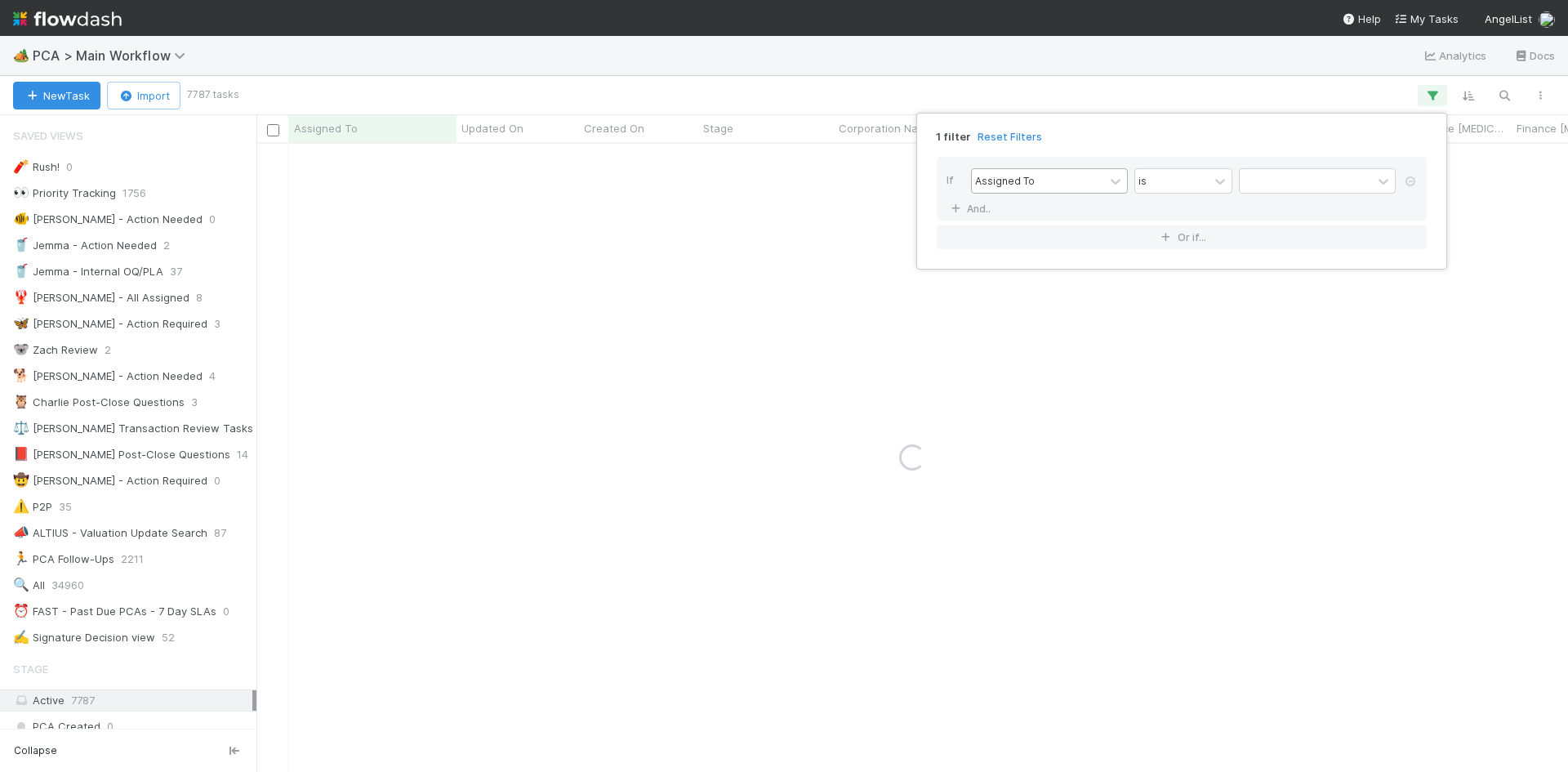
click at [1025, 179] on div "Assigned To" at bounding box center [1005, 181] width 60 height 15
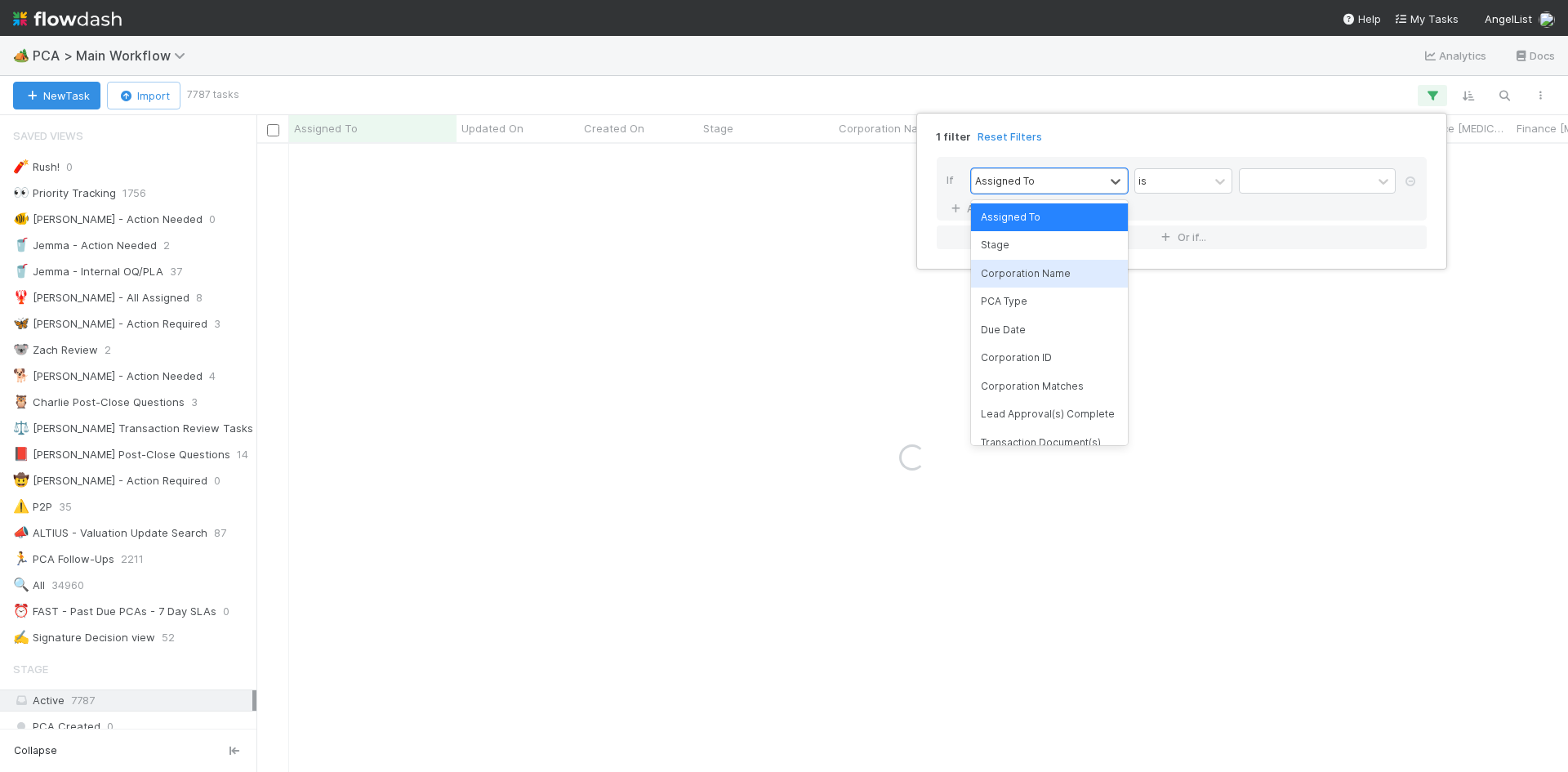
click at [1029, 268] on div "Corporation Name" at bounding box center [1049, 274] width 156 height 28
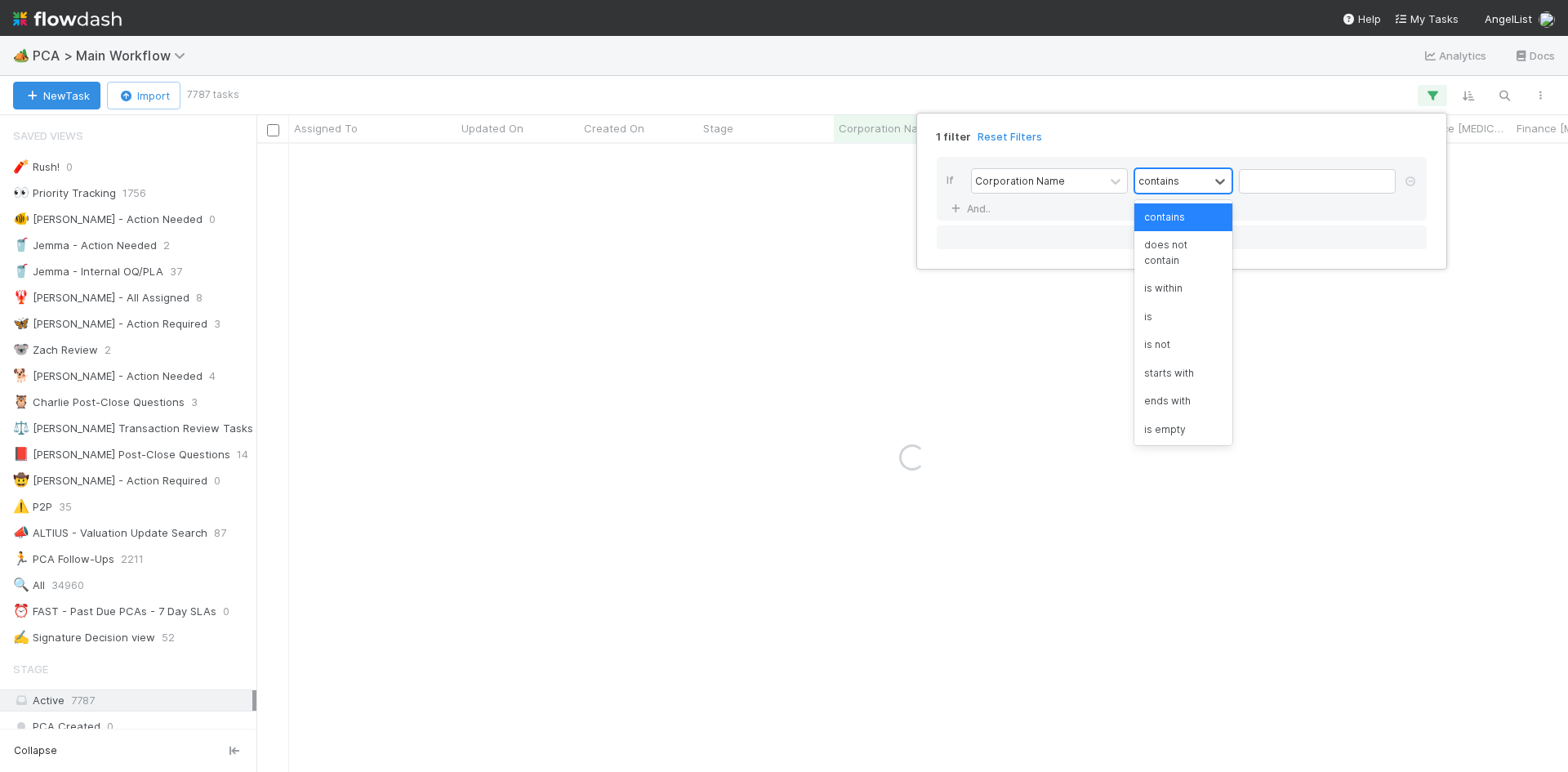
click at [1180, 180] on div "contains" at bounding box center [1171, 181] width 74 height 23
click at [1166, 223] on div "contains" at bounding box center [1183, 217] width 98 height 28
click at [1264, 186] on input "text" at bounding box center [1317, 182] width 156 height 24
type input "humanfirst"
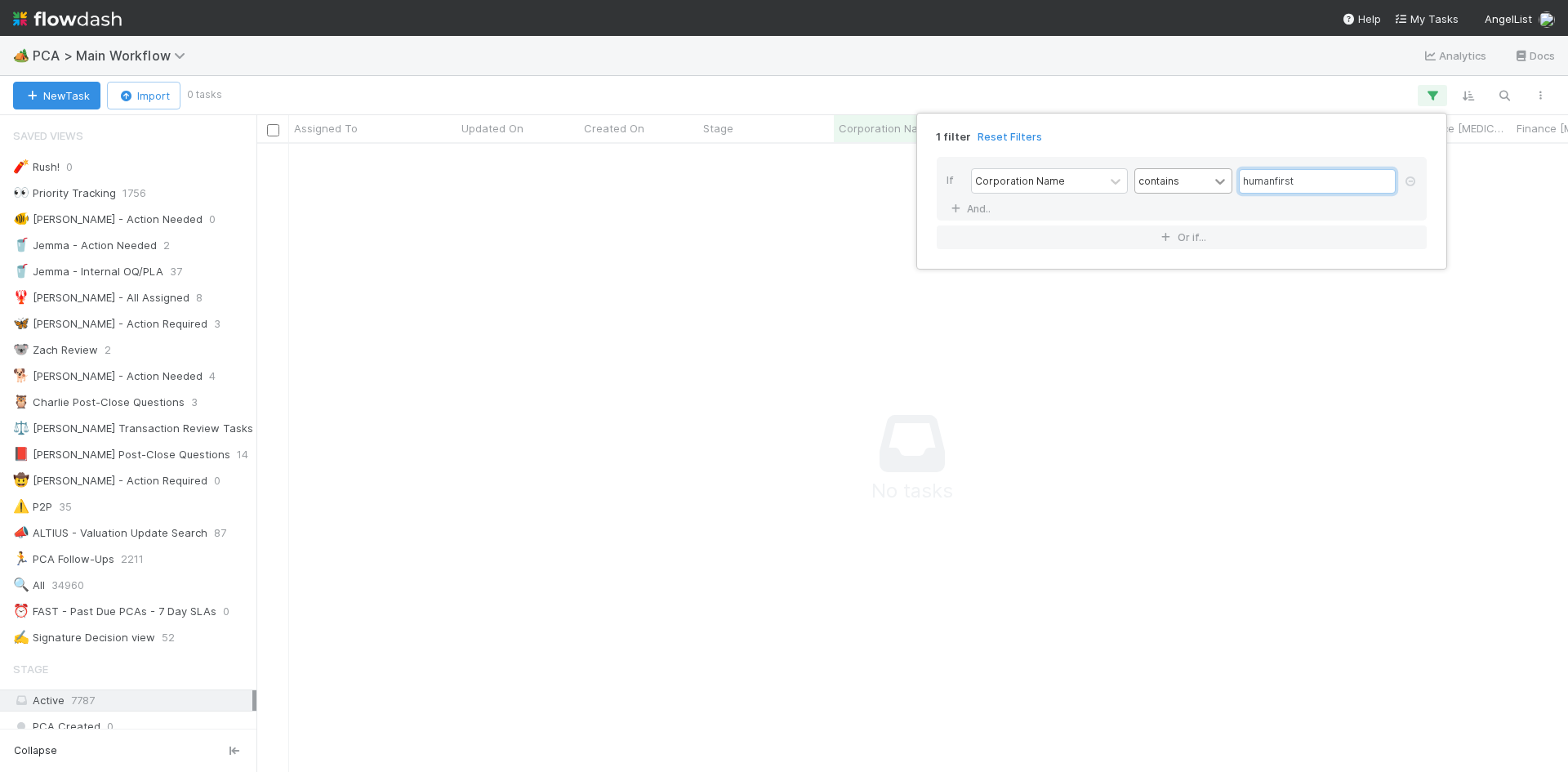
click at [1216, 184] on div "Corporation Name contains humanfirst" at bounding box center [1186, 183] width 431 height 29
type input "i"
type input "f"
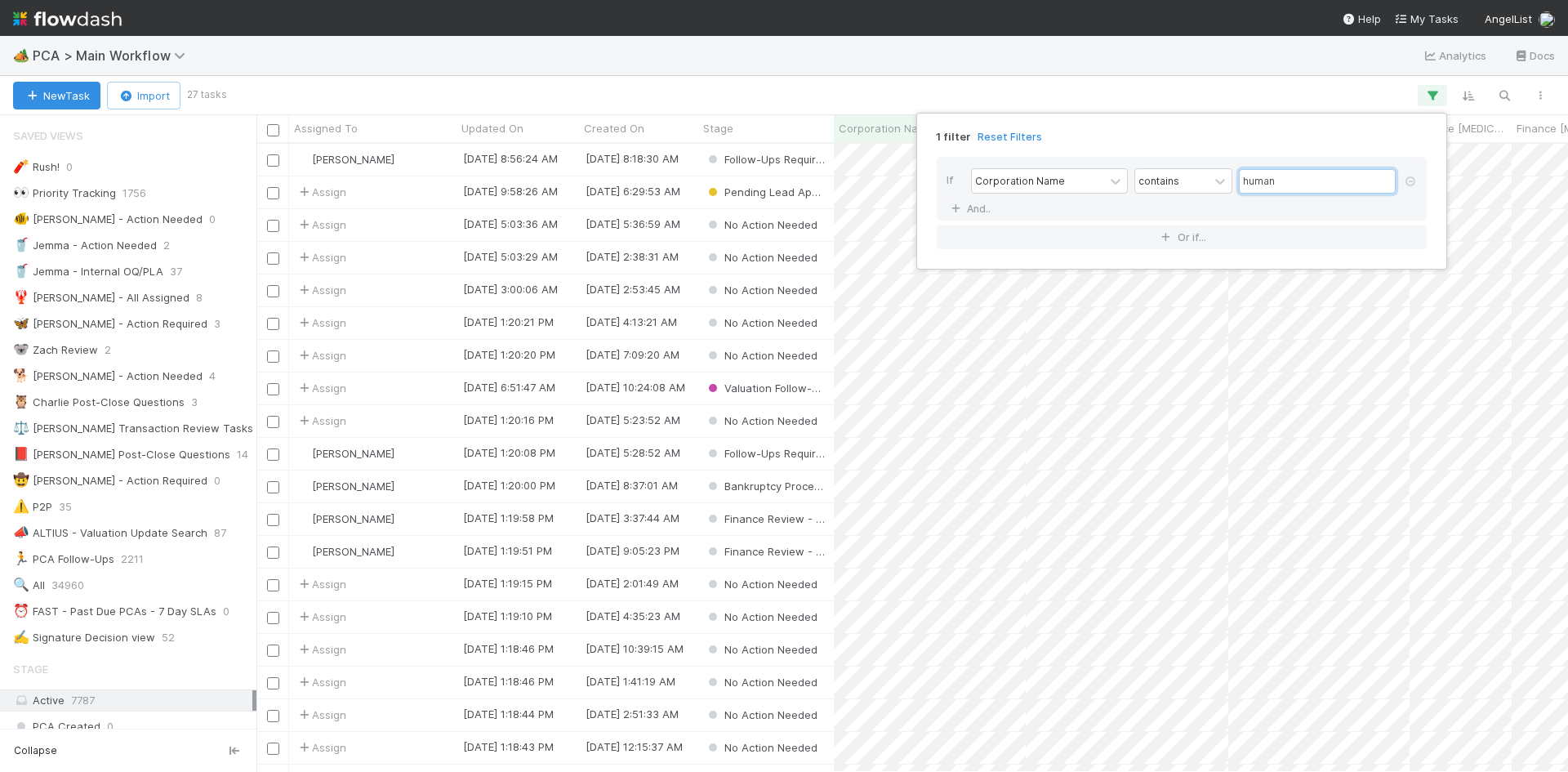
scroll to position [616, 1299]
type input "human"
click at [1281, 86] on div "1 filter Reset Filters If Corporation Name contains human And.. Or if..." at bounding box center [784, 386] width 1568 height 772
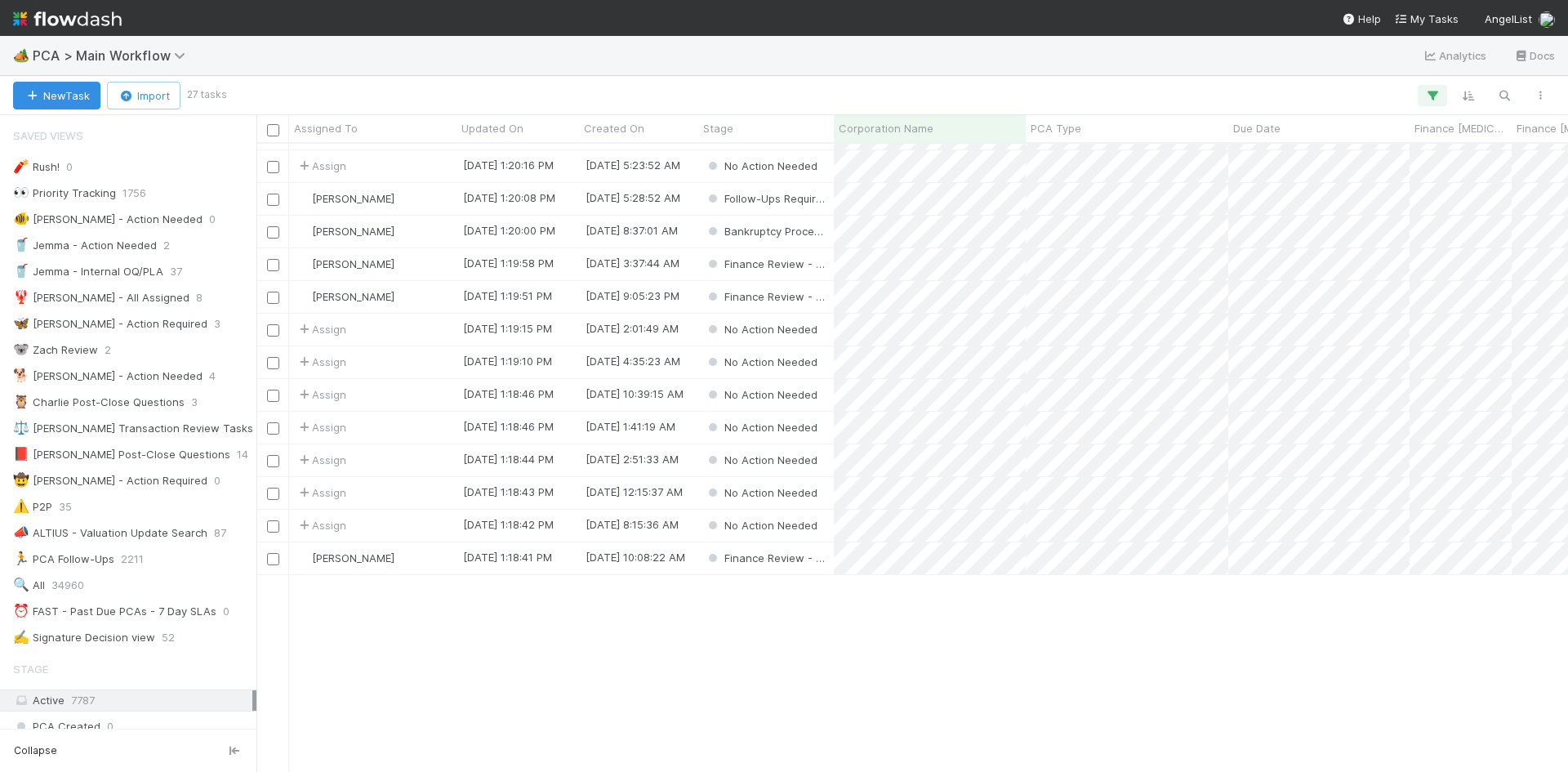
scroll to position [0, 0]
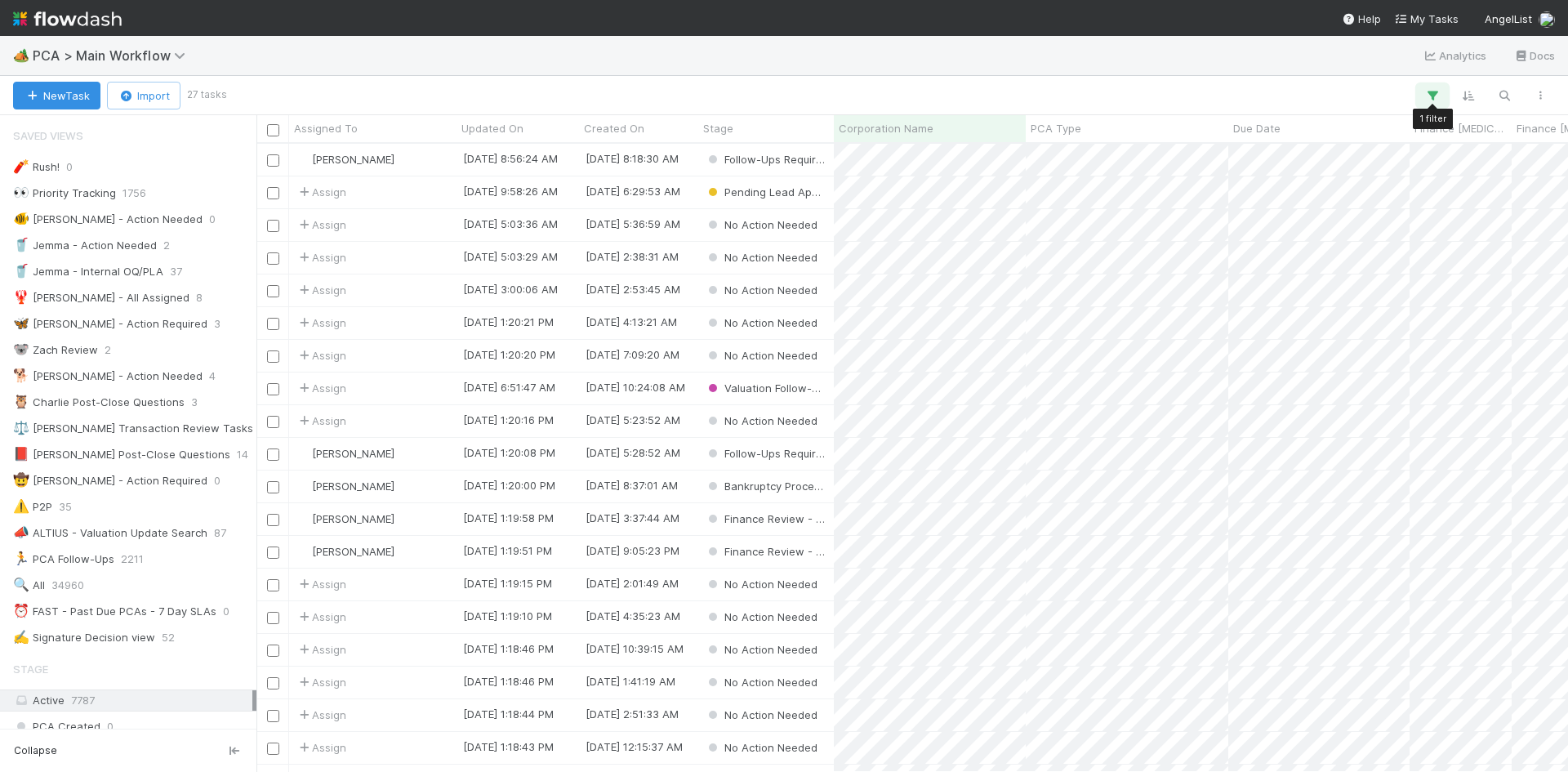
click at [1442, 93] on button "button" at bounding box center [1432, 95] width 30 height 21
click at [1282, 175] on input "human" at bounding box center [1317, 182] width 156 height 24
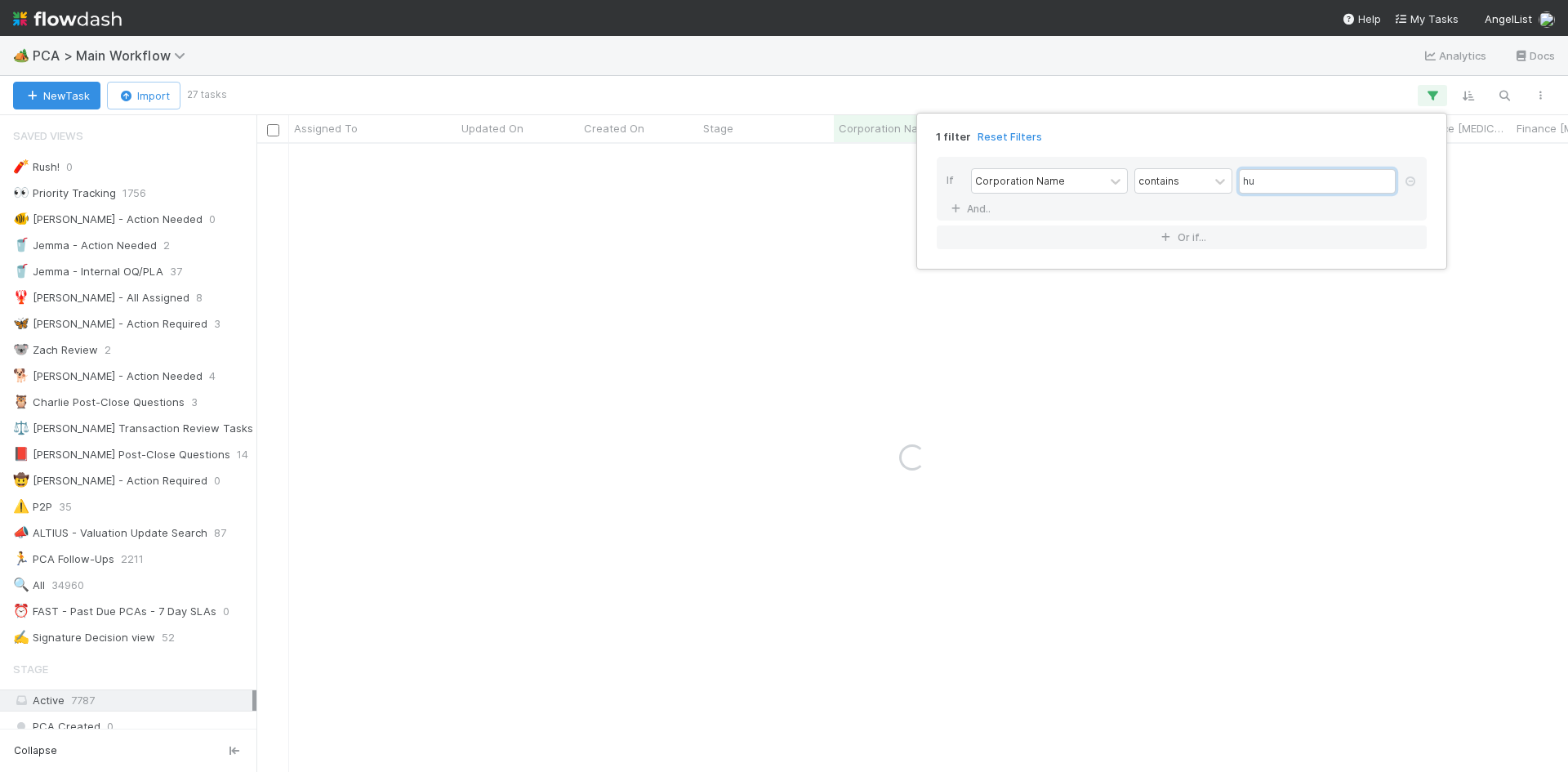
type input "h"
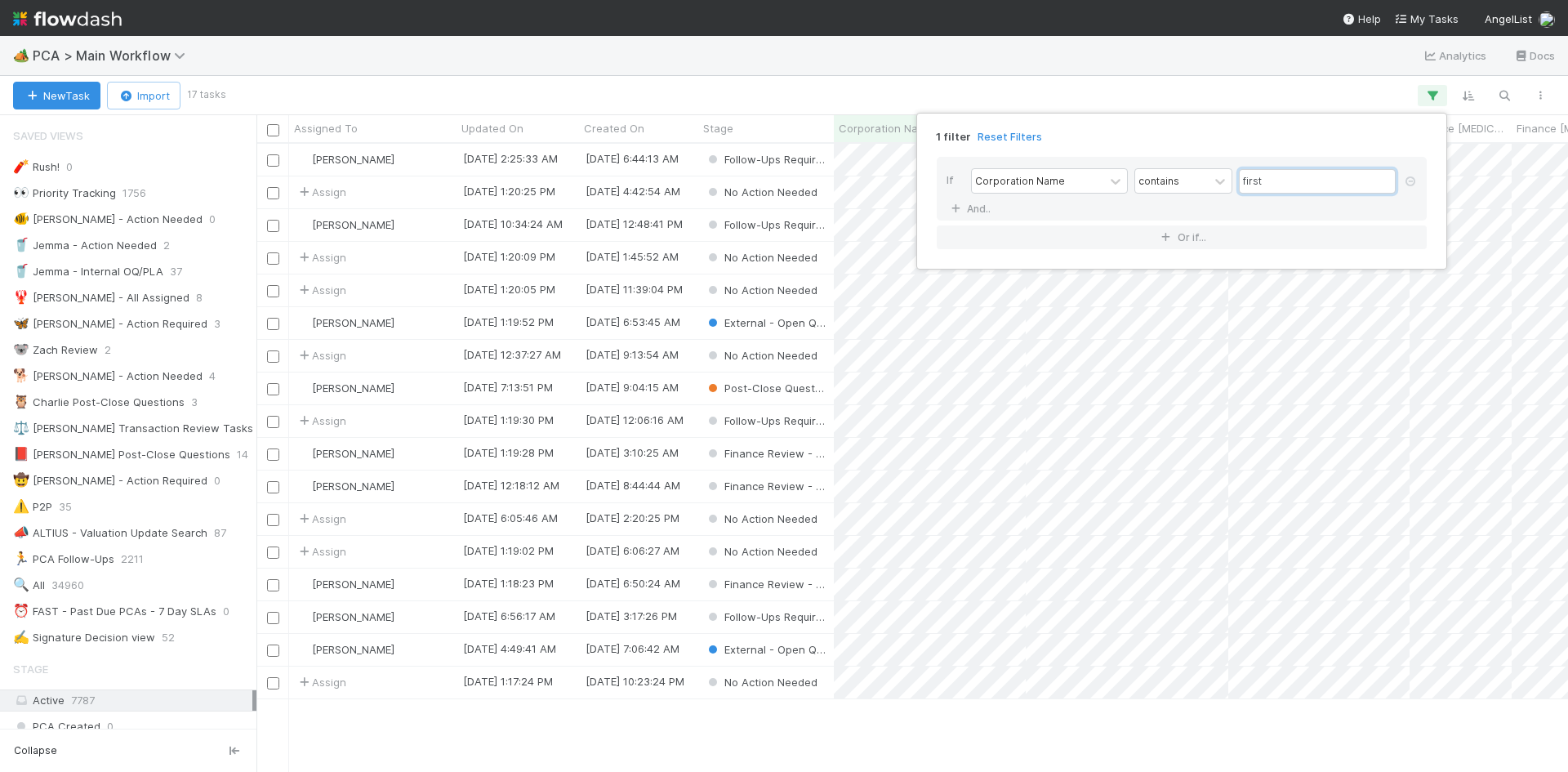
scroll to position [616, 1299]
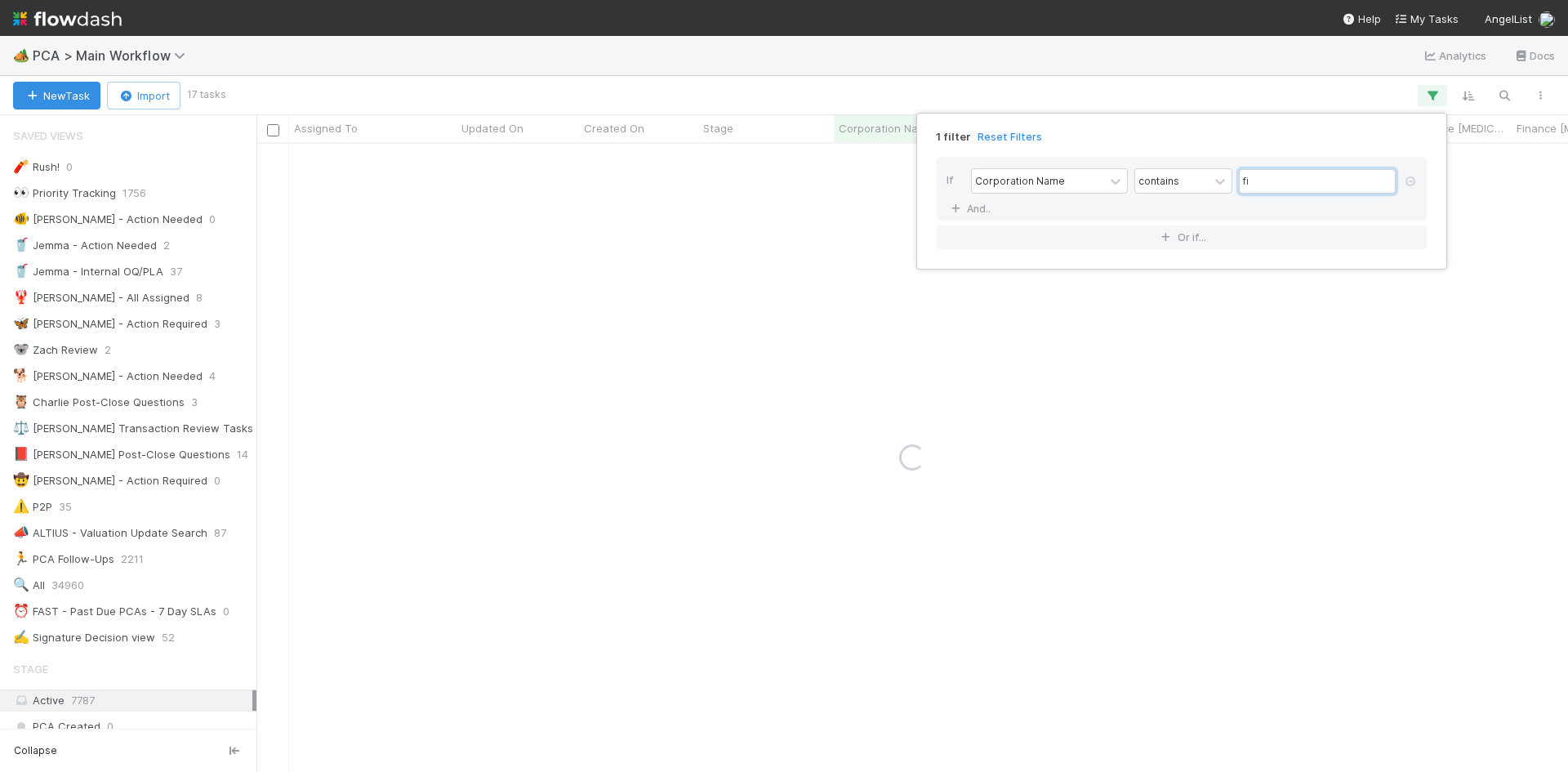
type input "f"
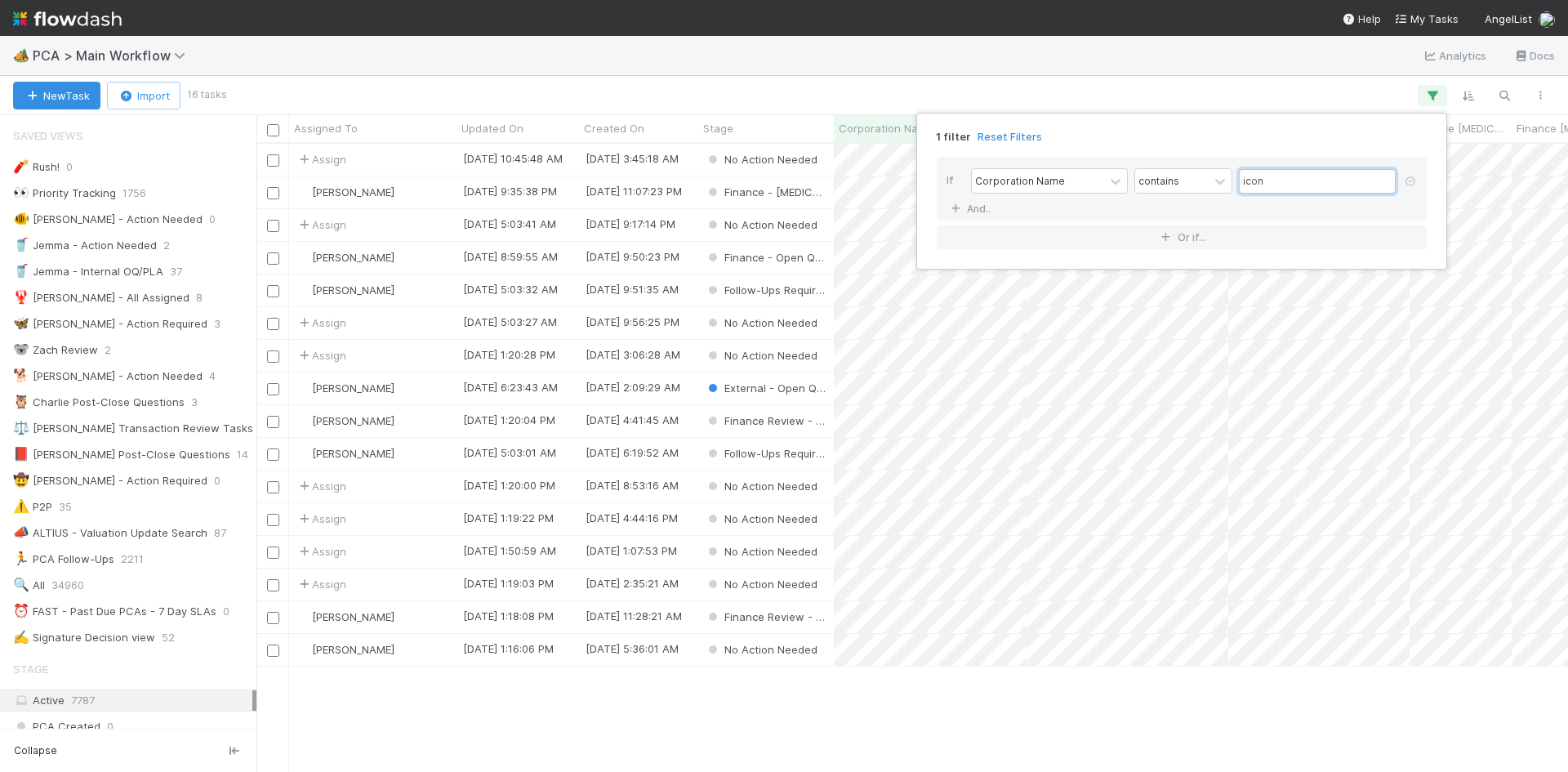
type input "icon"
click at [989, 686] on div "1 filter Reset Filters If Corporation Name contains icon And.. Or if..." at bounding box center [784, 386] width 1568 height 772
drag, startPoint x: 901, startPoint y: 721, endPoint x: 899, endPoint y: 737, distance: 16.1
click at [900, 723] on div "Assign [DATE] 10:45:48 AM [DATE] 3:45:18 AM No Action Needed 0 0 [PERSON_NAME] …" at bounding box center [912, 456] width 1311 height 627
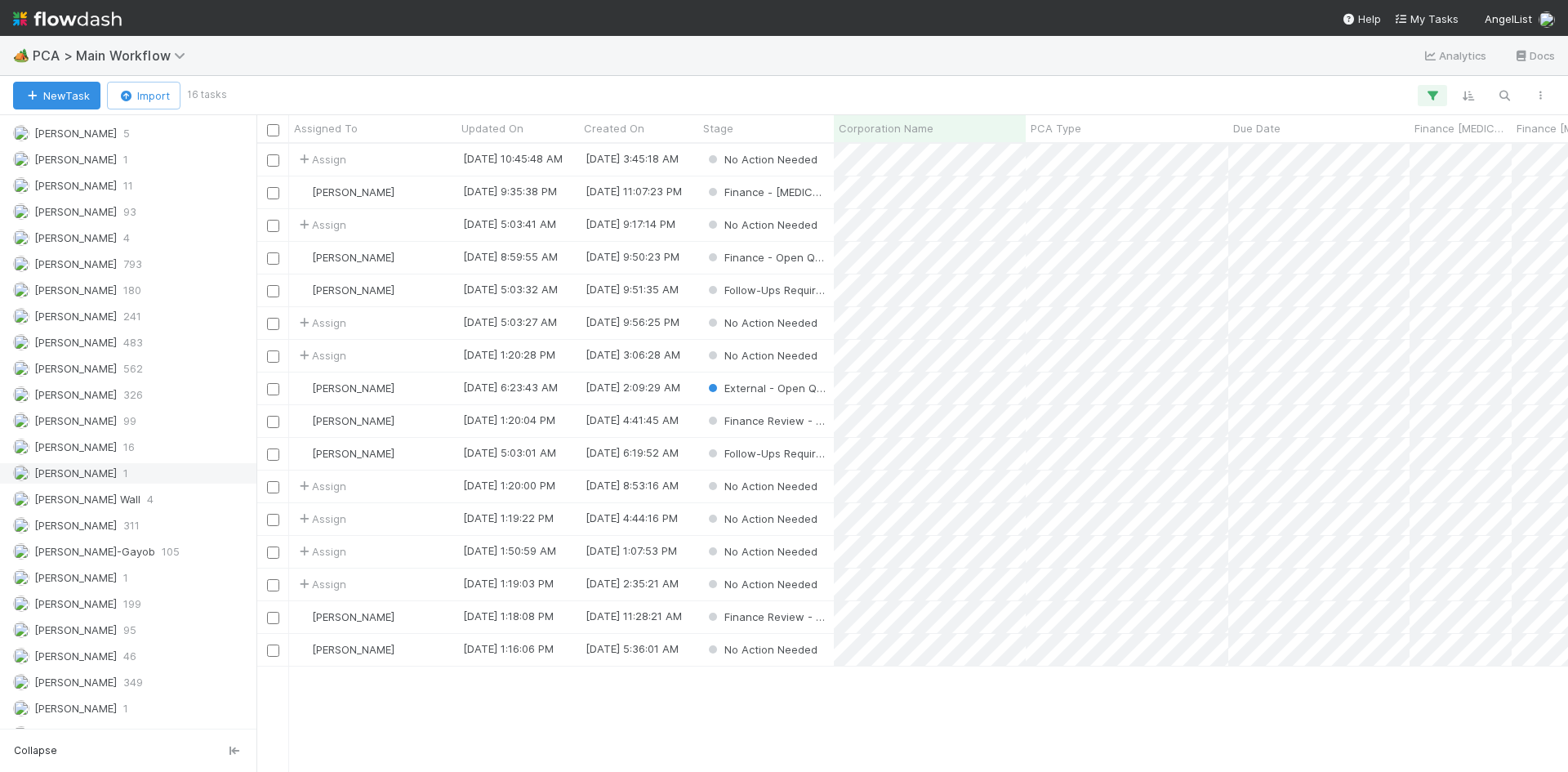
scroll to position [2041, 0]
